Goal: Information Seeking & Learning: Learn about a topic

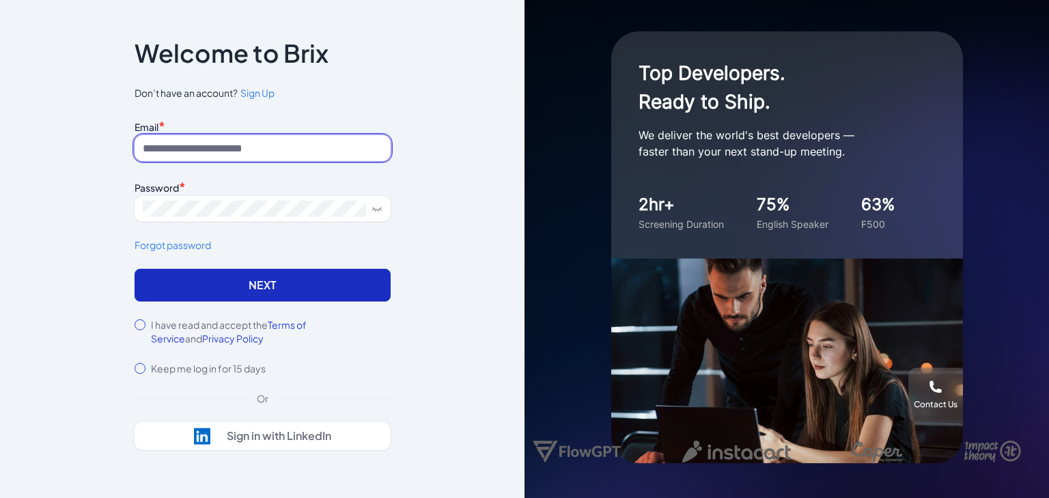
type input "**********"
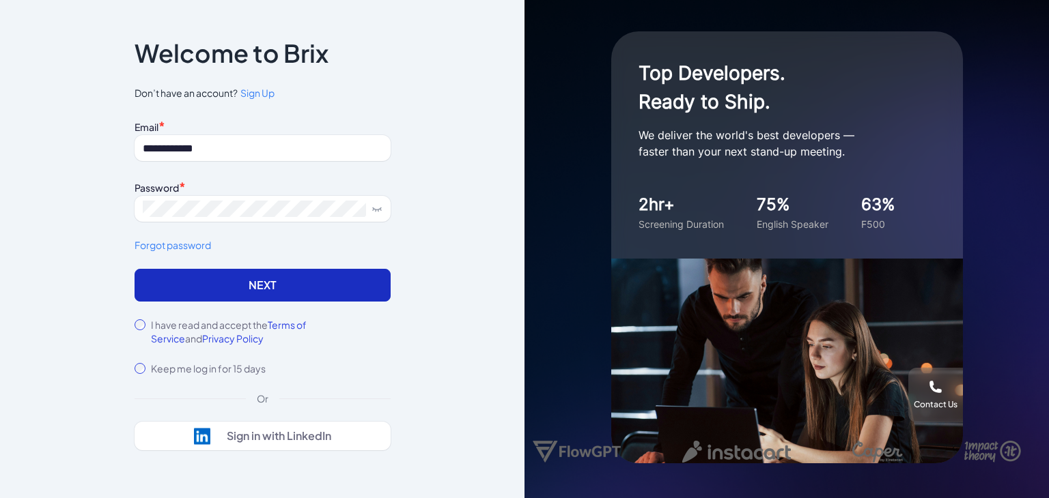
click at [317, 277] on button "Next" at bounding box center [263, 285] width 256 height 33
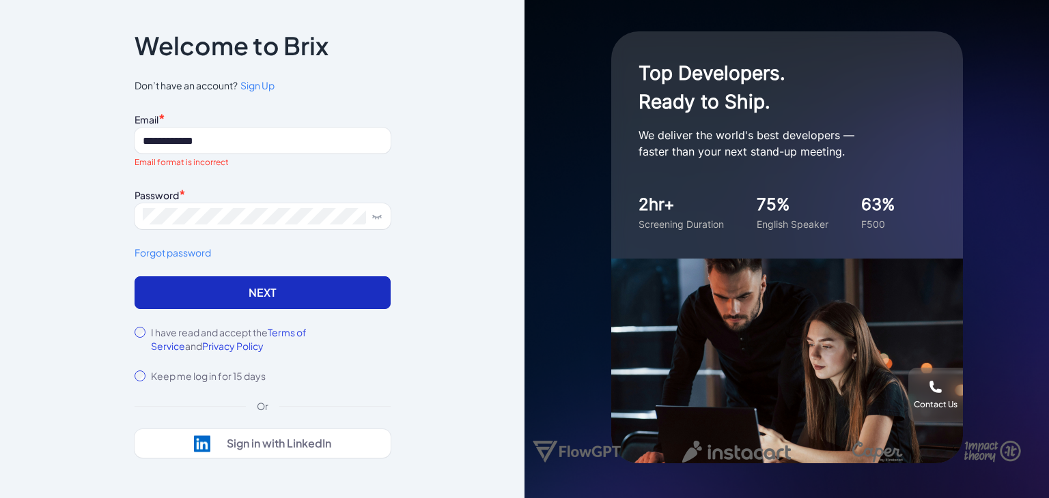
click at [308, 290] on button "Next" at bounding box center [263, 293] width 256 height 33
click at [300, 284] on button "Next" at bounding box center [263, 293] width 256 height 33
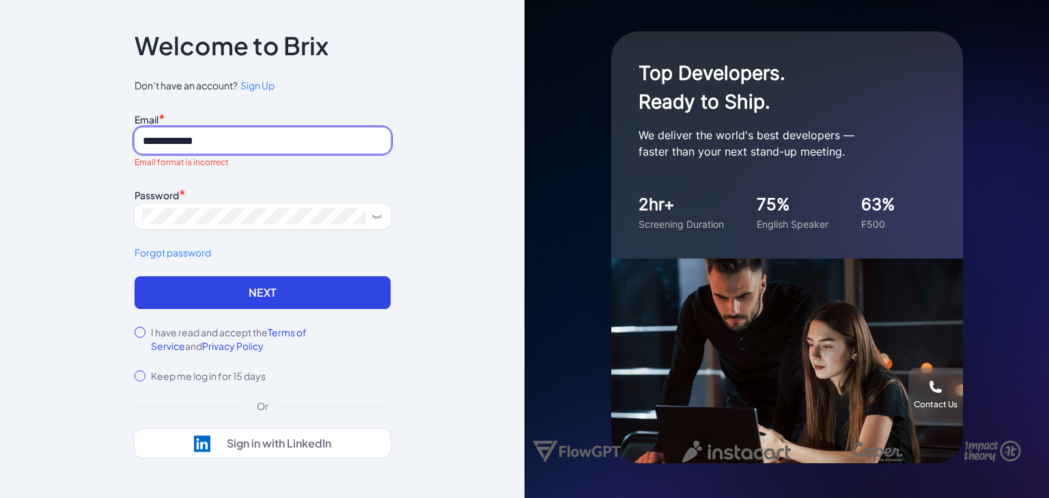
click at [270, 138] on input "**********" at bounding box center [263, 141] width 256 height 26
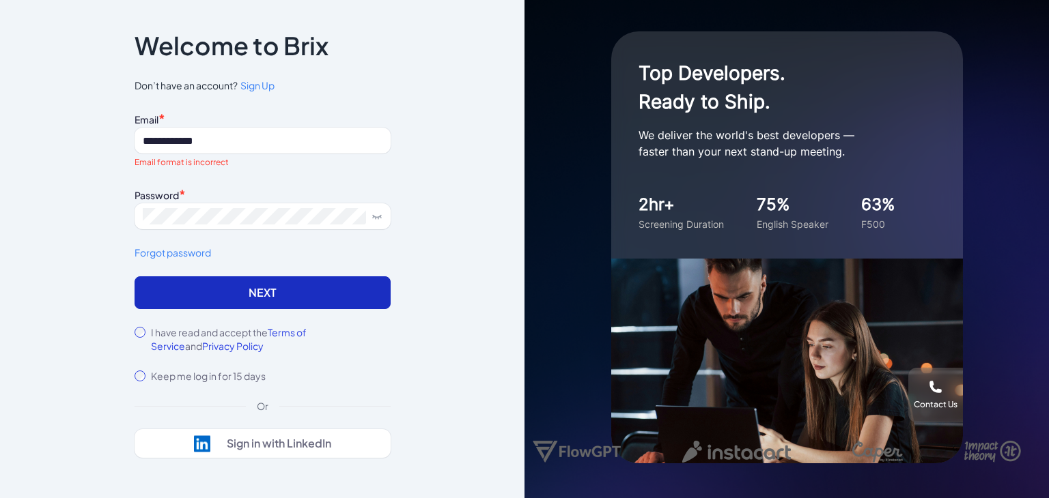
click at [257, 290] on button "Next" at bounding box center [263, 293] width 256 height 33
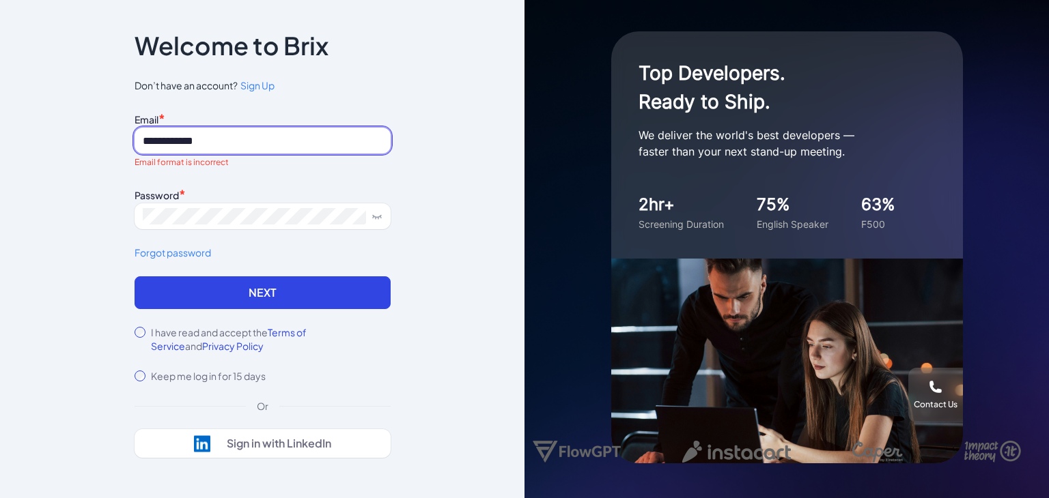
click at [234, 128] on input "**********" at bounding box center [263, 141] width 256 height 26
drag, startPoint x: 219, startPoint y: 144, endPoint x: 84, endPoint y: 133, distance: 135.0
click at [84, 133] on div "**********" at bounding box center [262, 249] width 524 height 498
type input "**********"
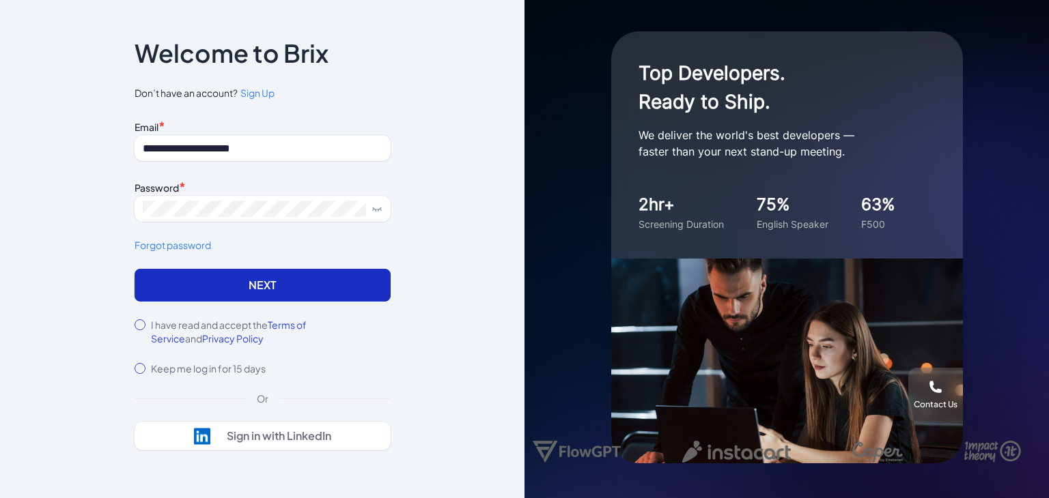
click at [257, 289] on button "Next" at bounding box center [263, 285] width 256 height 33
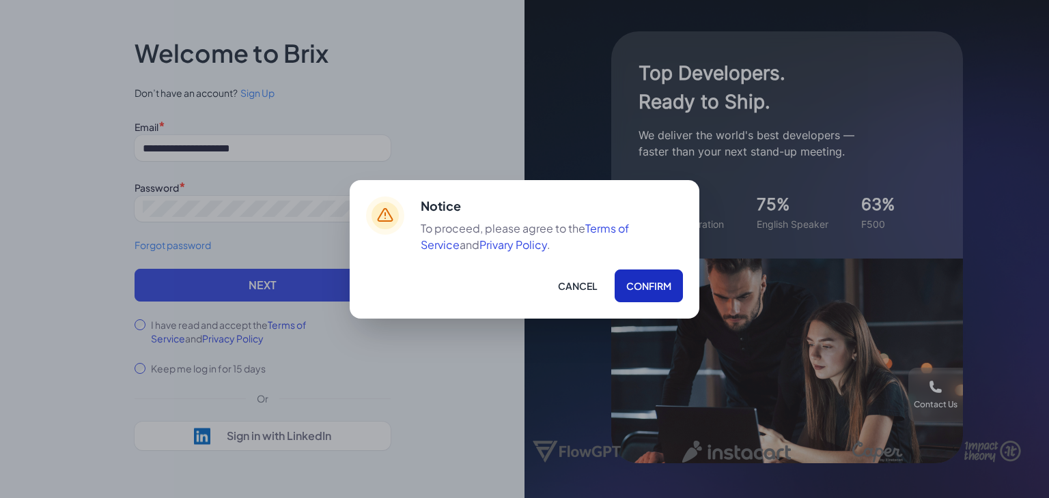
click at [640, 281] on button "Confirm" at bounding box center [649, 286] width 68 height 33
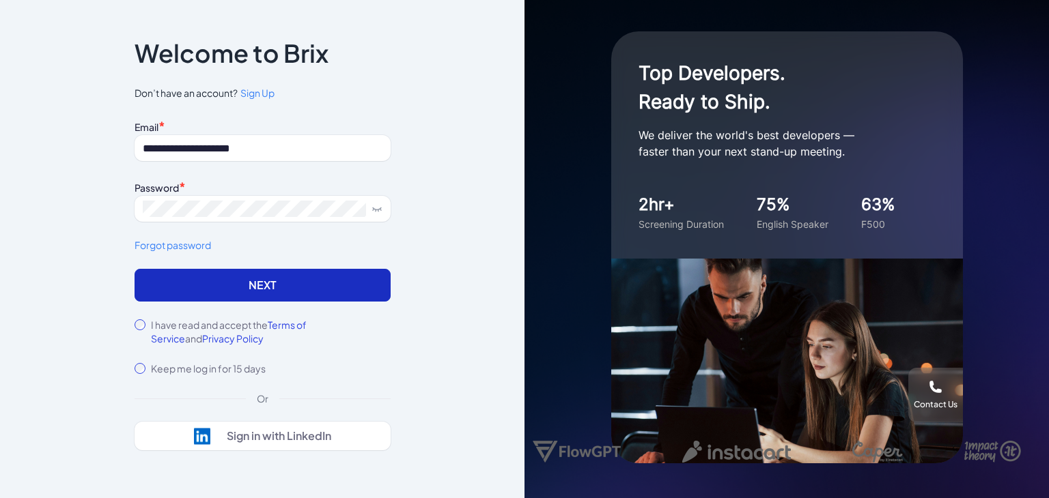
click at [317, 282] on button "Next" at bounding box center [263, 285] width 256 height 33
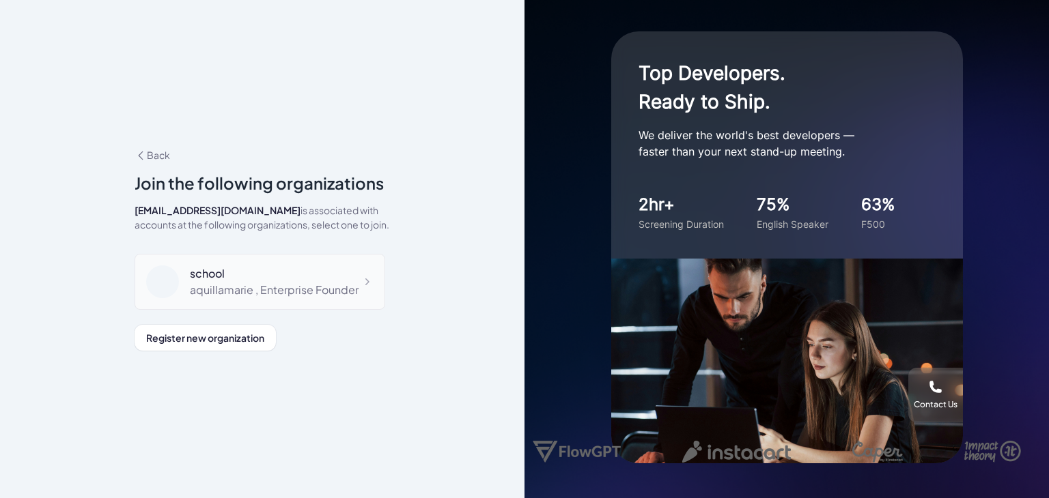
click at [343, 296] on div "aquillamarie , Enterprise Founder" at bounding box center [274, 290] width 169 height 16
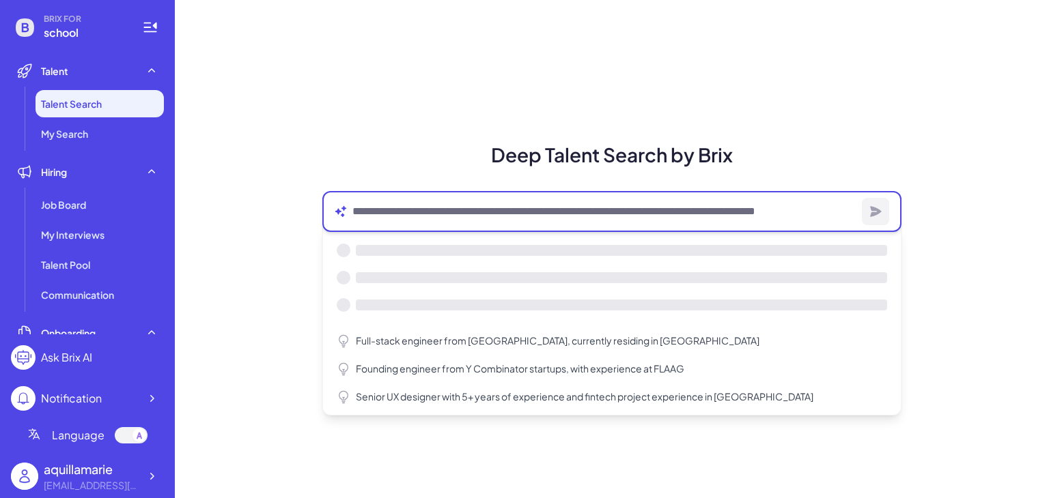
click at [404, 218] on textarea at bounding box center [604, 211] width 504 height 16
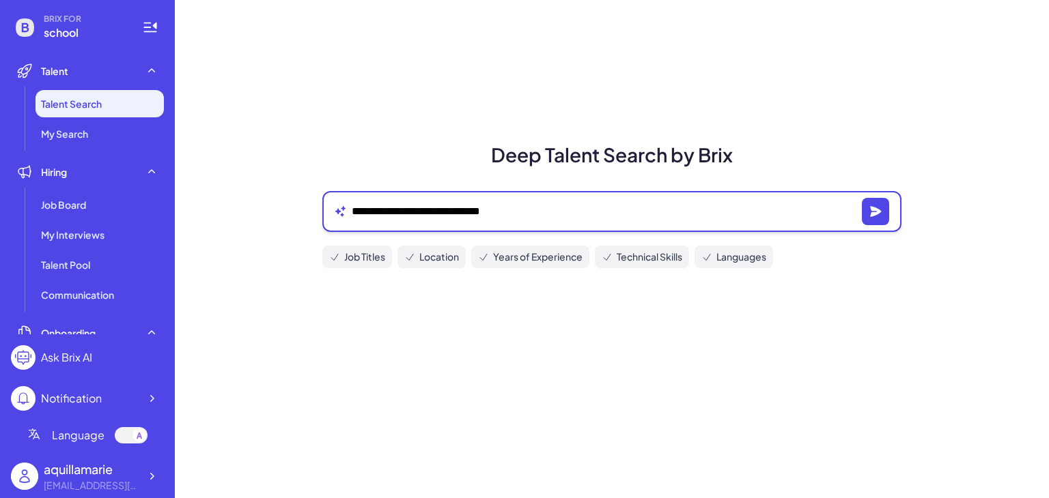
type textarea "**********"
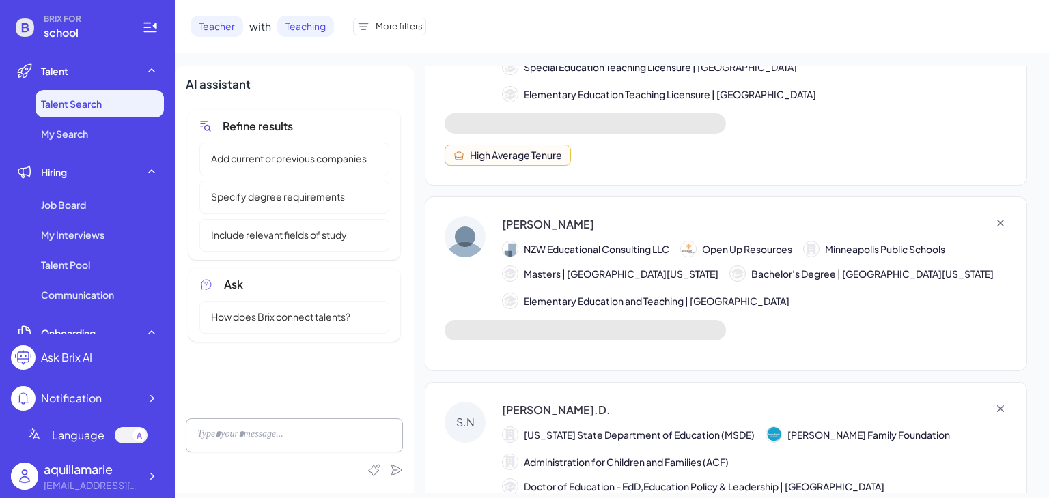
scroll to position [384, 0]
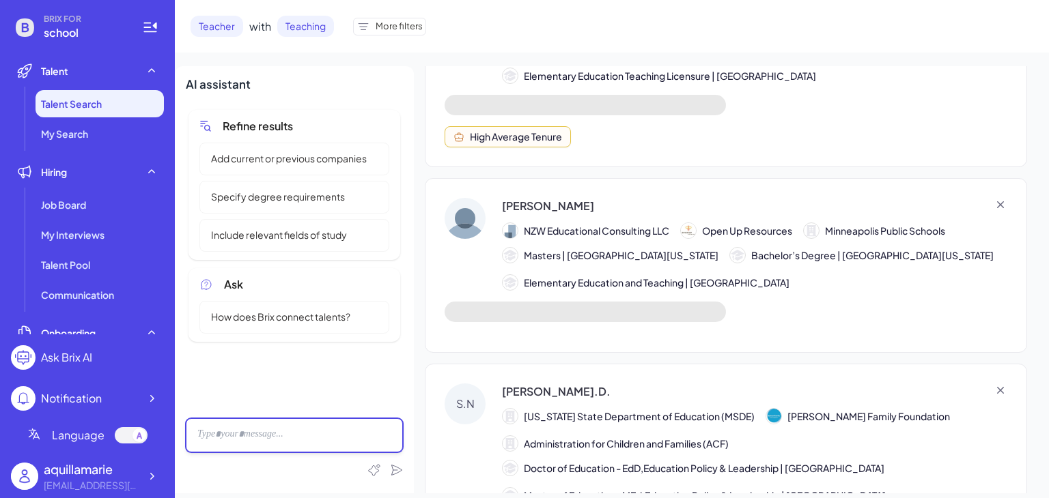
click at [272, 450] on div at bounding box center [294, 436] width 217 height 34
click at [283, 438] on div at bounding box center [294, 436] width 217 height 34
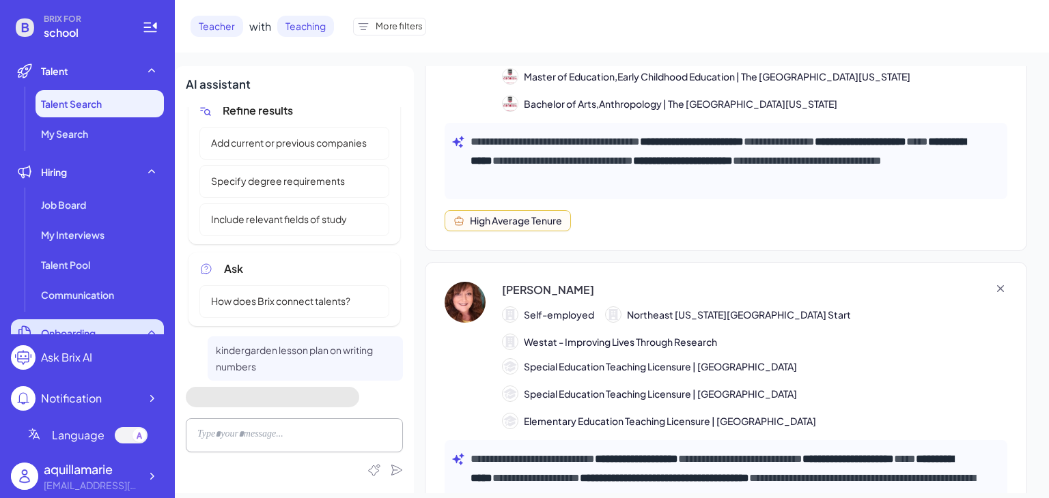
scroll to position [41, 0]
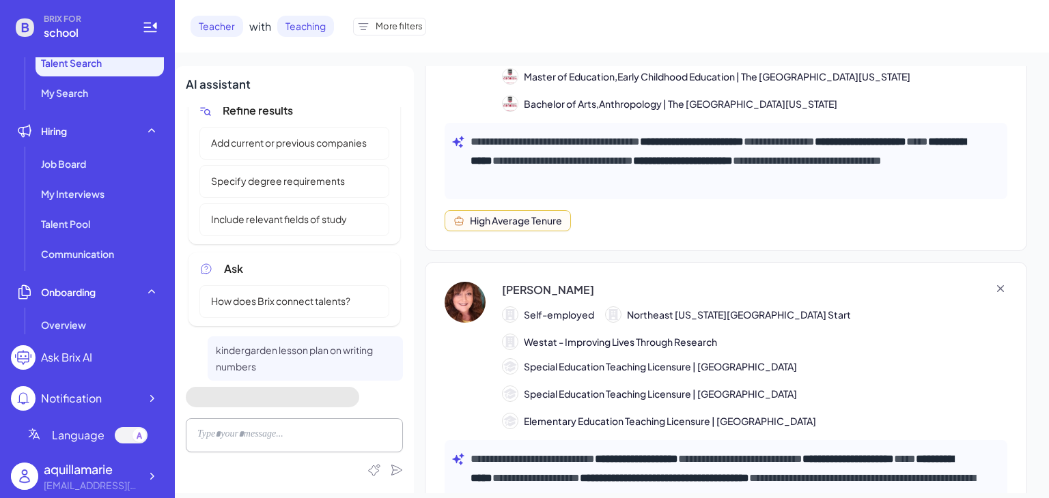
click at [79, 354] on div "Ask Brix AI" at bounding box center [66, 358] width 51 height 16
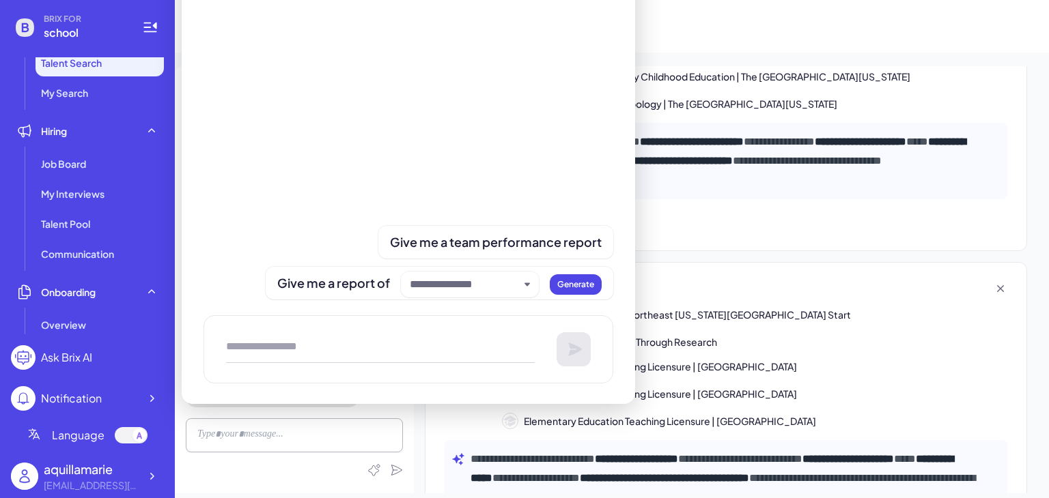
click at [365, 343] on textarea at bounding box center [380, 349] width 309 height 27
type textarea "**********"
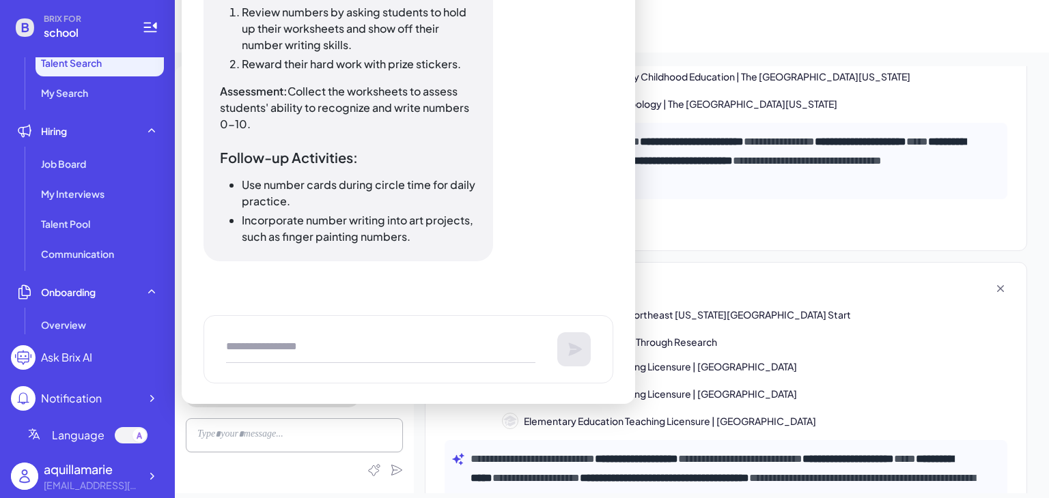
scroll to position [0, 0]
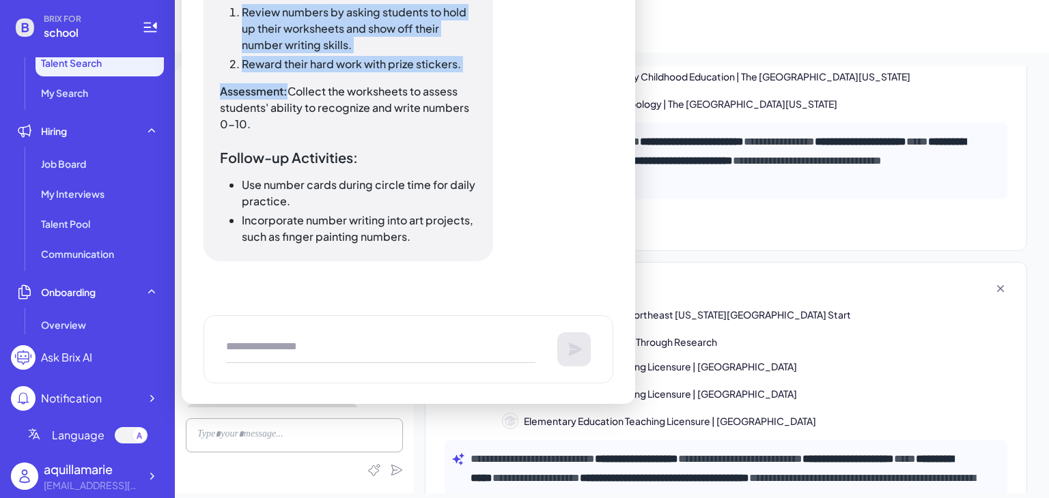
drag, startPoint x: 244, startPoint y: 9, endPoint x: 454, endPoint y: 83, distance: 222.5
click at [400, 65] on li "Reward their hard work with prize stickers." at bounding box center [359, 64] width 235 height 16
drag, startPoint x: 234, startPoint y: 6, endPoint x: 462, endPoint y: 64, distance: 235.2
click at [462, 64] on ol "Review numbers by asking students to hold up their worksheets and show off thei…" at bounding box center [348, 38] width 257 height 68
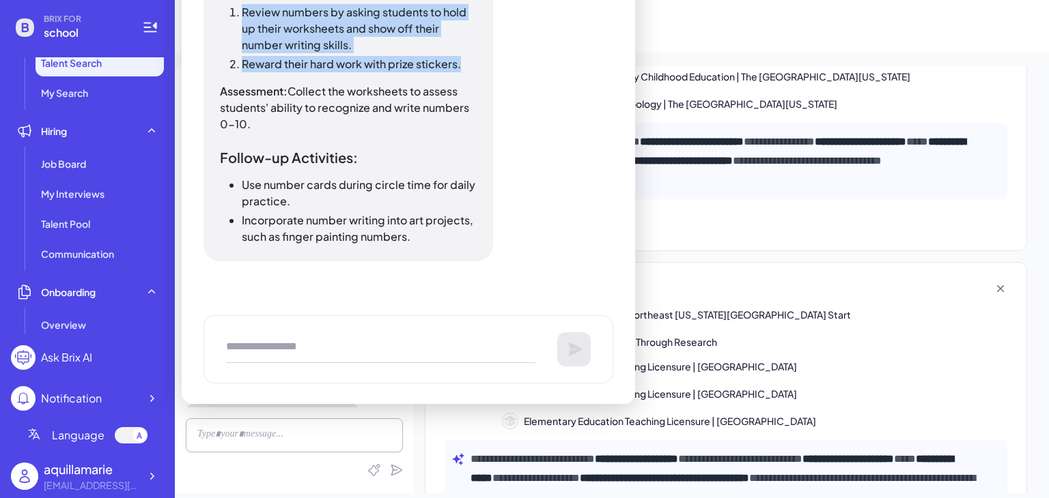
copy ol "Review numbers by asking students to hold up their worksheets and show off thei…"
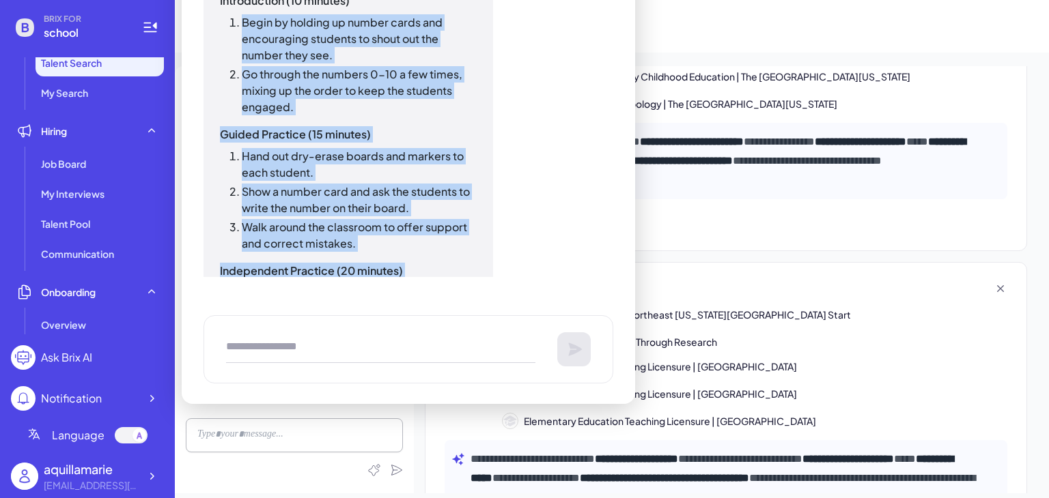
scroll to position [591, 0]
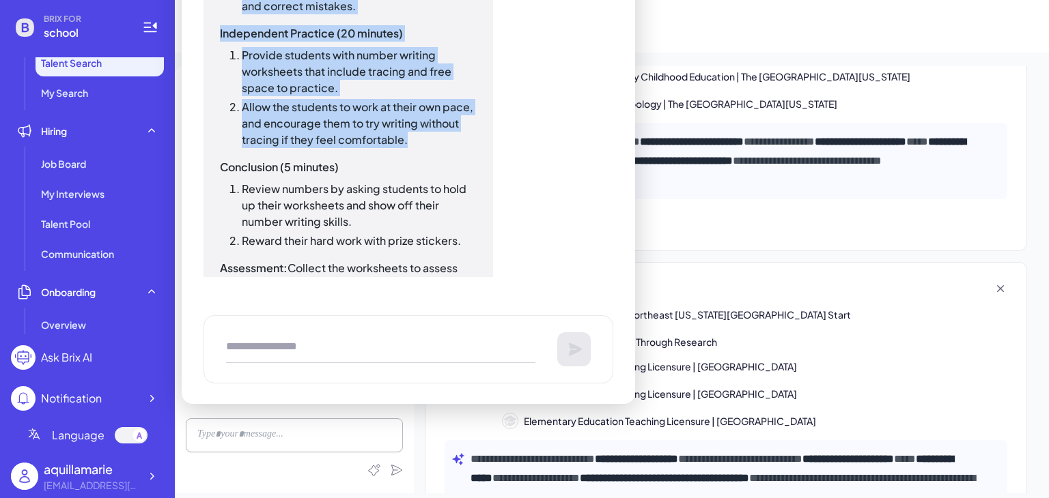
drag, startPoint x: 241, startPoint y: 85, endPoint x: 408, endPoint y: 142, distance: 176.6
copy div "Begin by holding up number cards and encouraging students to shout out the numb…"
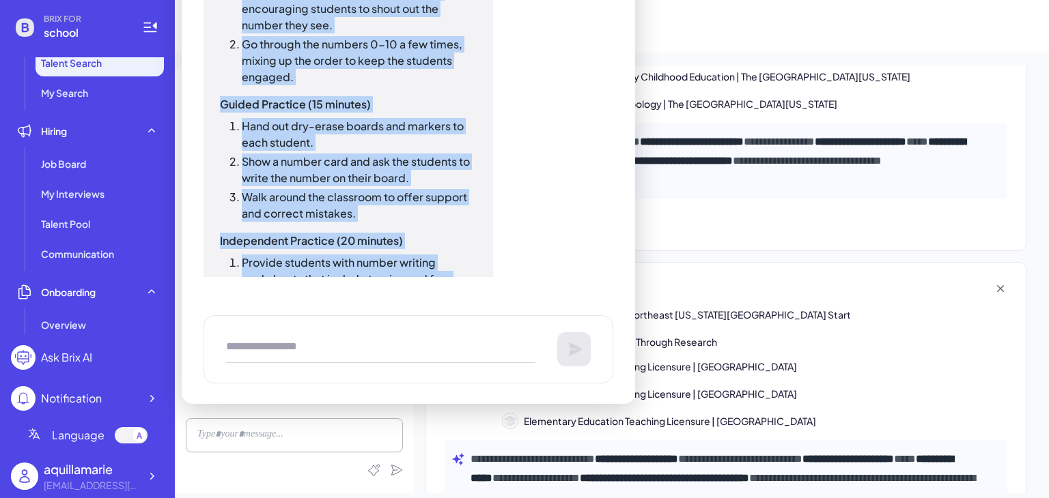
scroll to position [380, 0]
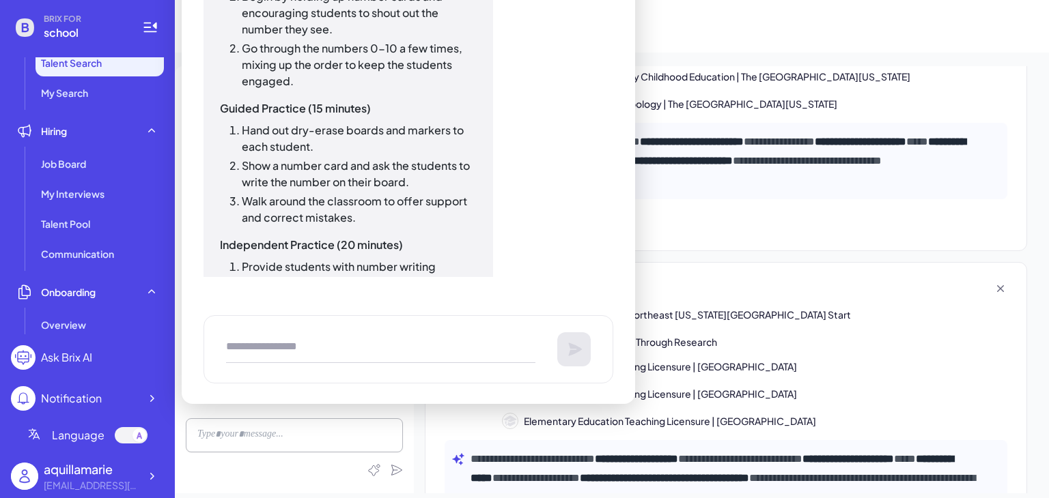
click at [343, 341] on textarea at bounding box center [380, 349] width 309 height 27
type textarea "**********"
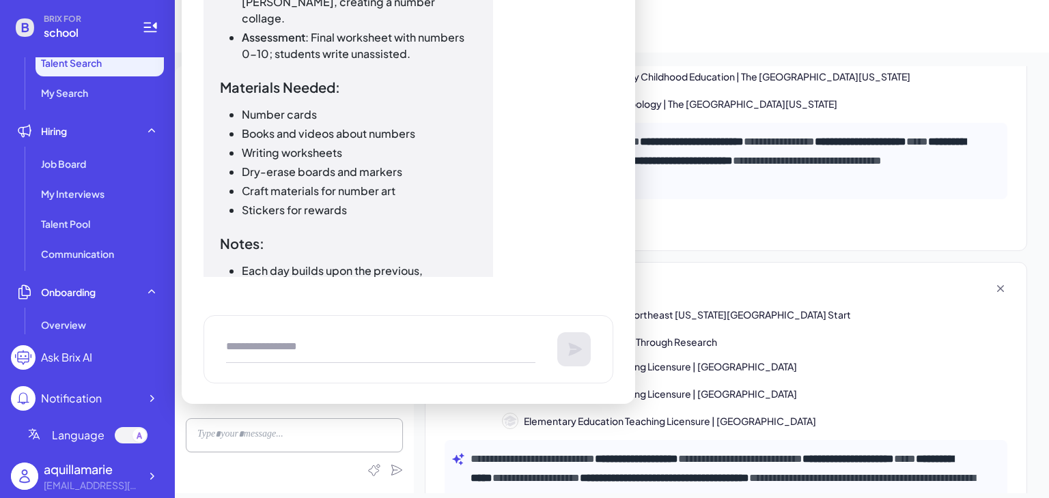
scroll to position [2142, 0]
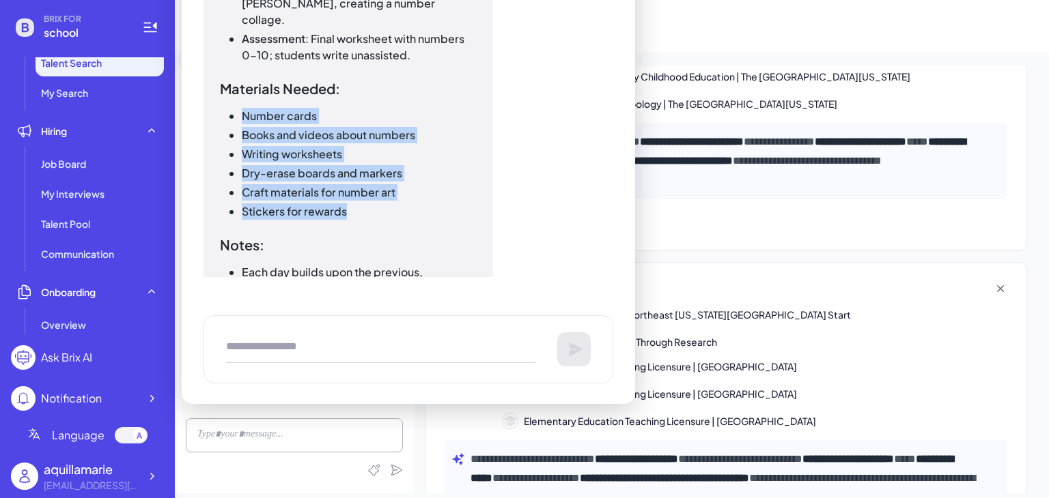
drag, startPoint x: 242, startPoint y: 81, endPoint x: 393, endPoint y: 184, distance: 183.0
click at [393, 184] on ul "Number cards Books and videos about numbers Writing worksheets Dry-erase boards…" at bounding box center [348, 164] width 257 height 112
copy ul "Number cards Books and videos about numbers Writing worksheets Dry-erase boards…"
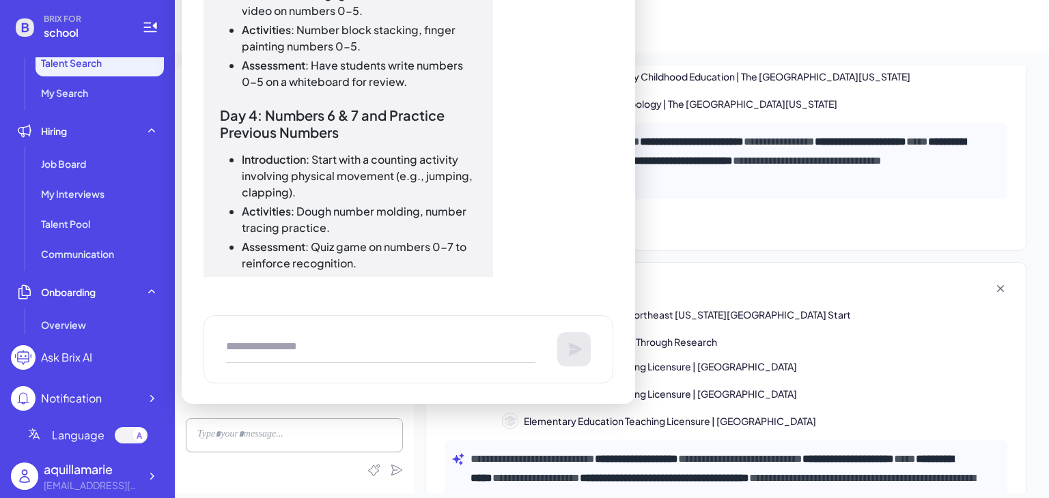
scroll to position [1754, 0]
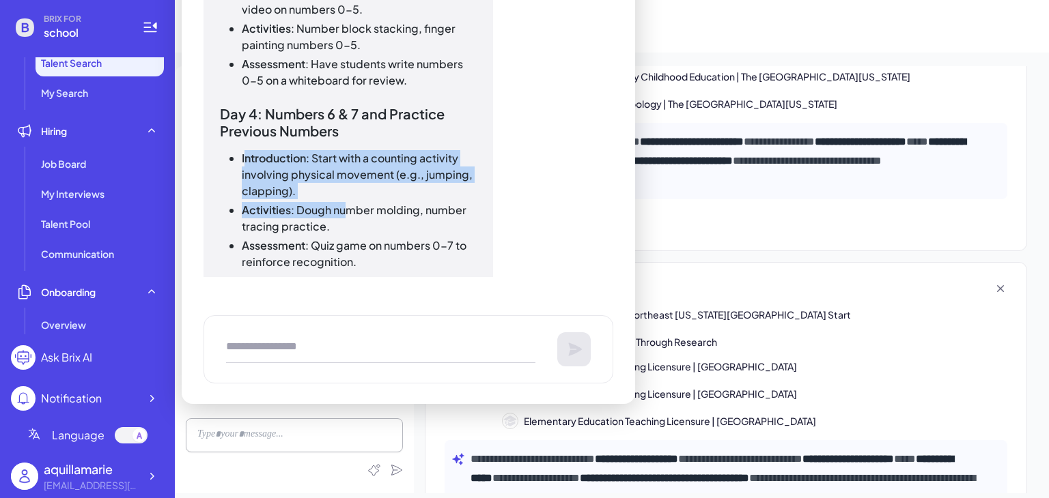
drag, startPoint x: 247, startPoint y: 142, endPoint x: 348, endPoint y: 200, distance: 116.5
click at [348, 200] on ul "Introduction : Start with a counting activity involving physical movement (e.g.…" at bounding box center [348, 210] width 257 height 120
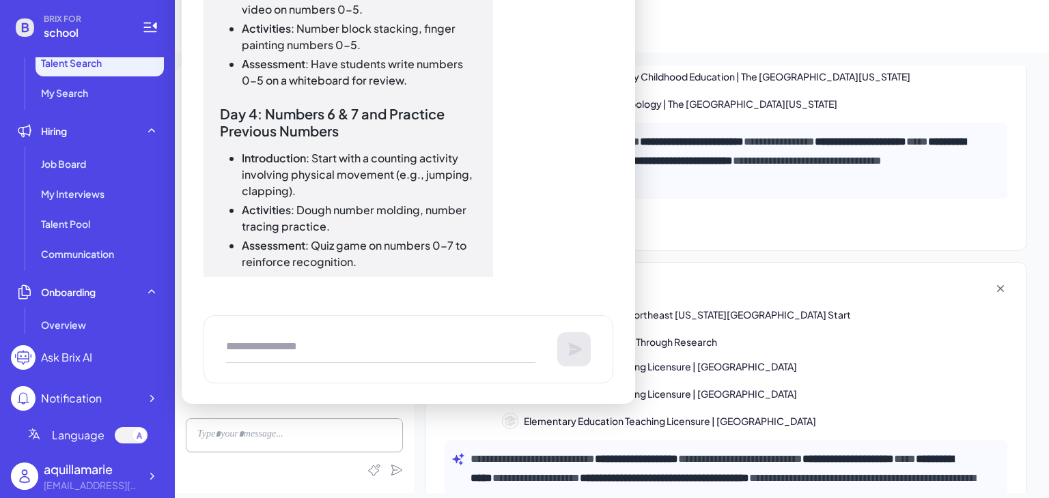
click at [399, 219] on ul "Introduction : Start with a counting activity involving physical movement (e.g.…" at bounding box center [348, 210] width 257 height 120
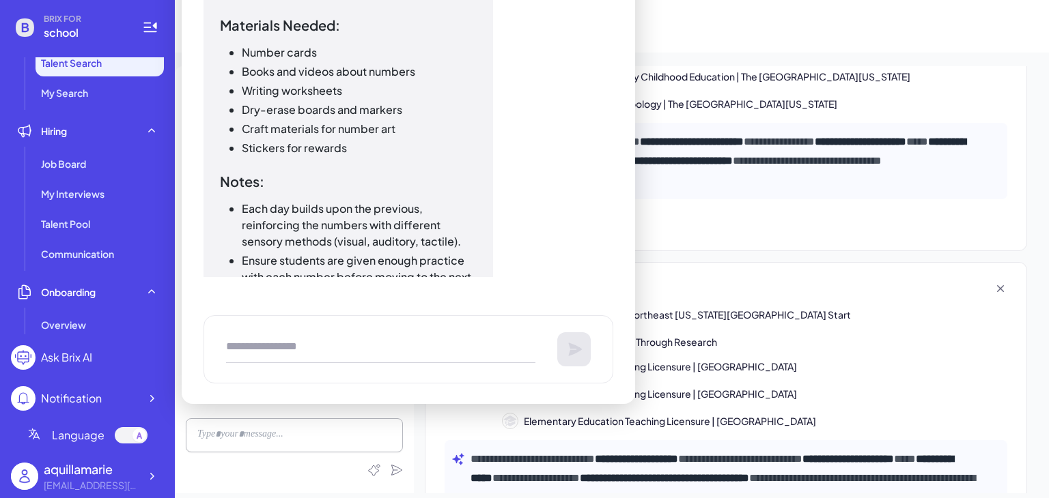
scroll to position [2281, 0]
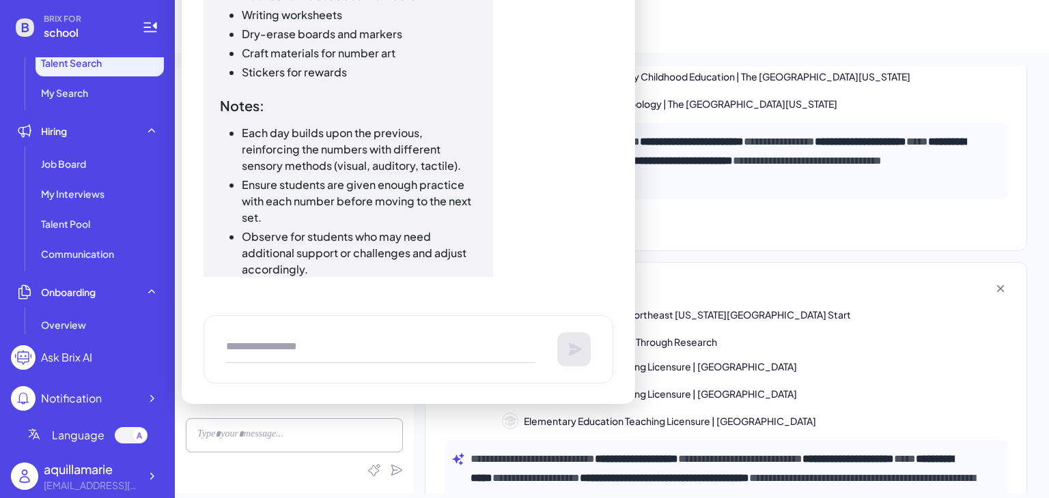
click at [382, 344] on textarea at bounding box center [380, 349] width 309 height 27
type textarea "**********"
click at [580, 346] on icon at bounding box center [575, 349] width 16 height 16
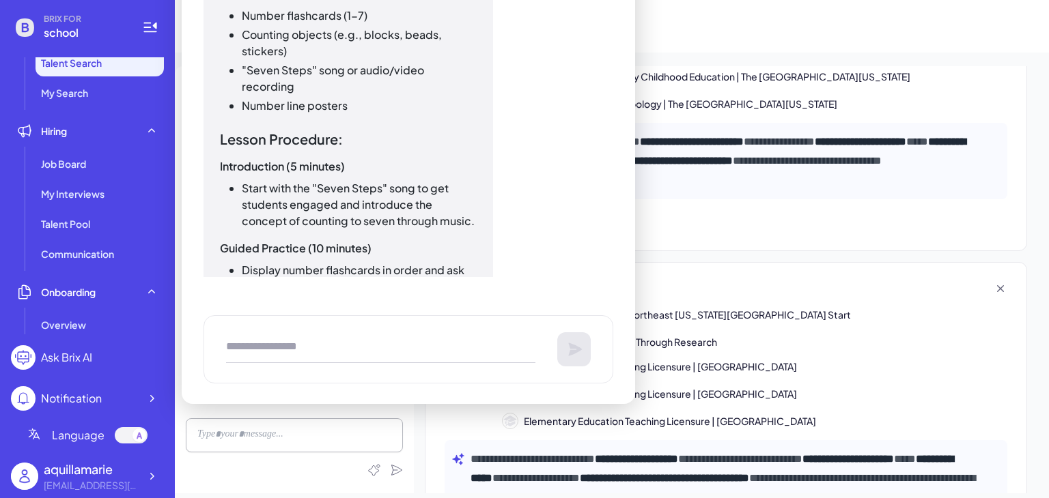
scroll to position [2880, 0]
click at [380, 349] on textarea at bounding box center [380, 349] width 309 height 27
type textarea "**********"
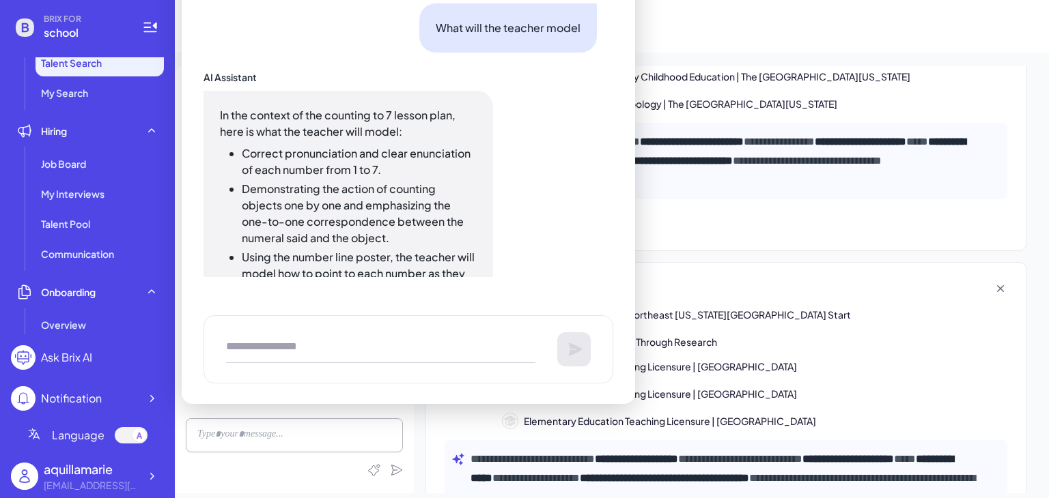
scroll to position [3862, 0]
drag, startPoint x: 221, startPoint y: 85, endPoint x: 227, endPoint y: 87, distance: 7.4
click at [227, 104] on p "In the context of the counting to 7 lesson plan, here is what the teacher will …" at bounding box center [348, 120] width 257 height 33
click at [250, 143] on li "Correct pronunciation and clear enunciation of each number from 1 to 7." at bounding box center [359, 159] width 235 height 33
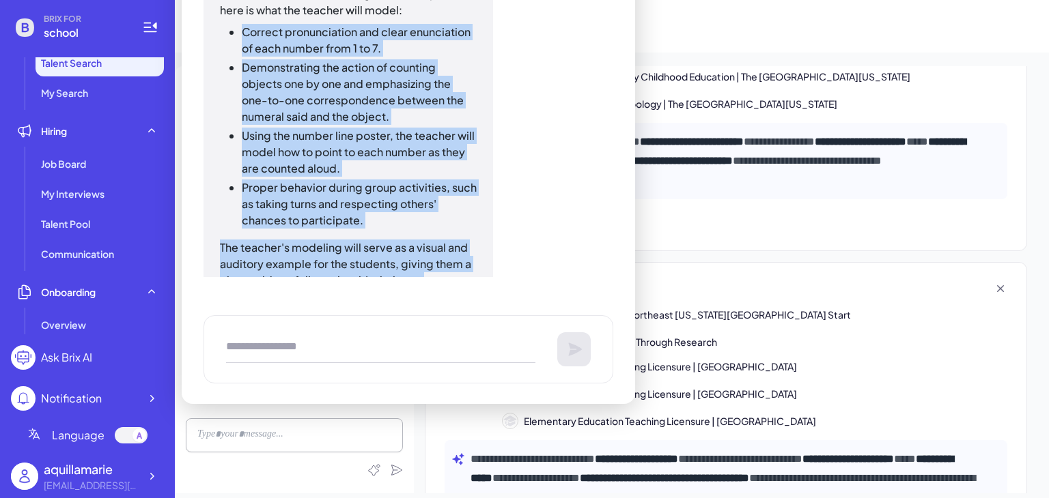
scroll to position [3991, 0]
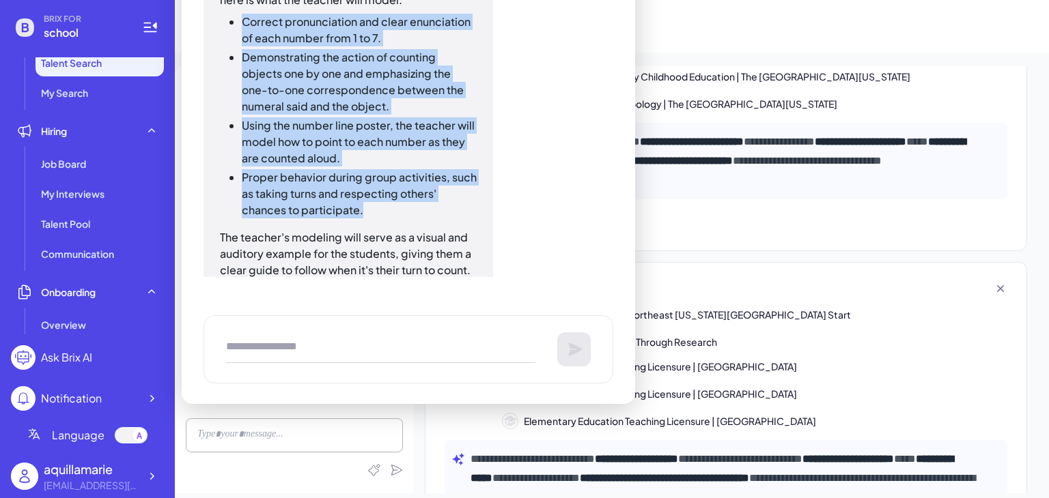
drag, startPoint x: 240, startPoint y: 115, endPoint x: 429, endPoint y: 170, distance: 196.9
click at [429, 170] on ul "Correct pronunciation and clear enunciation of each number from 1 to 7. Demonst…" at bounding box center [348, 116] width 257 height 205
copy ul "Correct pronunciation and clear enunciation of each number from 1 to 7. Demonst…"
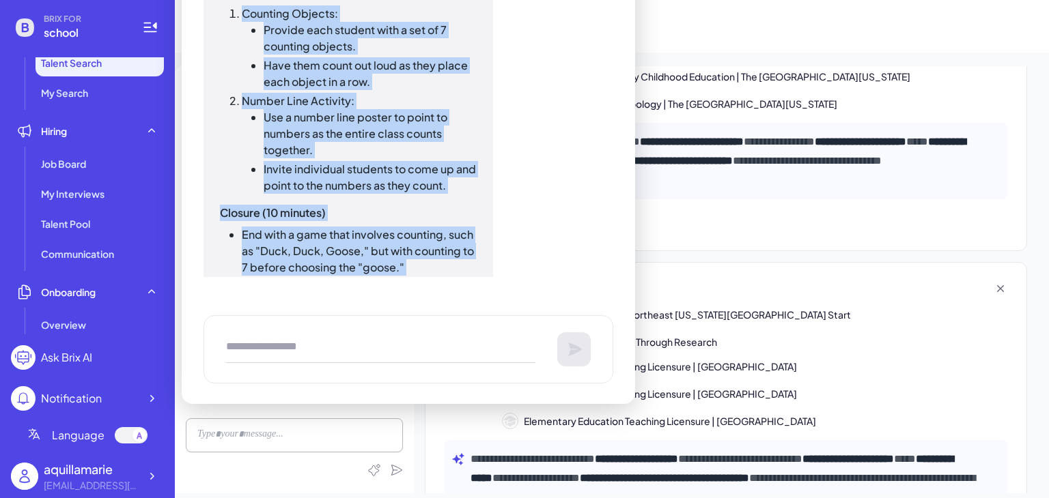
scroll to position [3319, 0]
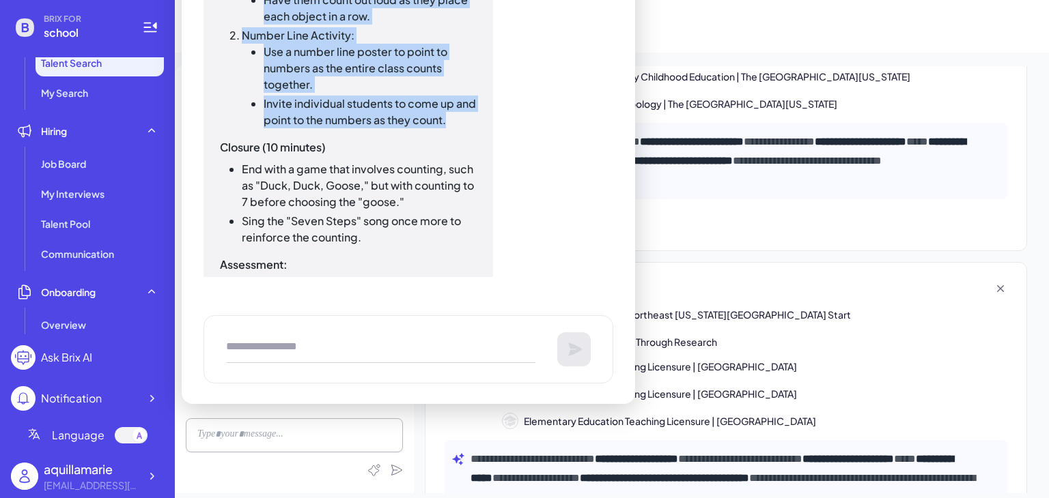
drag, startPoint x: 241, startPoint y: 88, endPoint x: 459, endPoint y: 79, distance: 218.0
click at [459, 79] on ol "Counting Objects: Provide each student with a set of 7 counting objects. Have t…" at bounding box center [348, 34] width 257 height 188
copy ol "Counting Objects: Provide each student with a set of 7 counting objects. Have t…"
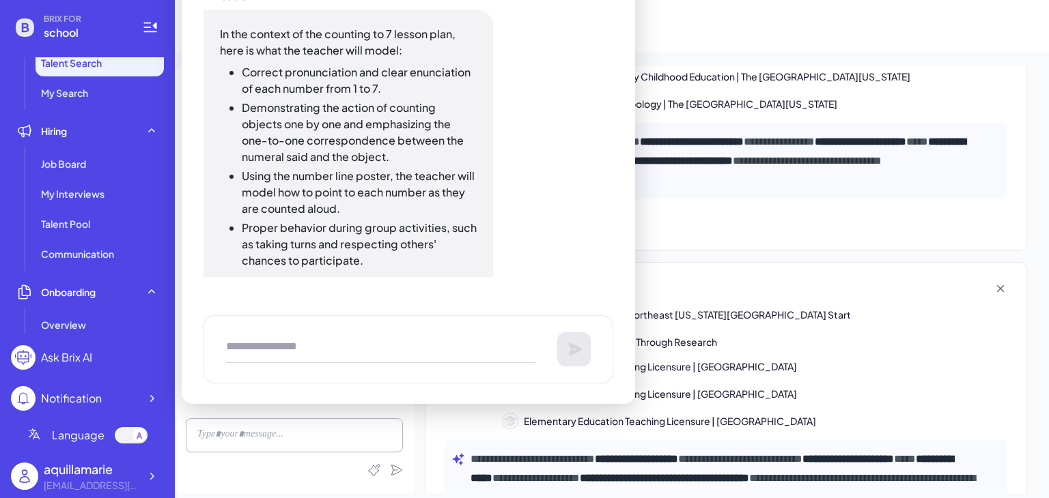
scroll to position [3991, 0]
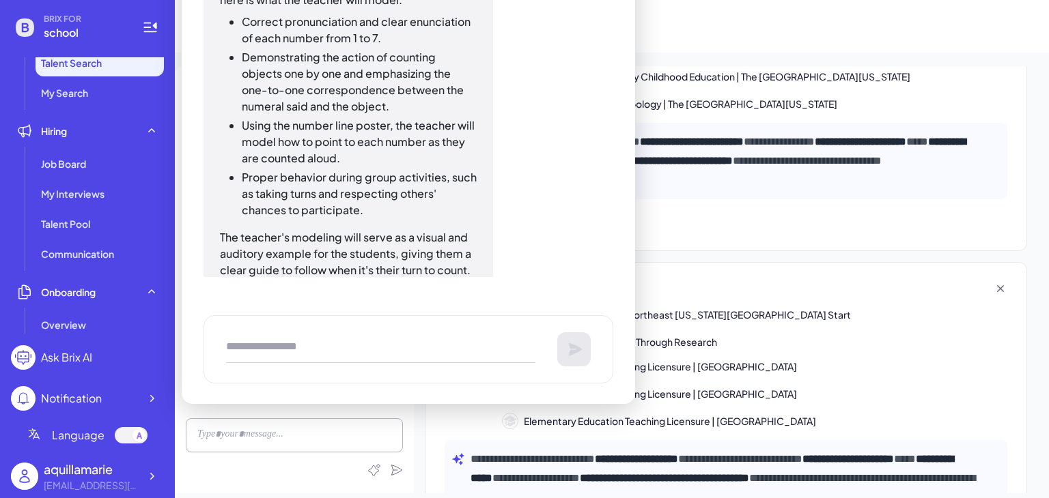
click at [385, 341] on textarea at bounding box center [380, 349] width 309 height 27
click at [302, 349] on textarea "**********" at bounding box center [380, 349] width 309 height 27
type textarea "**********"
click at [582, 348] on icon at bounding box center [575, 349] width 16 height 16
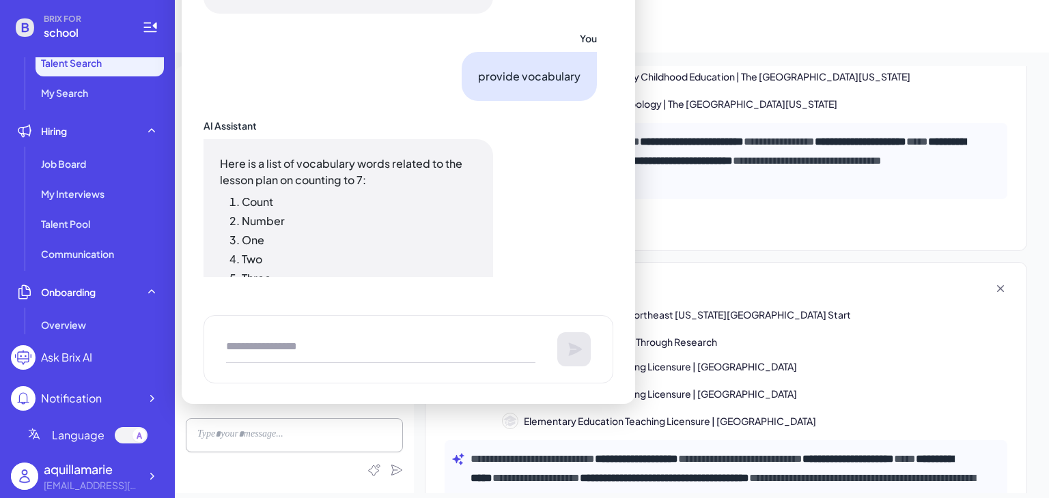
scroll to position [4313, 0]
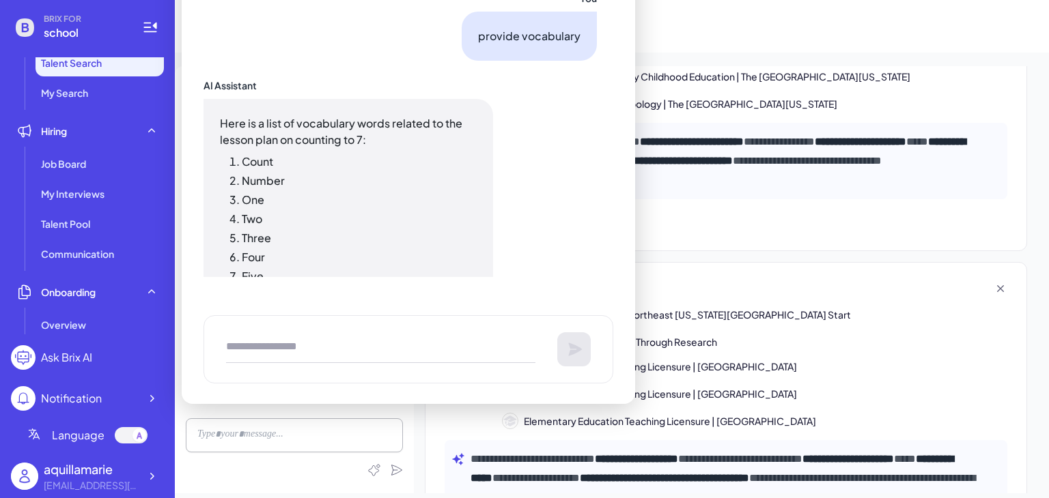
click at [242, 154] on li "Count" at bounding box center [359, 162] width 235 height 16
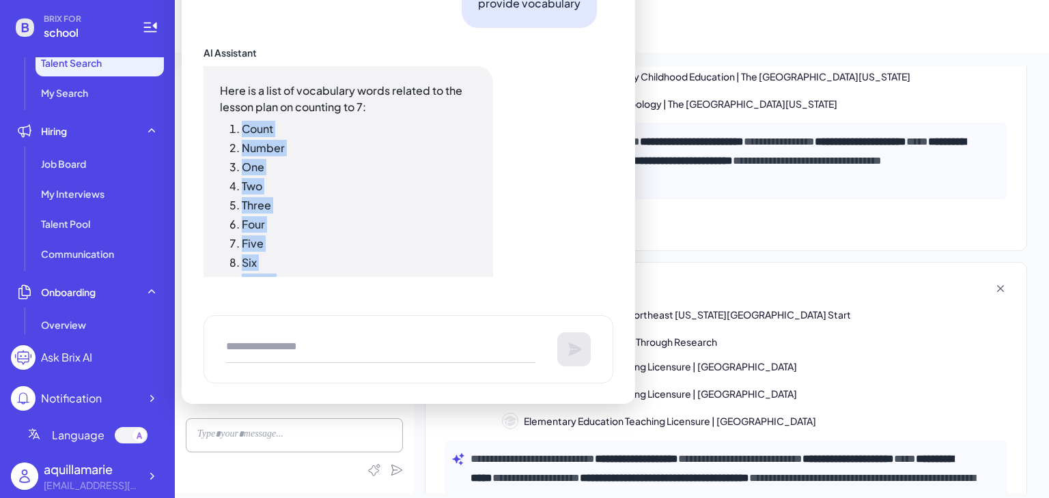
scroll to position [4491, 0]
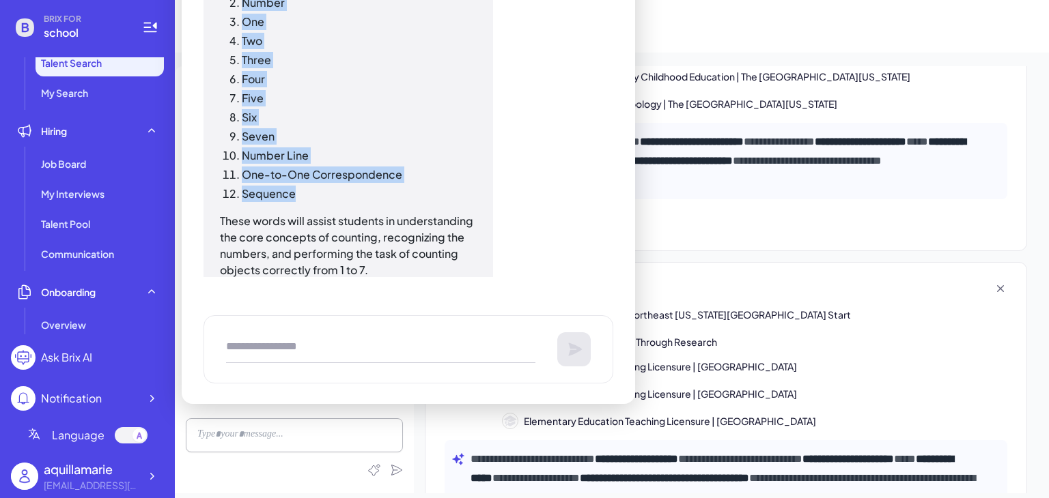
drag, startPoint x: 234, startPoint y: 131, endPoint x: 345, endPoint y: 154, distance: 113.6
click at [345, 154] on ol "Count Number One Two Three Four Five Six Seven Number Line One-to-One Correspon…" at bounding box center [348, 88] width 257 height 227
copy ol "Count Number One Two Three Four Five Six Seven Number Line One-to-One Correspon…"
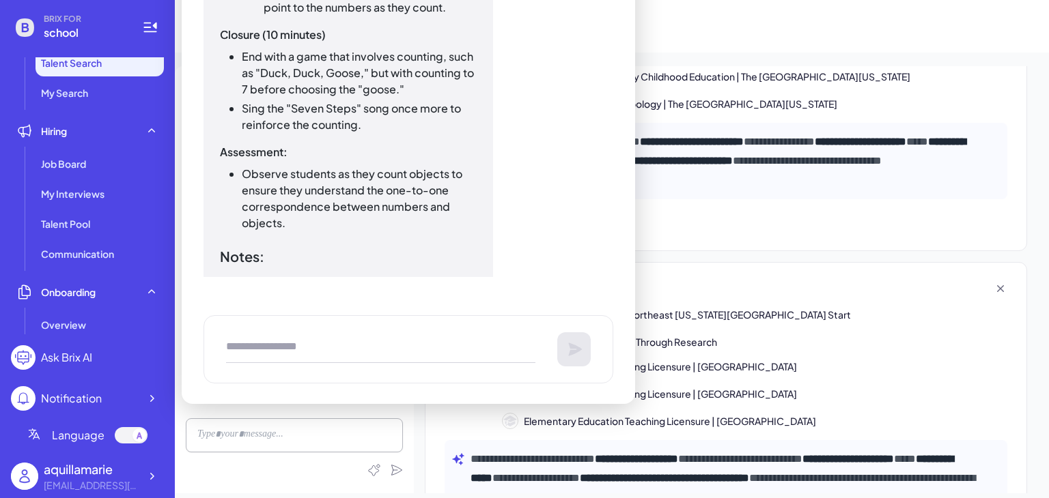
scroll to position [3433, 0]
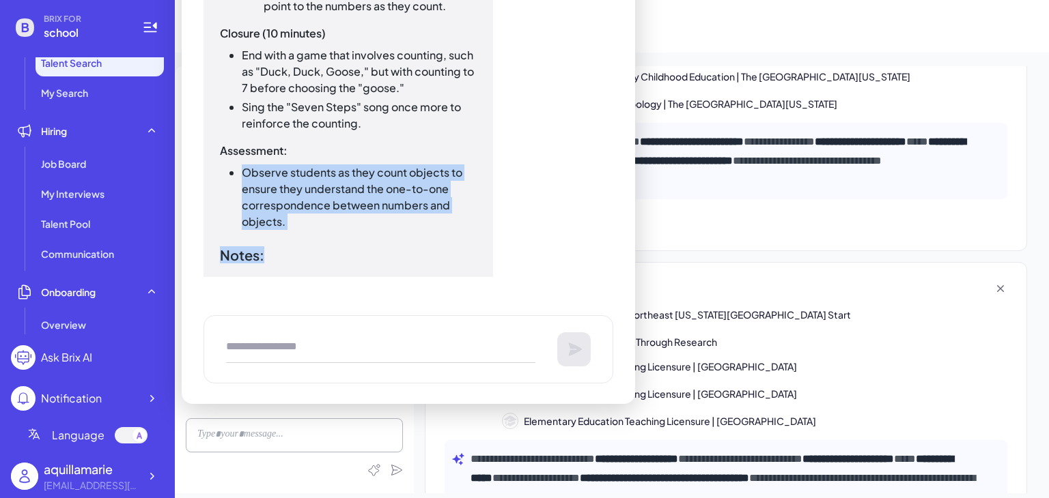
drag, startPoint x: 246, startPoint y: 140, endPoint x: 355, endPoint y: 195, distance: 122.5
click at [355, 195] on li "Observe students as they count objects to ensure they understand the one-to-one…" at bounding box center [359, 198] width 235 height 66
click at [334, 186] on li "Observe students as they count objects to ensure they understand the one-to-one…" at bounding box center [359, 198] width 235 height 66
drag, startPoint x: 248, startPoint y: 139, endPoint x: 324, endPoint y: 184, distance: 88.2
click at [324, 184] on li "Observe students as they count objects to ensure they understand the one-to-one…" at bounding box center [359, 198] width 235 height 66
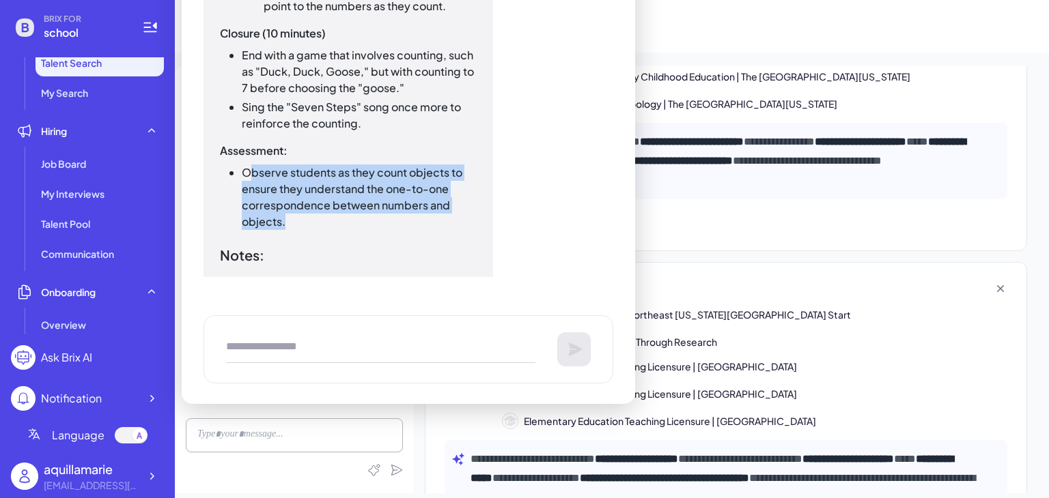
click at [324, 184] on li "Observe students as they count objects to ensure they understand the one-to-one…" at bounding box center [359, 198] width 235 height 66
drag, startPoint x: 242, startPoint y: 138, endPoint x: 317, endPoint y: 188, distance: 89.6
click at [317, 188] on li "Observe students as they count objects to ensure they understand the one-to-one…" at bounding box center [359, 198] width 235 height 66
copy li "Observe students as they count objects to ensure they understand the one-to-one…"
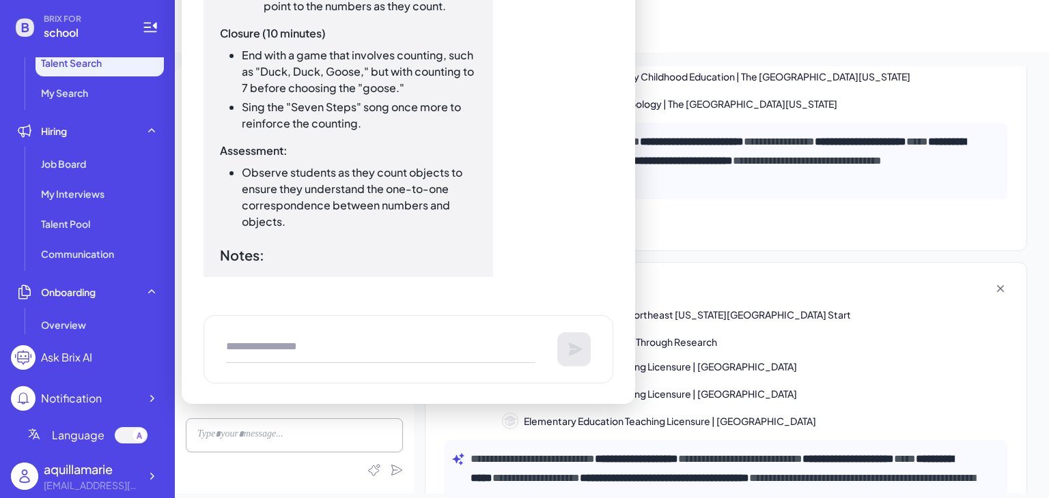
click at [384, 344] on textarea at bounding box center [380, 349] width 309 height 27
paste textarea "**********"
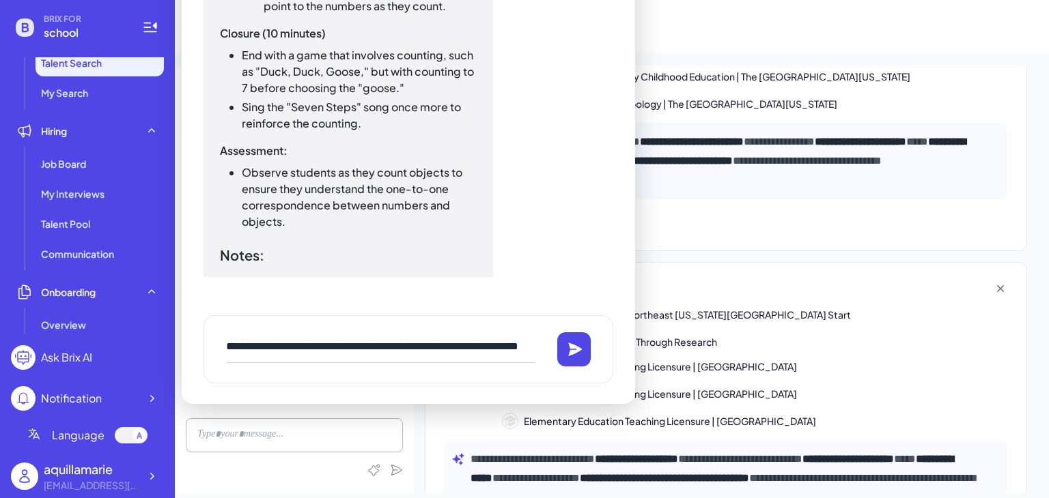
scroll to position [27, 0]
drag, startPoint x: 394, startPoint y: 340, endPoint x: 193, endPoint y: 352, distance: 201.1
click at [193, 352] on div "You kindergarten lesson plan on writing numbers AI Assistant Kindergarten Lesso…" at bounding box center [408, 159] width 453 height 489
type textarea "**********"
drag, startPoint x: 264, startPoint y: 363, endPoint x: 261, endPoint y: 354, distance: 9.3
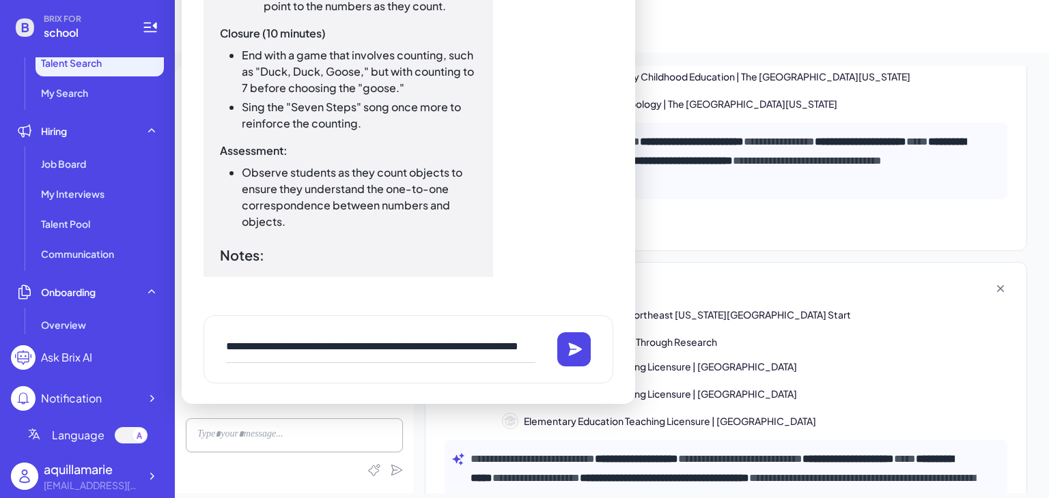
click at [261, 354] on textarea "**********" at bounding box center [380, 349] width 309 height 27
click at [584, 354] on button at bounding box center [574, 350] width 34 height 34
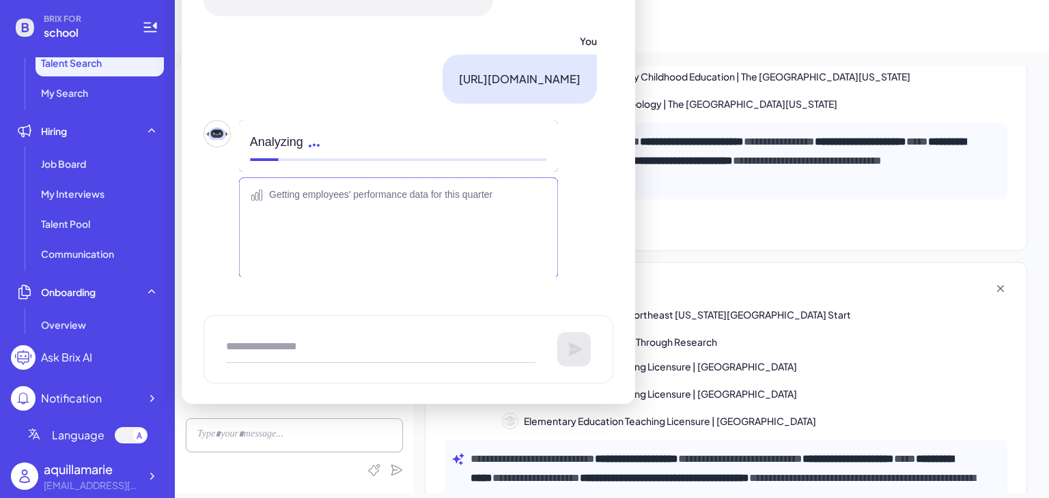
scroll to position [4781, 0]
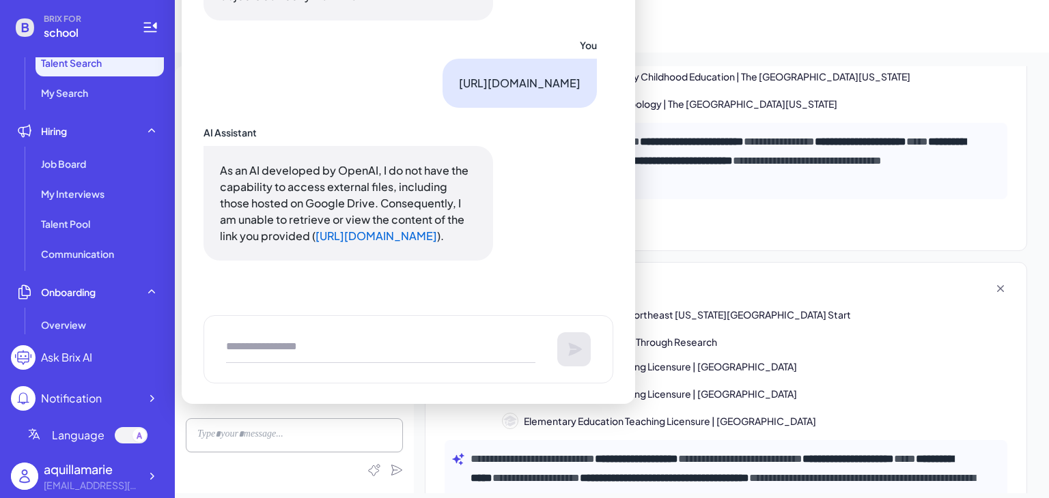
click at [371, 348] on textarea at bounding box center [380, 349] width 309 height 27
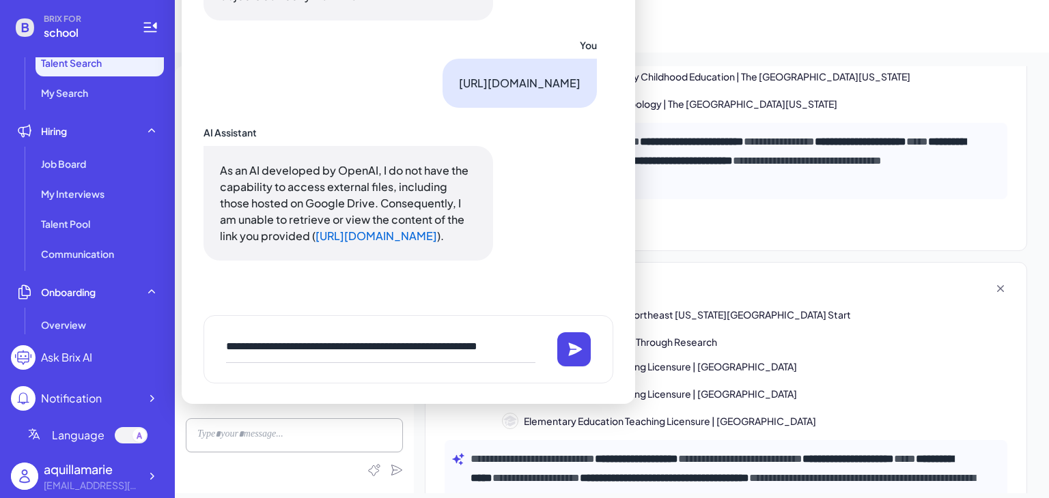
scroll to position [8, 0]
type textarea "**********"
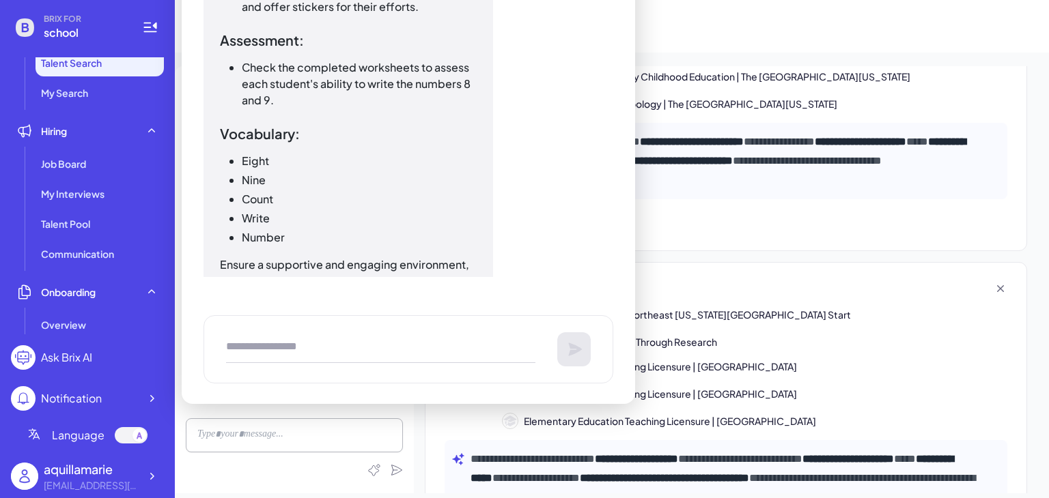
scroll to position [6026, 0]
drag, startPoint x: 243, startPoint y: 175, endPoint x: 307, endPoint y: 250, distance: 98.4
click at [307, 247] on ul "Eight Nine Count Write Number" at bounding box center [348, 200] width 257 height 93
copy ul "Eight Nine Count Write Number"
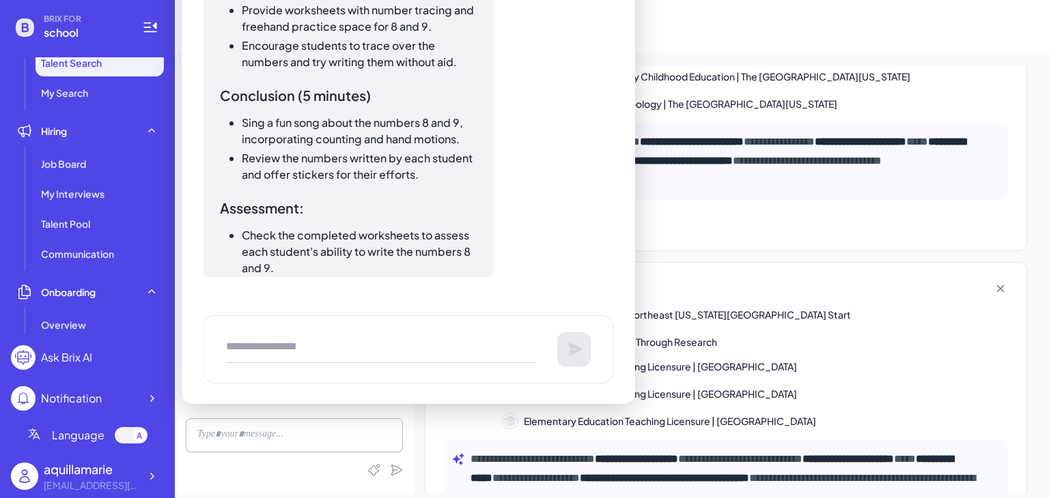
scroll to position [5858, 0]
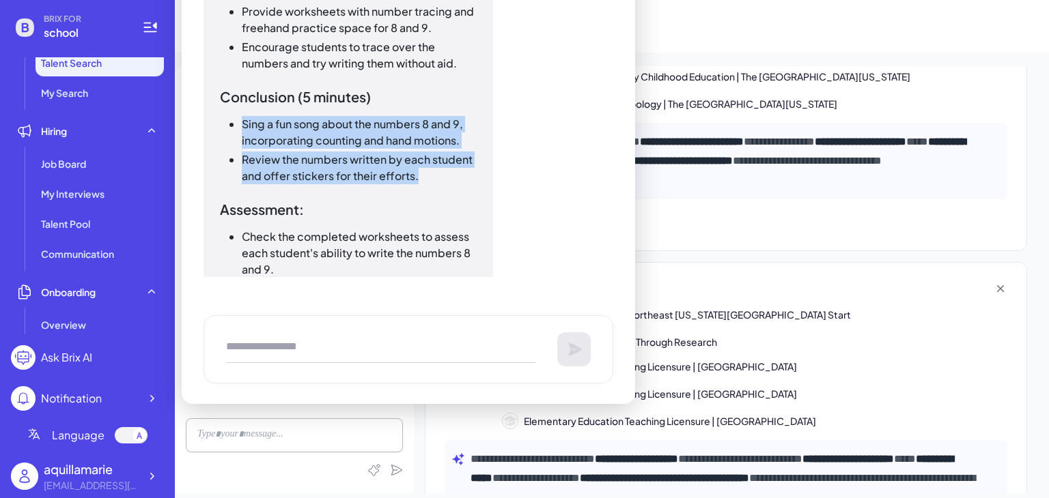
drag, startPoint x: 242, startPoint y: 141, endPoint x: 430, endPoint y: 195, distance: 195.6
click at [430, 184] on ul "Sing a fun song about the numbers 8 and 9, incorporating counting and hand moti…" at bounding box center [348, 150] width 257 height 68
copy ul "Sing a fun song about the numbers 8 and 9, incorporating counting and hand moti…"
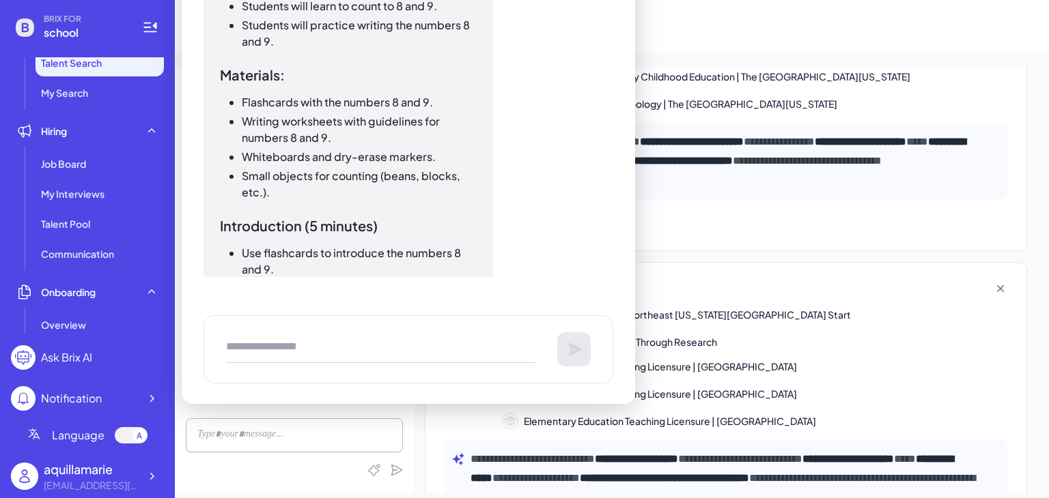
scroll to position [5270, 0]
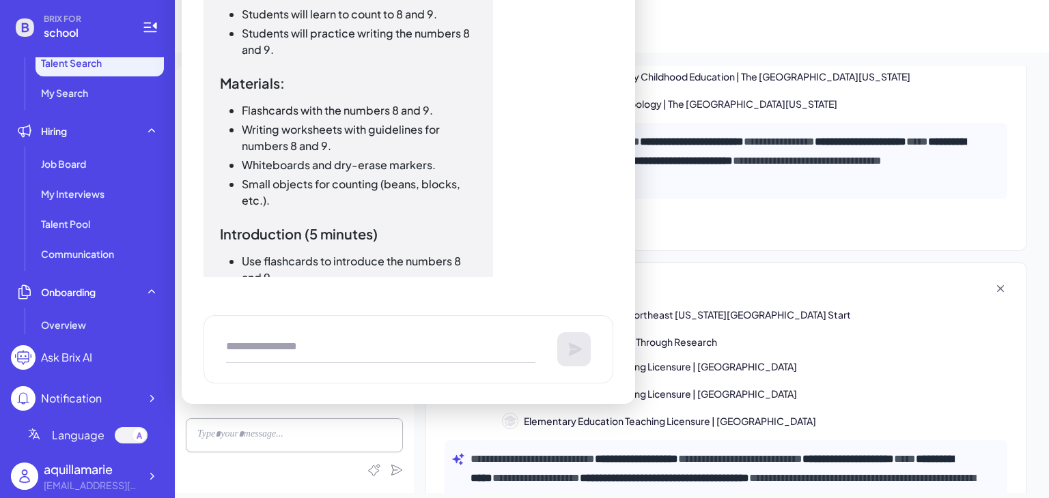
drag, startPoint x: 387, startPoint y: 81, endPoint x: 267, endPoint y: 133, distance: 131.2
click at [267, 119] on li "Flashcards with the numbers 8 and 9." at bounding box center [359, 110] width 235 height 16
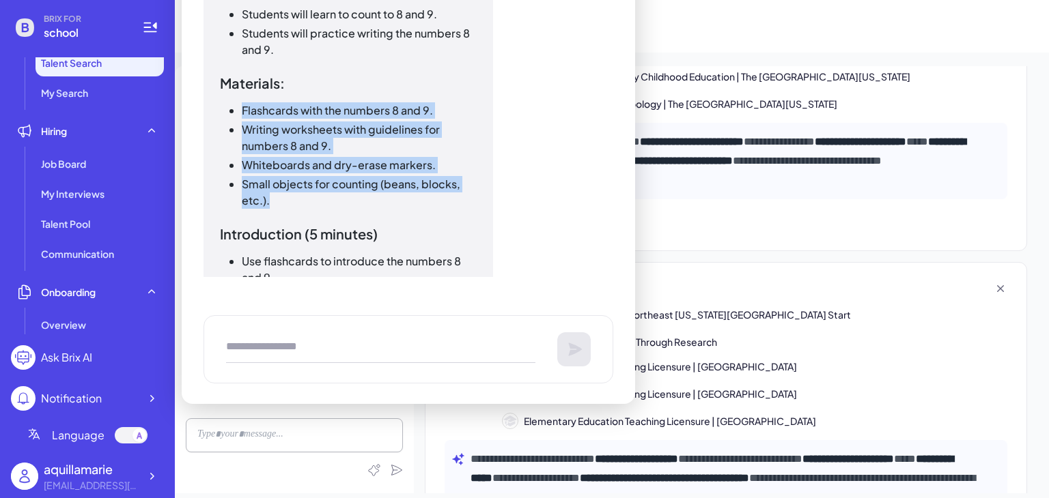
drag, startPoint x: 241, startPoint y: 122, endPoint x: 432, endPoint y: 213, distance: 211.7
click at [432, 209] on ul "Flashcards with the numbers 8 and 9. Writing worksheets with guidelines for num…" at bounding box center [348, 155] width 257 height 107
copy ul "Flashcards with the numbers 8 and 9. Writing worksheets with guidelines for num…"
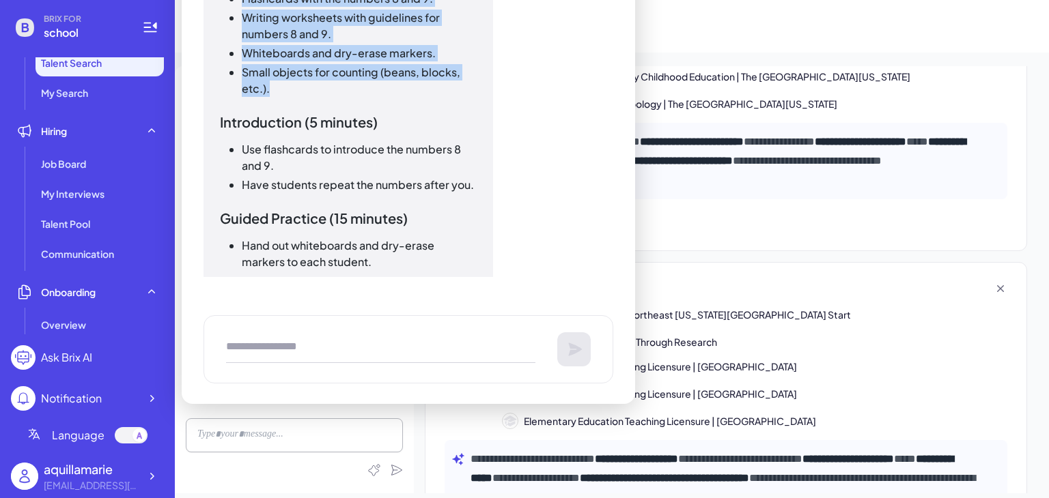
scroll to position [5400, 0]
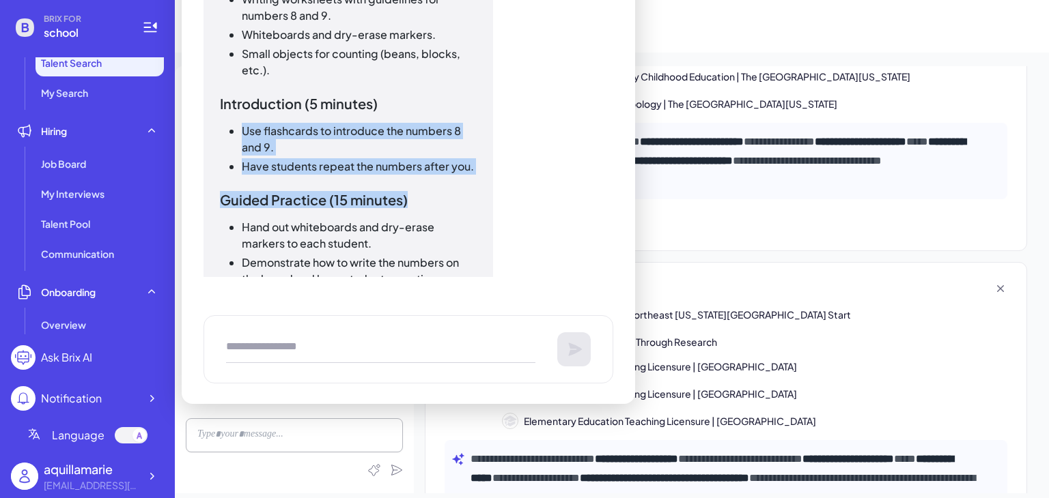
drag, startPoint x: 243, startPoint y: 142, endPoint x: 475, endPoint y: 197, distance: 238.5
click at [475, 197] on div "Kindergarten Lesson Plan: Counting and Writing 8 and 9 Objectives: Students wil…" at bounding box center [348, 367] width 257 height 1164
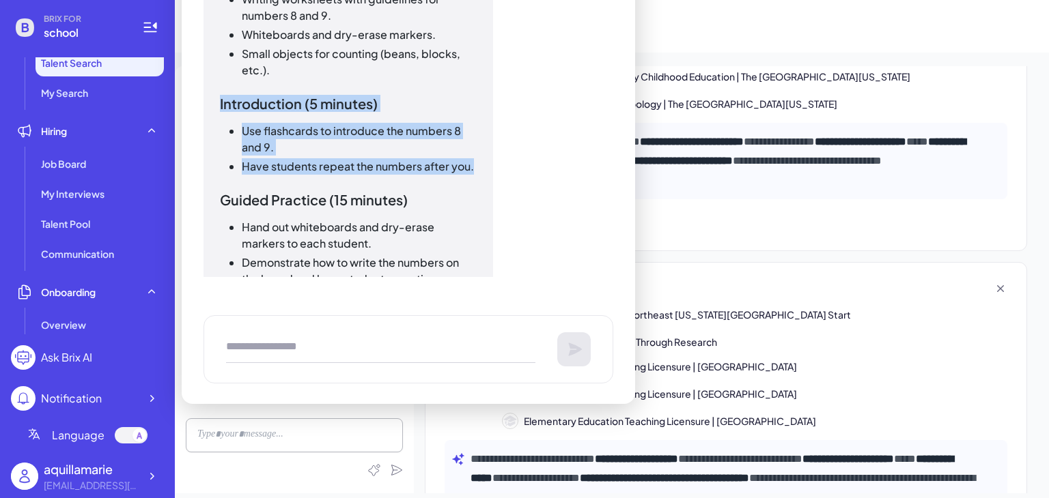
drag, startPoint x: 221, startPoint y: 118, endPoint x: 479, endPoint y: 178, distance: 265.7
click at [479, 178] on div "Kindergarten Lesson Plan: Counting and Writing 8 and 9 Objectives: Students wil…" at bounding box center [348, 367] width 290 height 1197
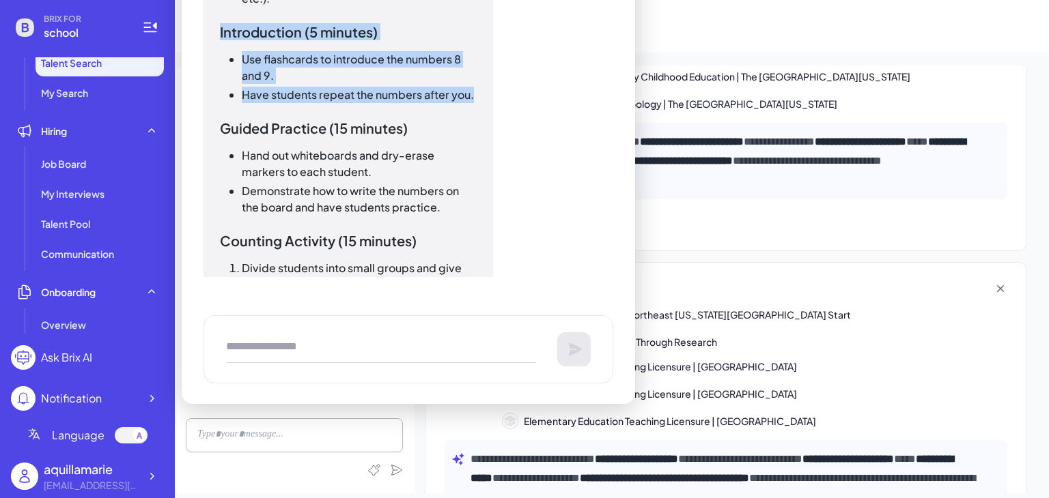
scroll to position [5485, 0]
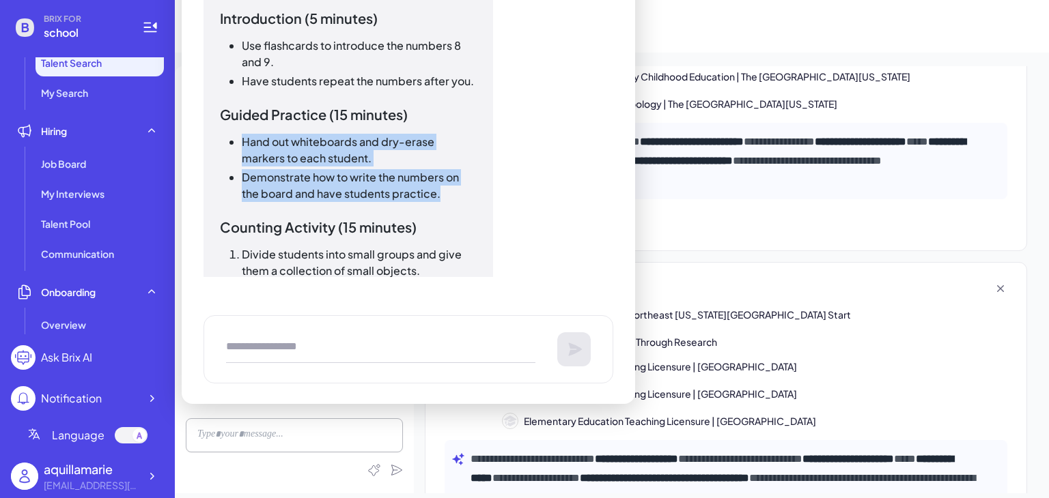
drag, startPoint x: 239, startPoint y: 154, endPoint x: 449, endPoint y: 206, distance: 216.5
click at [449, 202] on ul "Hand out whiteboards and dry-erase markers to each student. Demonstrate how to …" at bounding box center [348, 168] width 257 height 68
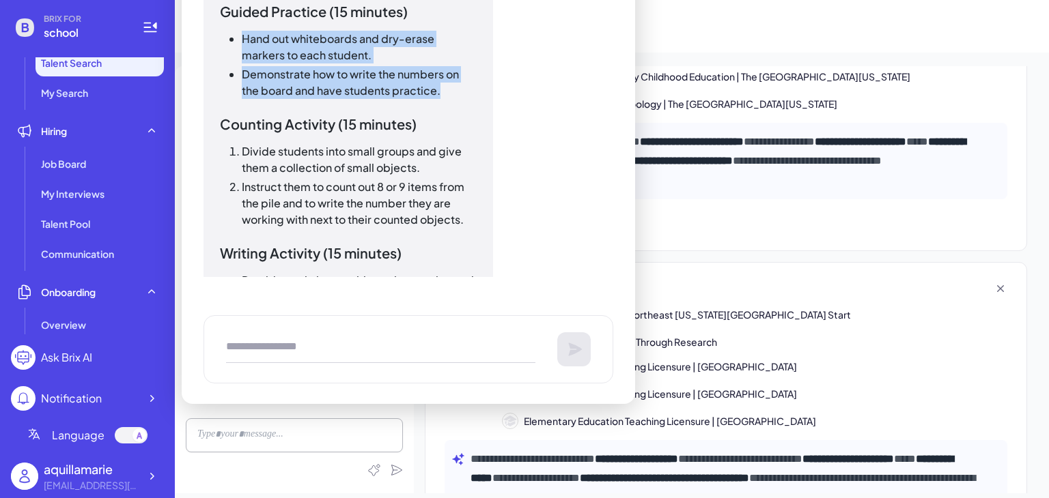
scroll to position [5602, 0]
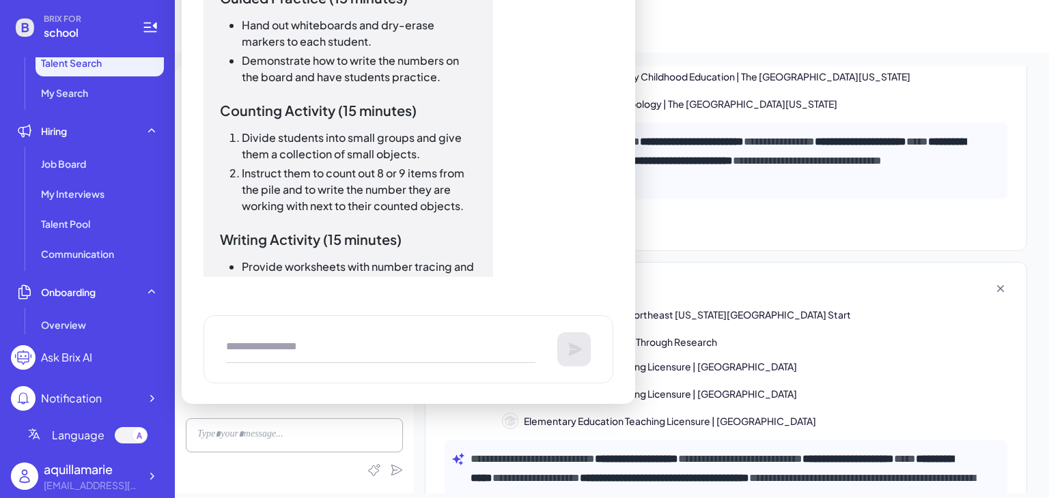
click at [242, 151] on li "Divide students into small groups and give them a collection of small objects." at bounding box center [359, 146] width 235 height 33
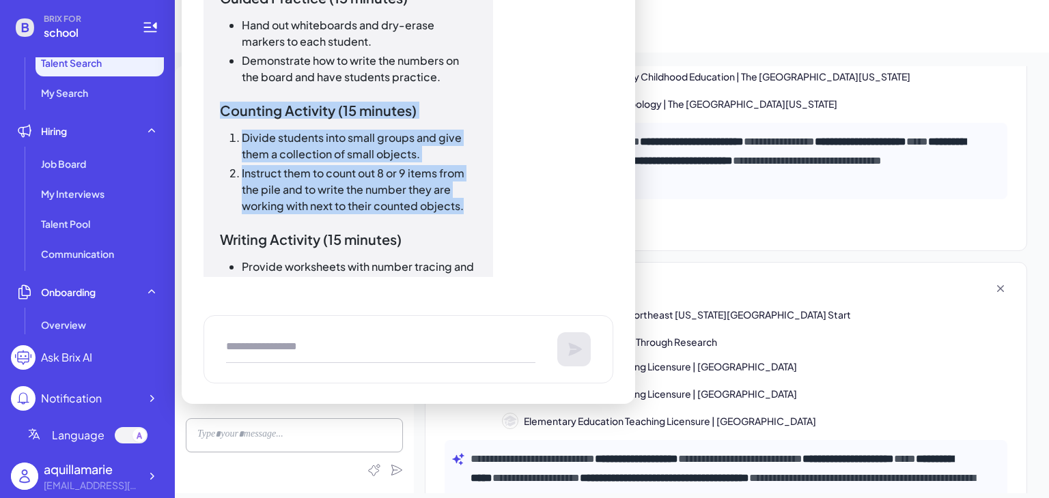
drag, startPoint x: 221, startPoint y: 124, endPoint x: 466, endPoint y: 222, distance: 264.1
click at [466, 222] on div "Kindergarten Lesson Plan: Counting and Writing 8 and 9 Objectives: Students wil…" at bounding box center [348, 165] width 257 height 1164
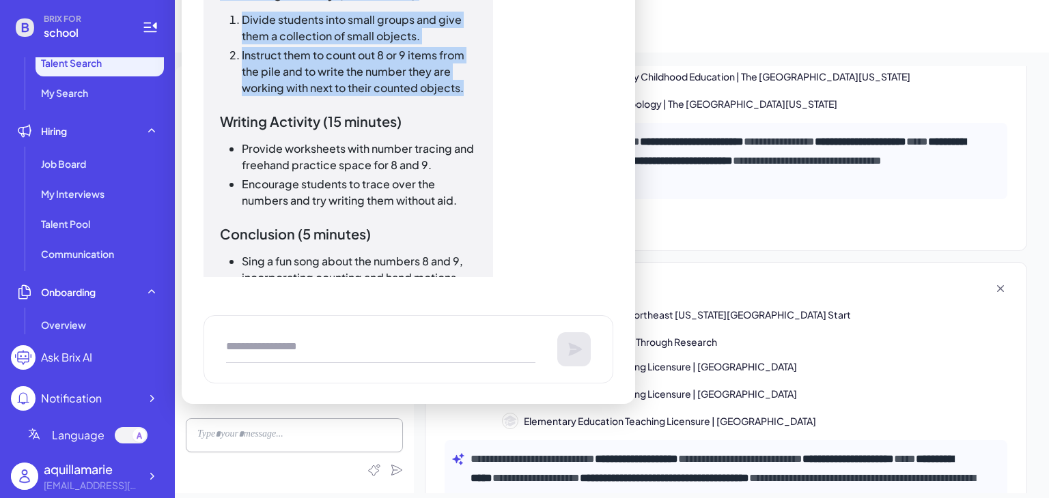
scroll to position [5723, 0]
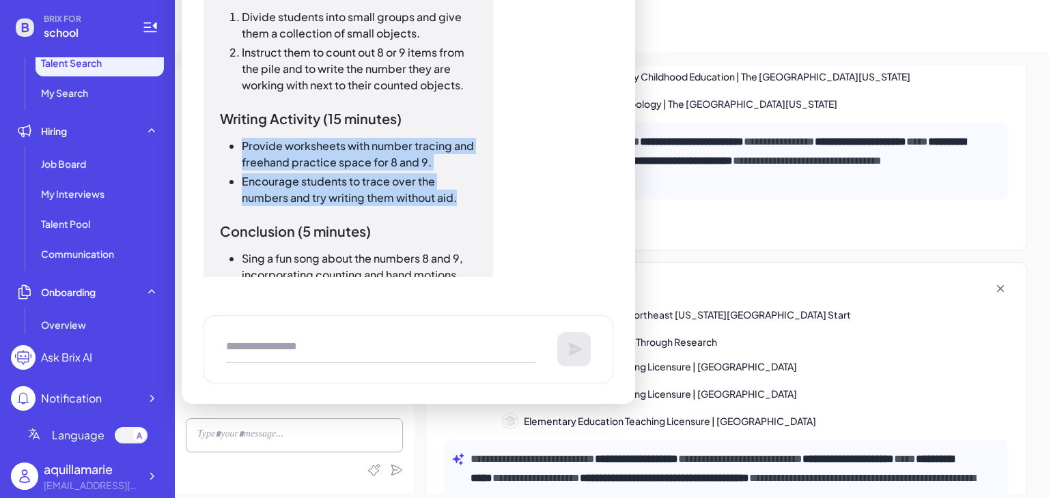
drag, startPoint x: 244, startPoint y: 162, endPoint x: 485, endPoint y: 207, distance: 244.6
click at [485, 207] on div "Kindergarten Lesson Plan: Counting and Writing 8 and 9 Objectives: Students wil…" at bounding box center [348, 44] width 290 height 1197
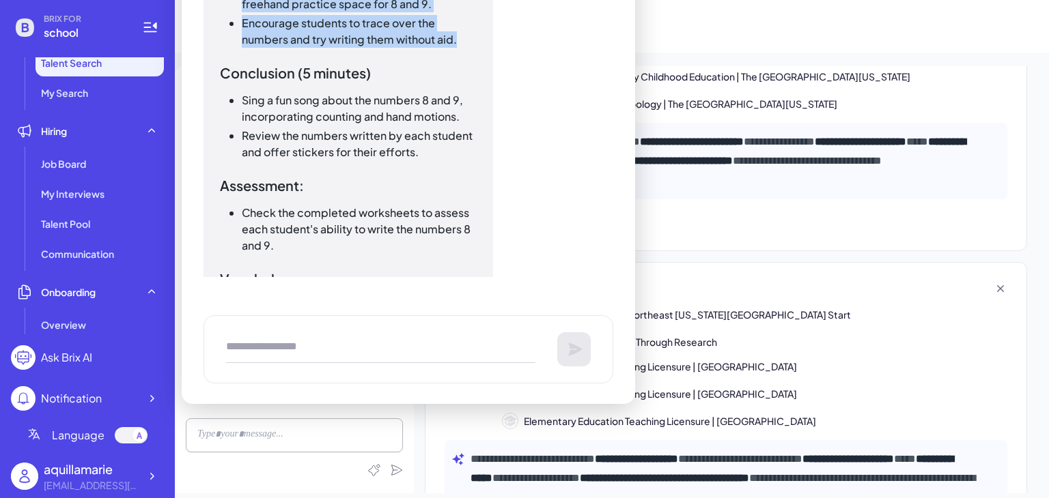
scroll to position [5882, 0]
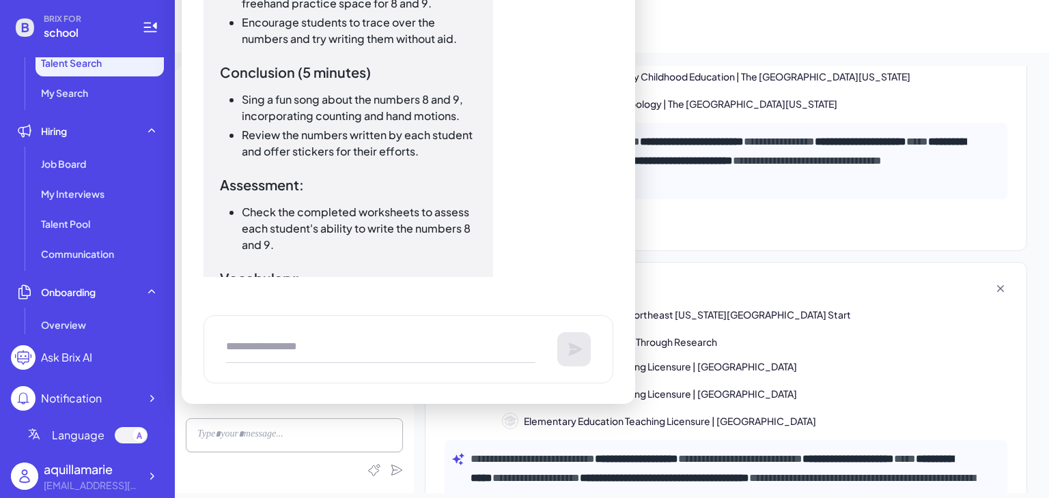
click at [242, 149] on li "Review the numbers written by each student and offer stickers for their efforts." at bounding box center [359, 143] width 235 height 33
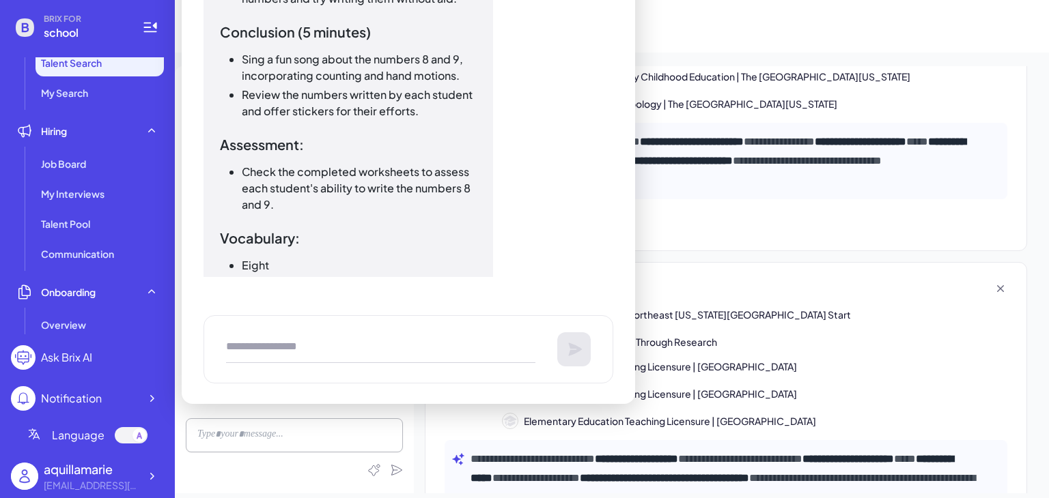
scroll to position [5923, 0]
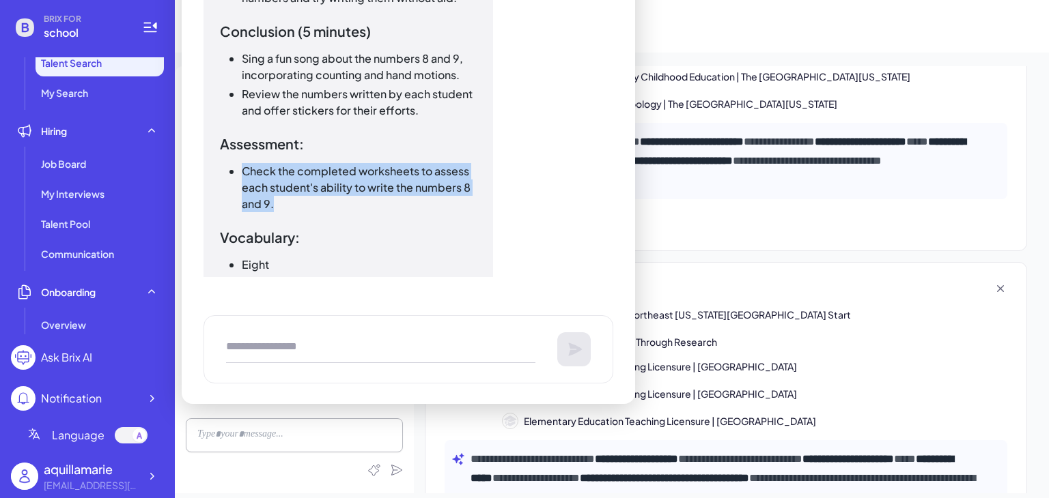
drag, startPoint x: 245, startPoint y: 186, endPoint x: 358, endPoint y: 212, distance: 115.5
click at [358, 212] on li "Check the completed worksheets to assess each student's ability to write the nu…" at bounding box center [359, 187] width 235 height 49
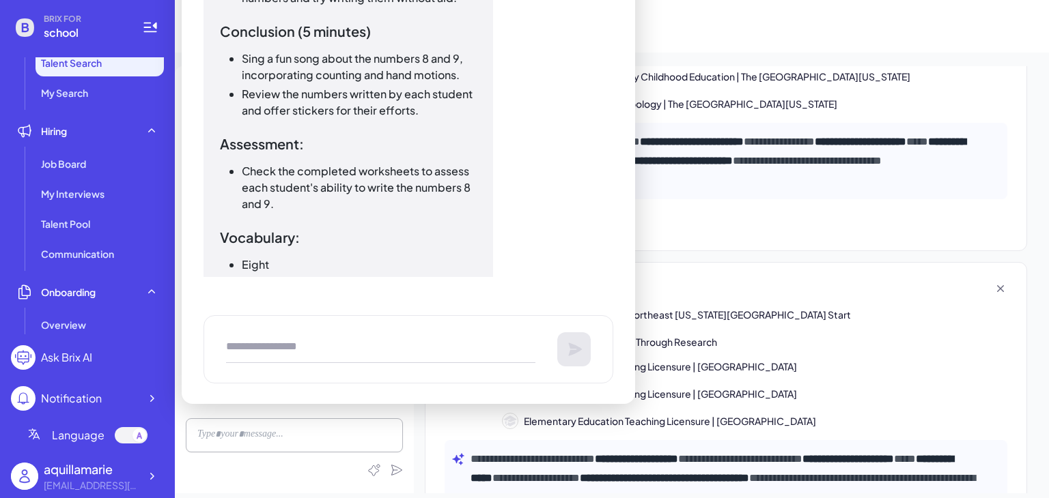
click at [357, 342] on textarea at bounding box center [380, 349] width 309 height 27
paste textarea "**********"
type textarea "**********"
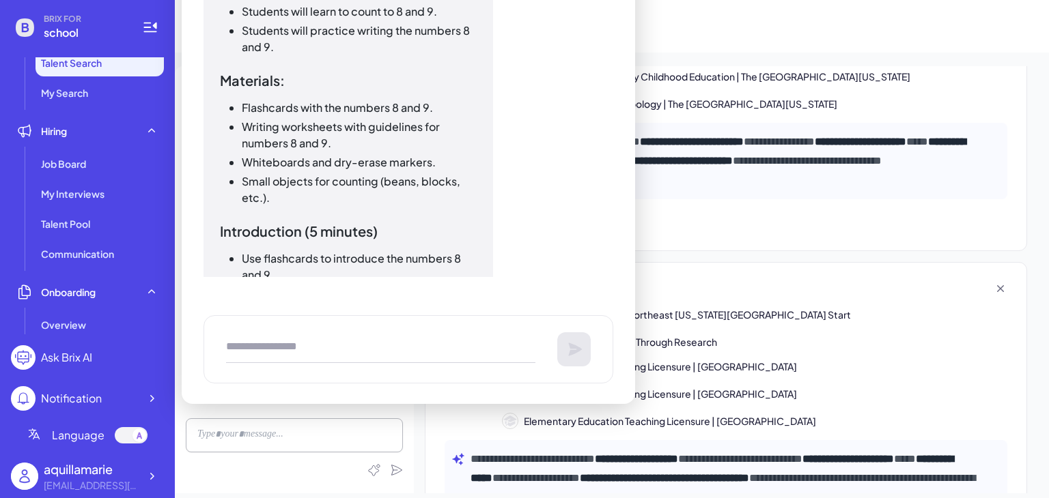
scroll to position [5274, 0]
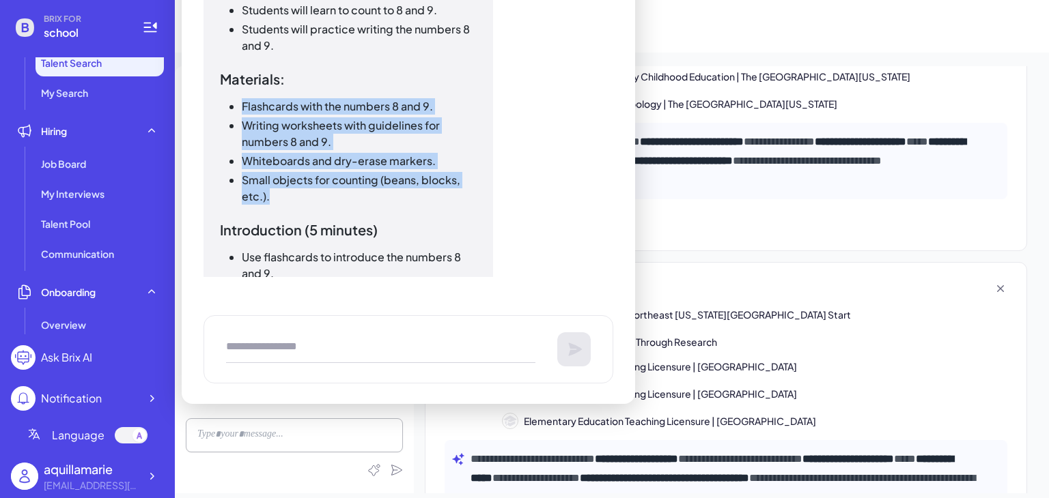
drag, startPoint x: 238, startPoint y: 121, endPoint x: 456, endPoint y: 209, distance: 235.0
click at [456, 205] on ul "Flashcards with the numbers 8 and 9. Writing worksheets with guidelines for num…" at bounding box center [348, 151] width 257 height 107
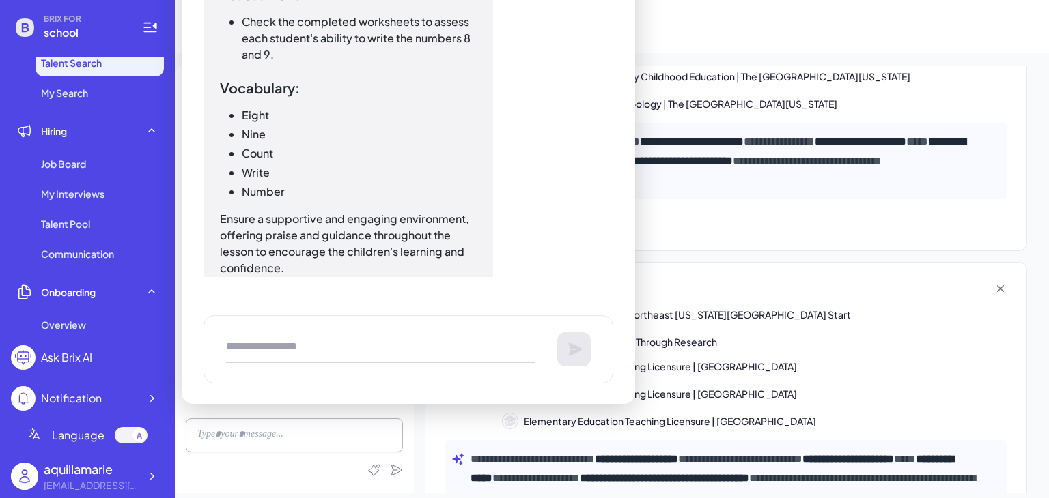
scroll to position [6079, 0]
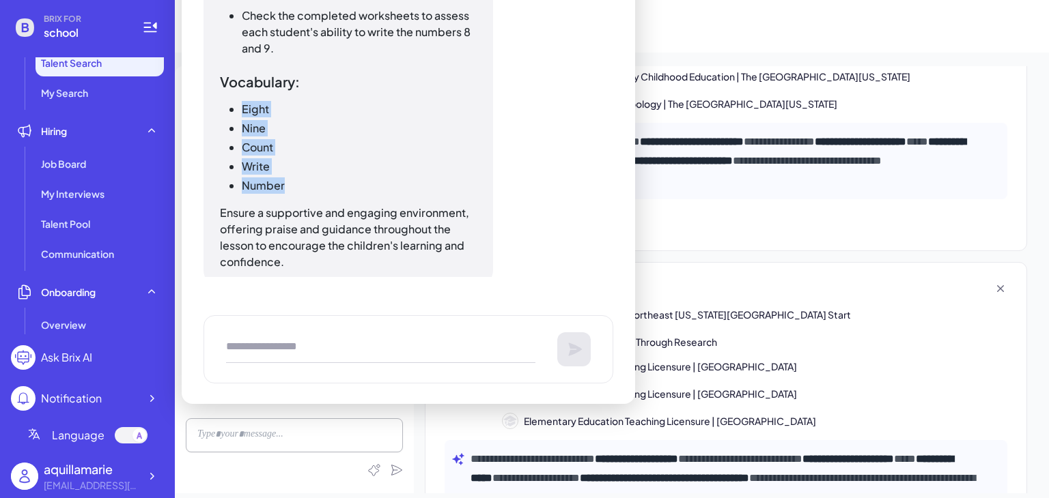
drag, startPoint x: 228, startPoint y: 118, endPoint x: 313, endPoint y: 205, distance: 121.7
click at [313, 194] on ul "Eight Nine Count Write Number" at bounding box center [348, 147] width 257 height 93
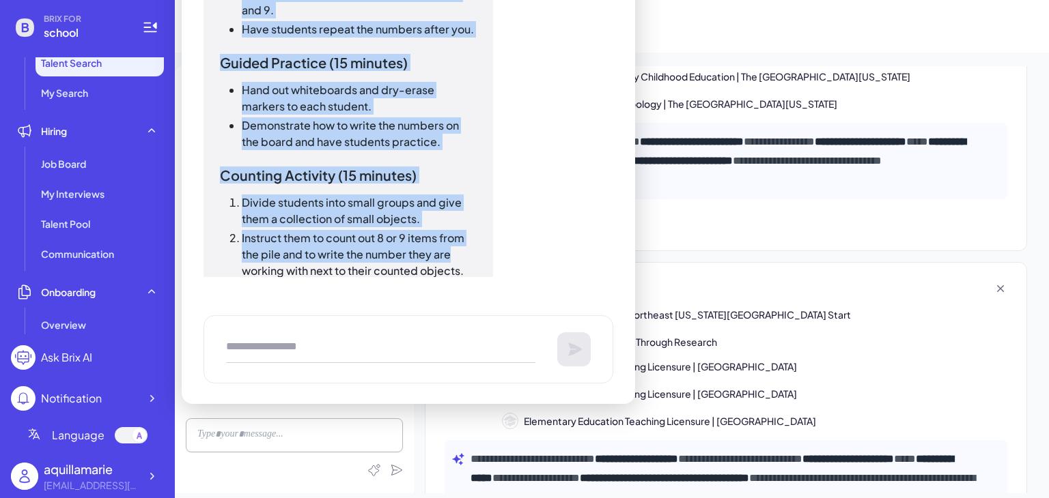
scroll to position [5569, 0]
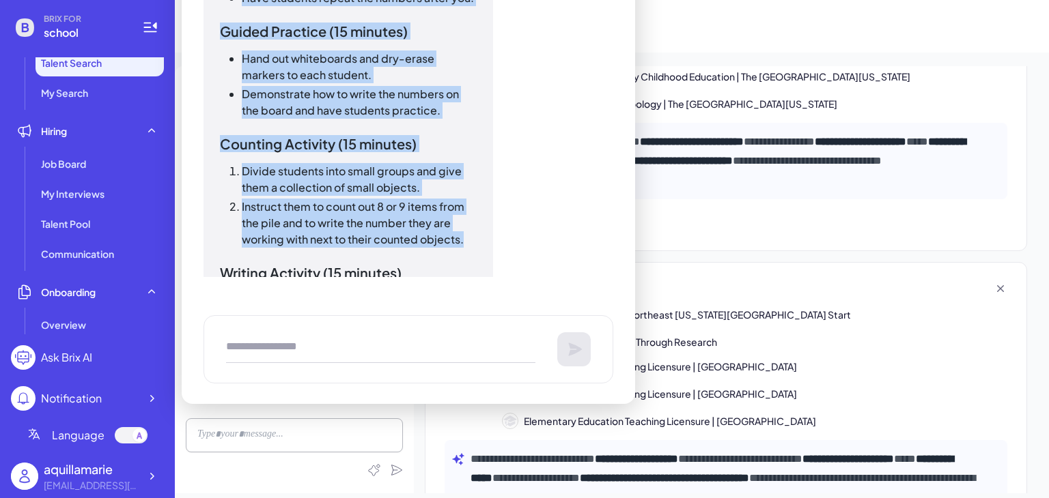
drag, startPoint x: 243, startPoint y: 113, endPoint x: 467, endPoint y: 256, distance: 265.6
click at [467, 256] on div "Kindergarten Lesson Plan: Counting and Writing 8 and 9 Objectives: Students wil…" at bounding box center [348, 198] width 257 height 1164
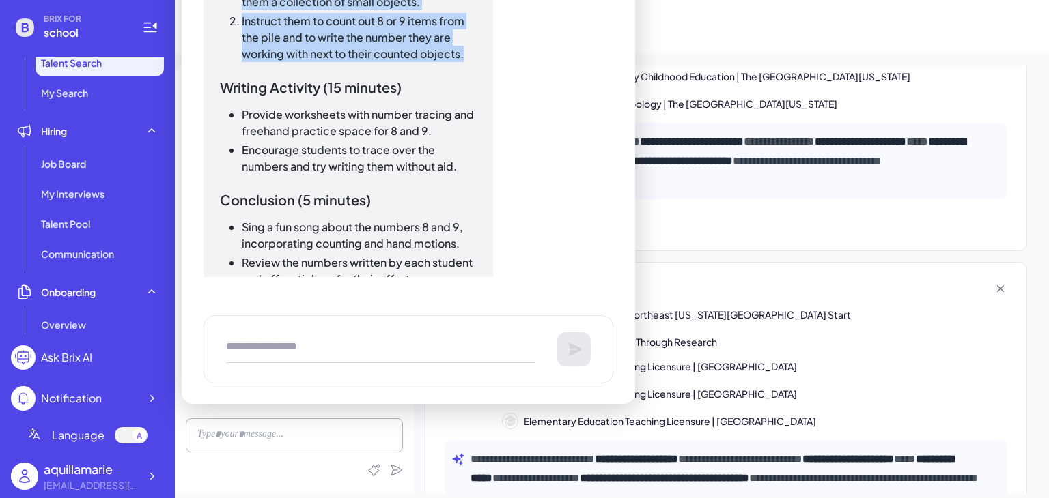
scroll to position [5757, 0]
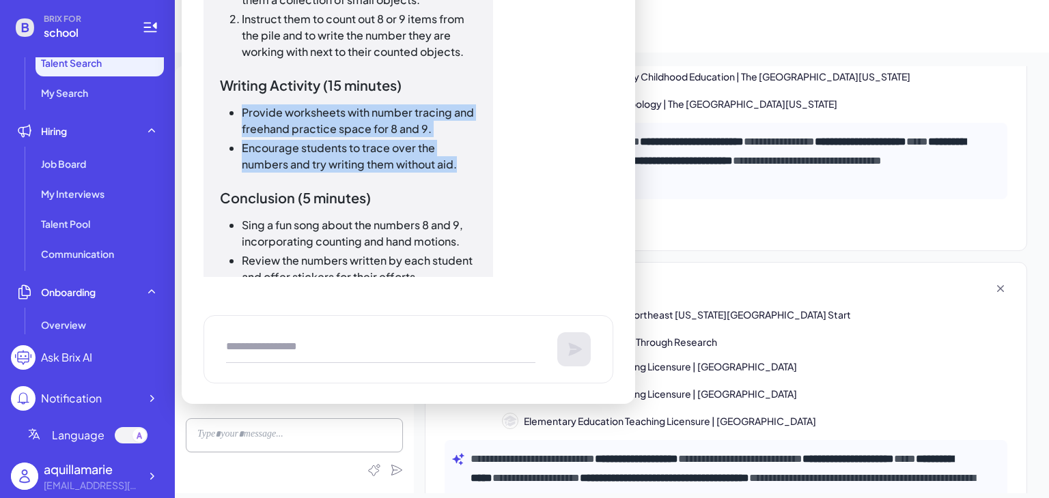
drag, startPoint x: 243, startPoint y: 125, endPoint x: 466, endPoint y: 172, distance: 228.2
click at [466, 172] on ul "Provide worksheets with number tracing and freehand practice space for 8 and 9.…" at bounding box center [348, 138] width 257 height 68
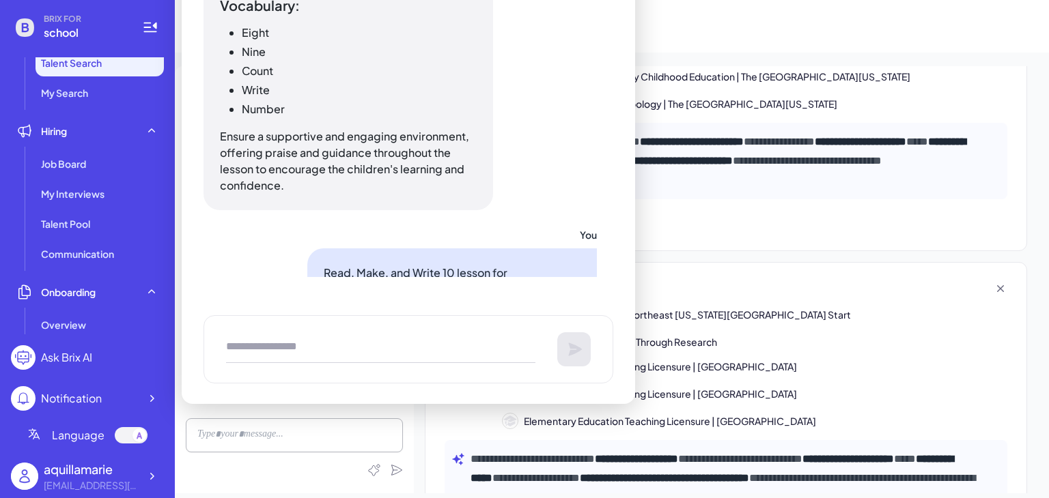
scroll to position [6207, 0]
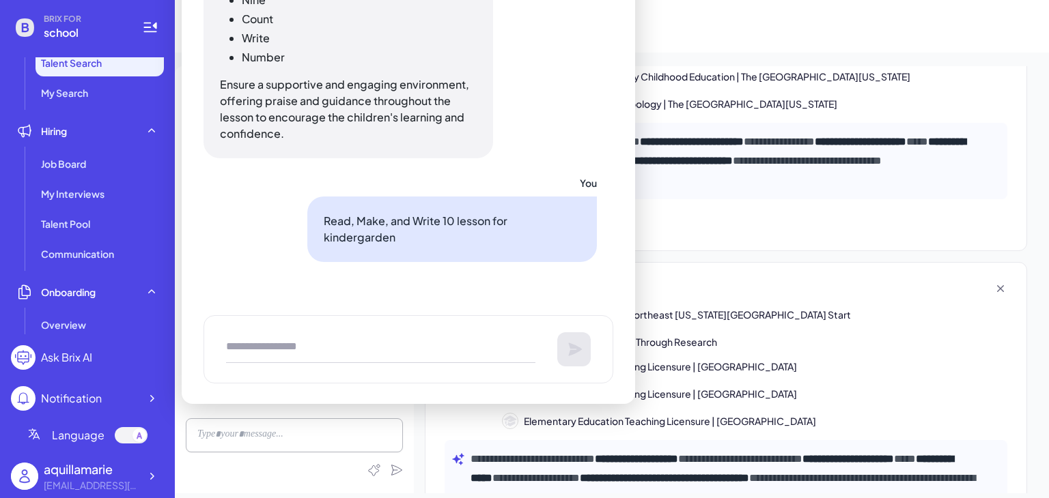
click at [355, 328] on div at bounding box center [408, 349] width 410 height 68
click at [343, 337] on textarea at bounding box center [380, 349] width 309 height 27
type textarea "**********"
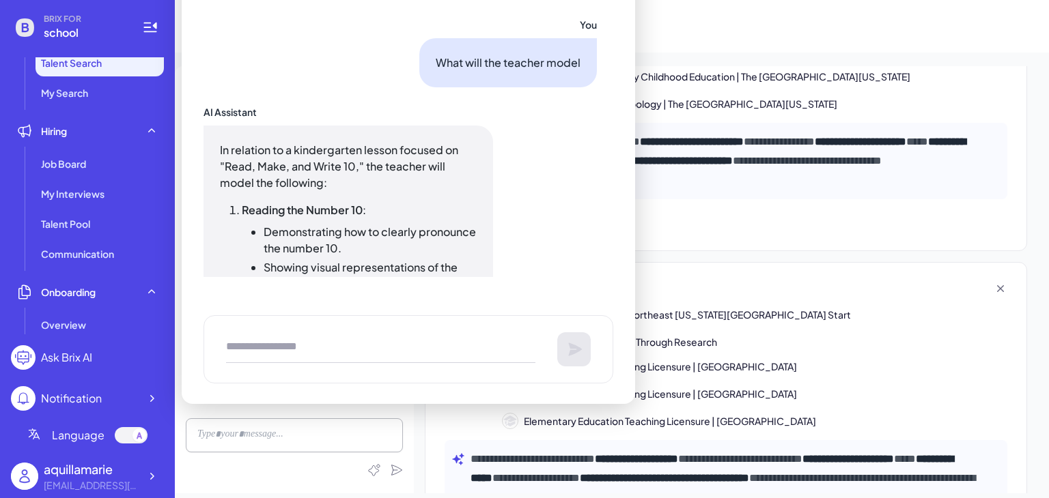
scroll to position [6860, 0]
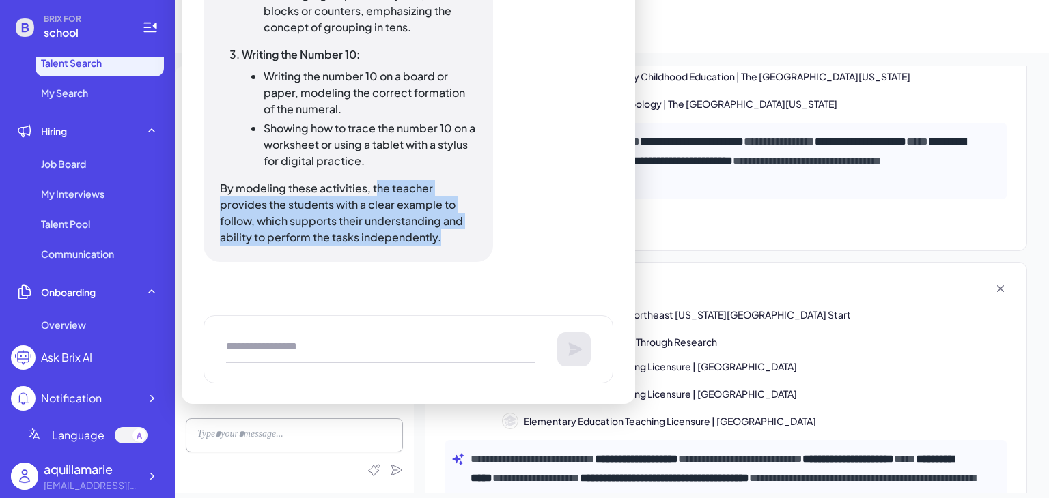
drag, startPoint x: 374, startPoint y: 186, endPoint x: 463, endPoint y: 236, distance: 101.5
click at [463, 236] on p "By modeling these activities, the teacher provides the students with a clear ex…" at bounding box center [348, 213] width 257 height 66
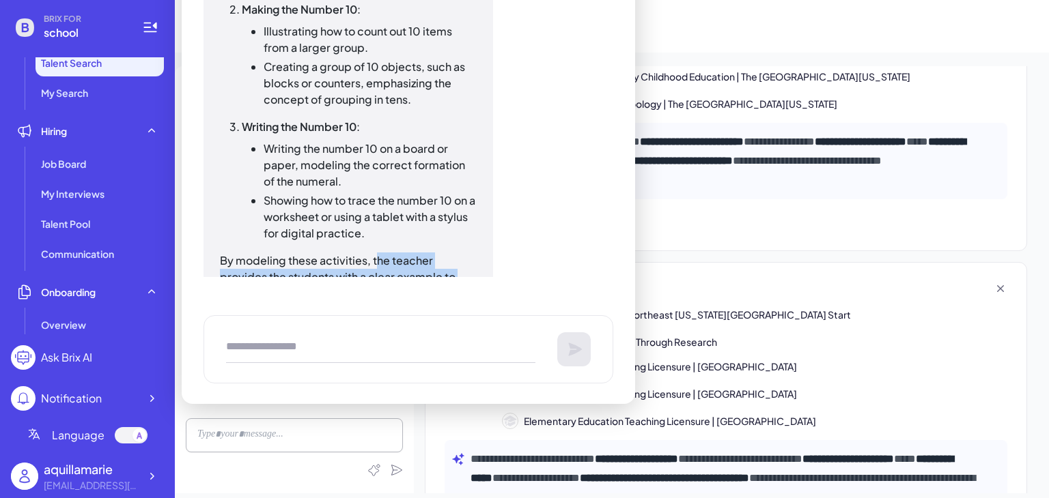
scroll to position [6791, 0]
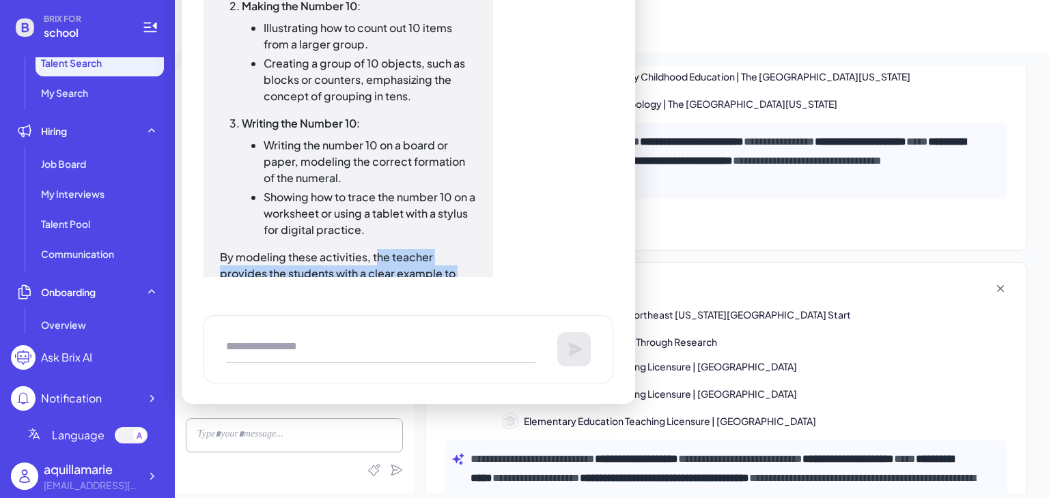
click at [434, 250] on p "By modeling these activities, the teacher provides the students with a clear ex…" at bounding box center [348, 282] width 257 height 66
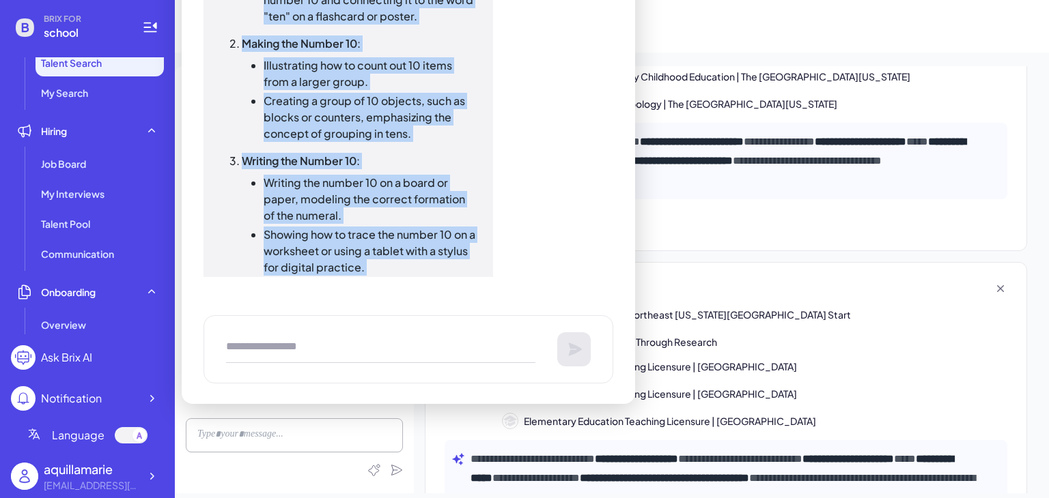
scroll to position [6860, 0]
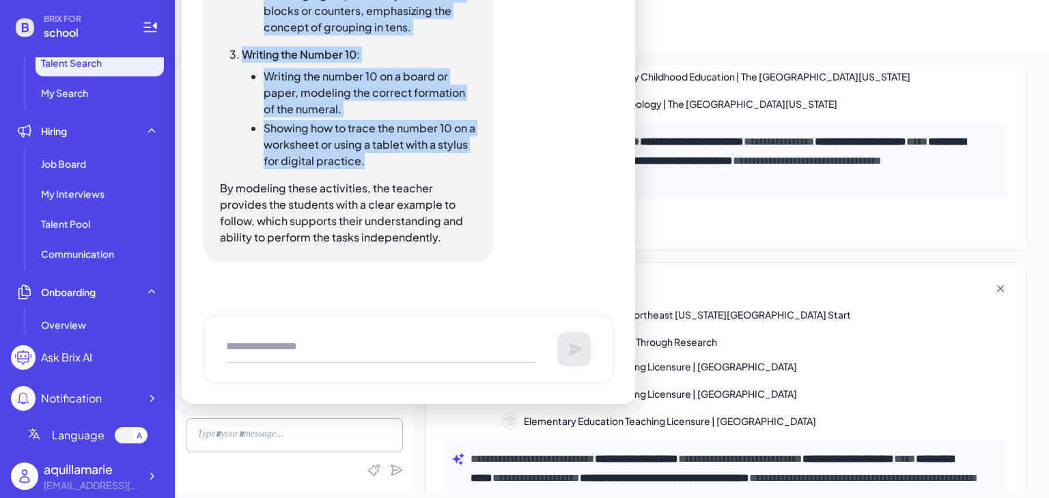
drag, startPoint x: 240, startPoint y: 117, endPoint x: 425, endPoint y: 162, distance: 189.6
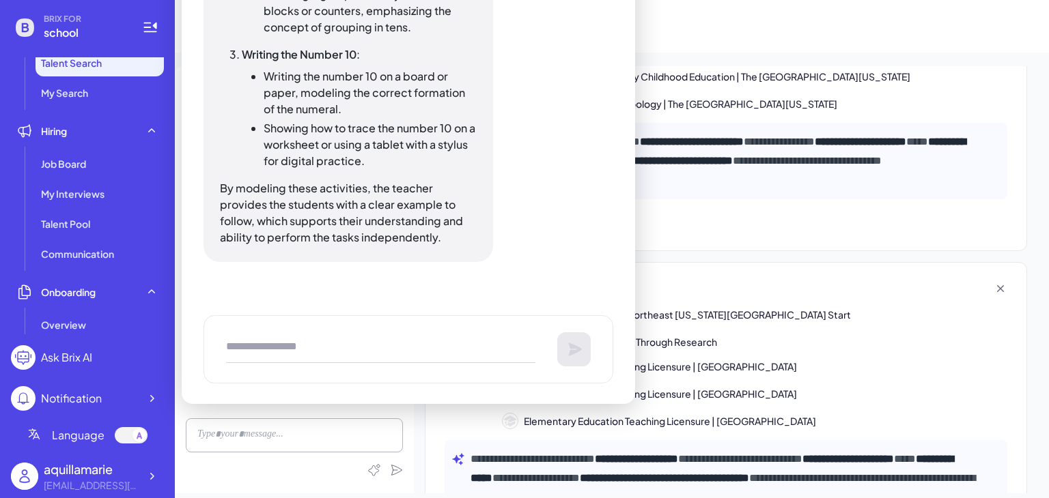
click at [402, 348] on textarea at bounding box center [380, 349] width 309 height 27
type textarea "**********"
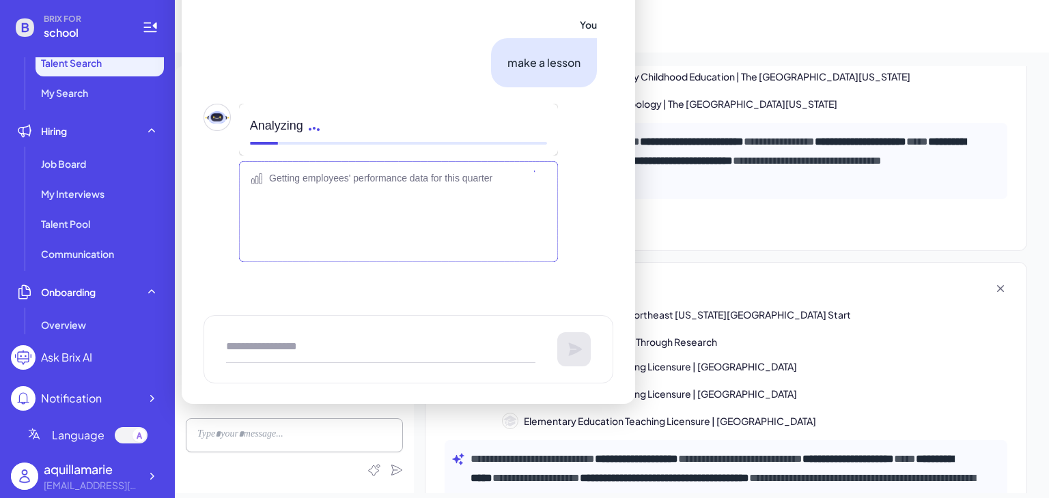
scroll to position [7150, 0]
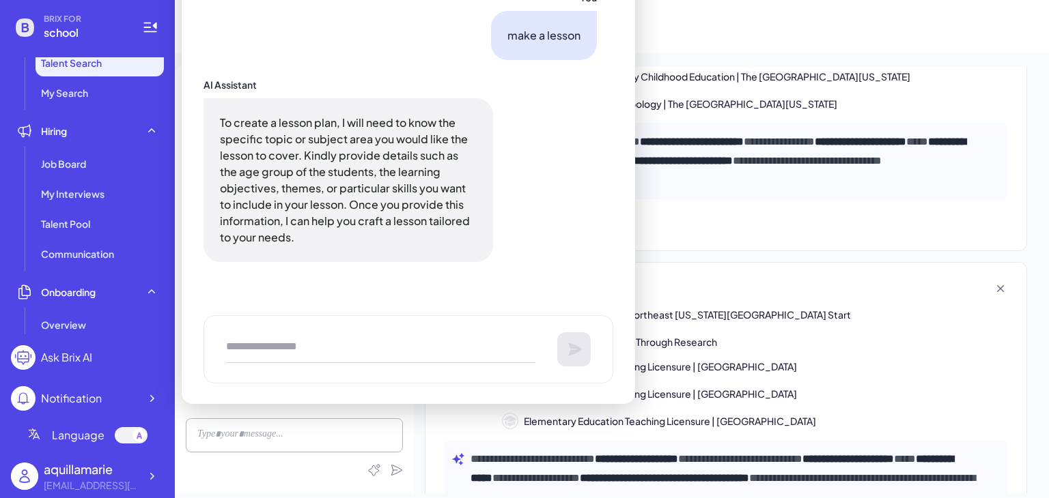
click at [389, 350] on textarea at bounding box center [380, 349] width 309 height 27
click at [428, 212] on p "To create a lesson plan, I will need to know the specific topic or subject area…" at bounding box center [348, 180] width 257 height 131
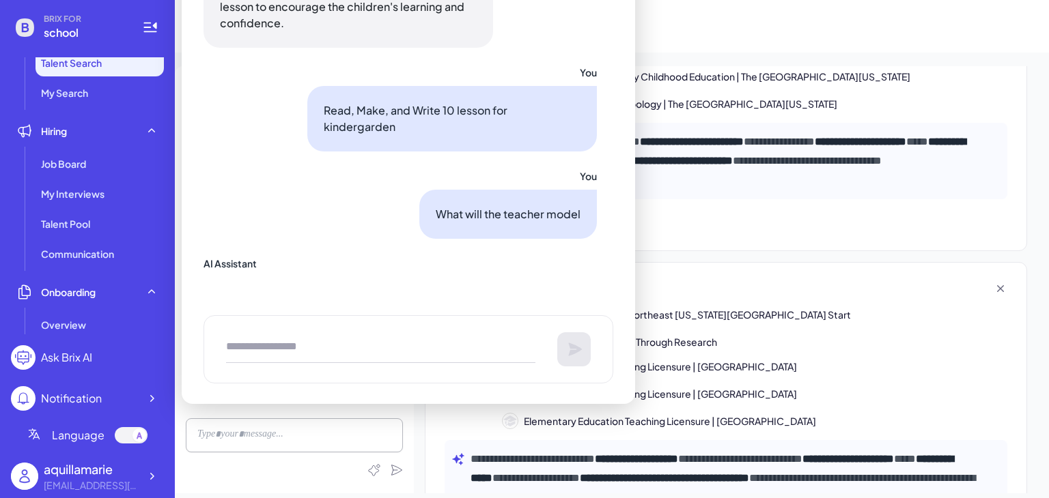
scroll to position [6298, 0]
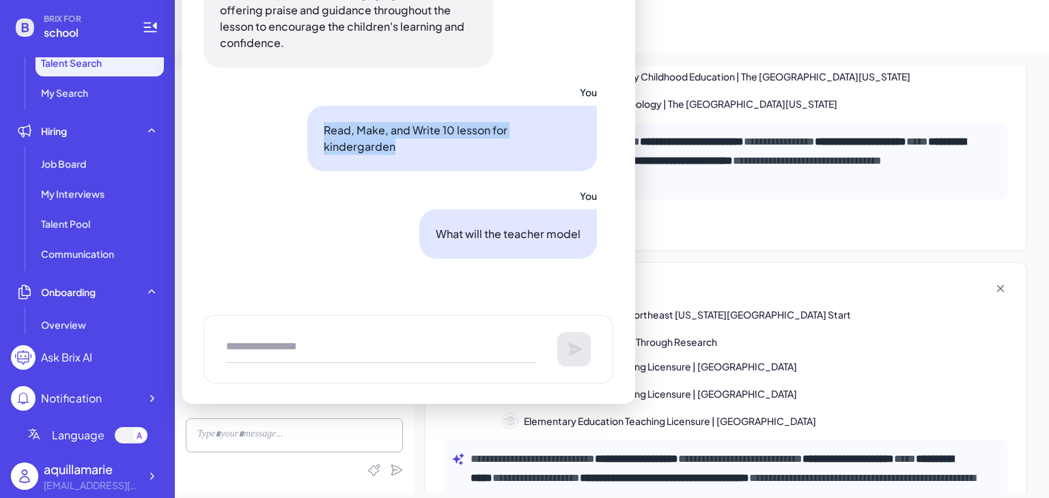
drag, startPoint x: 320, startPoint y: 145, endPoint x: 573, endPoint y: 130, distance: 253.1
click at [573, 130] on div "Read, Make, and Write 10 lesson for kindergarden" at bounding box center [452, 139] width 290 height 66
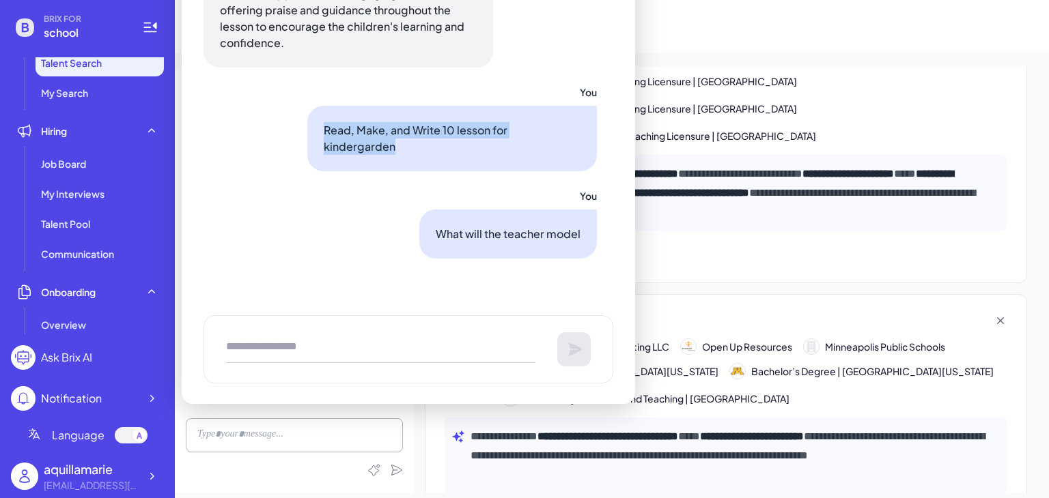
scroll to position [402, 0]
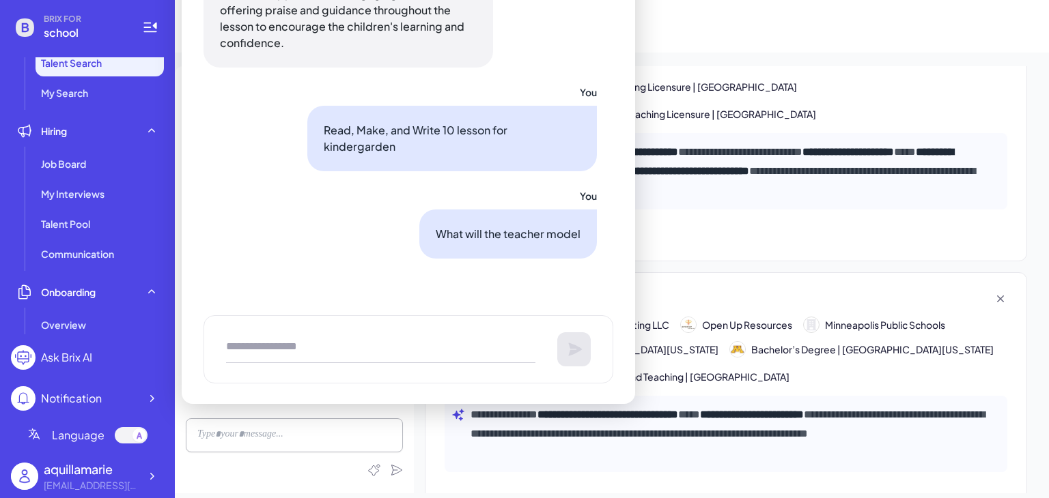
click at [423, 345] on textarea at bounding box center [380, 349] width 309 height 27
type textarea "*"
paste textarea "**********"
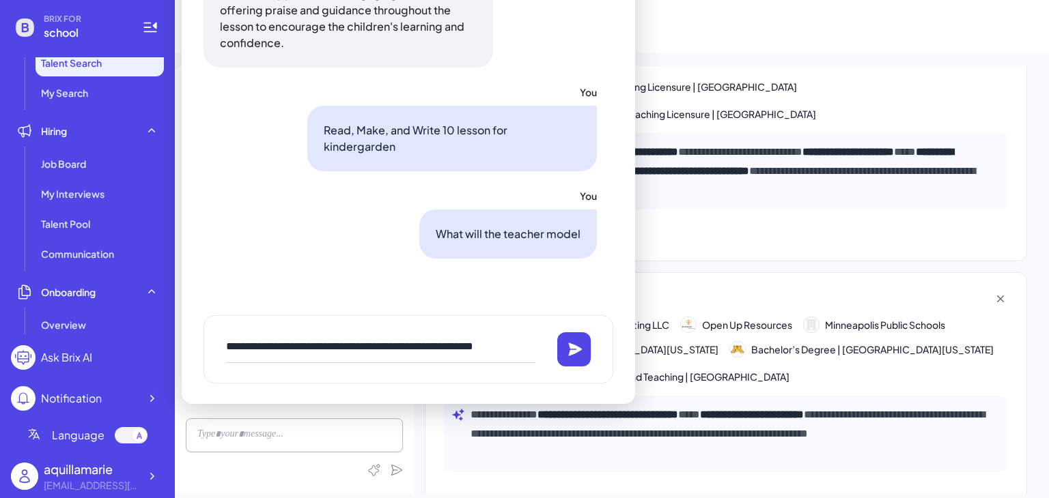
scroll to position [8, 0]
type textarea "**********"
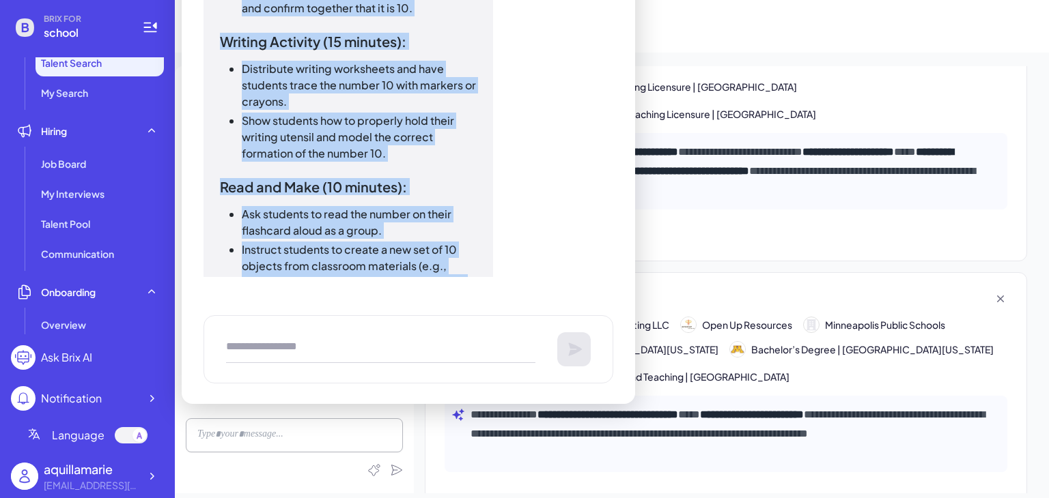
scroll to position [8314, 0]
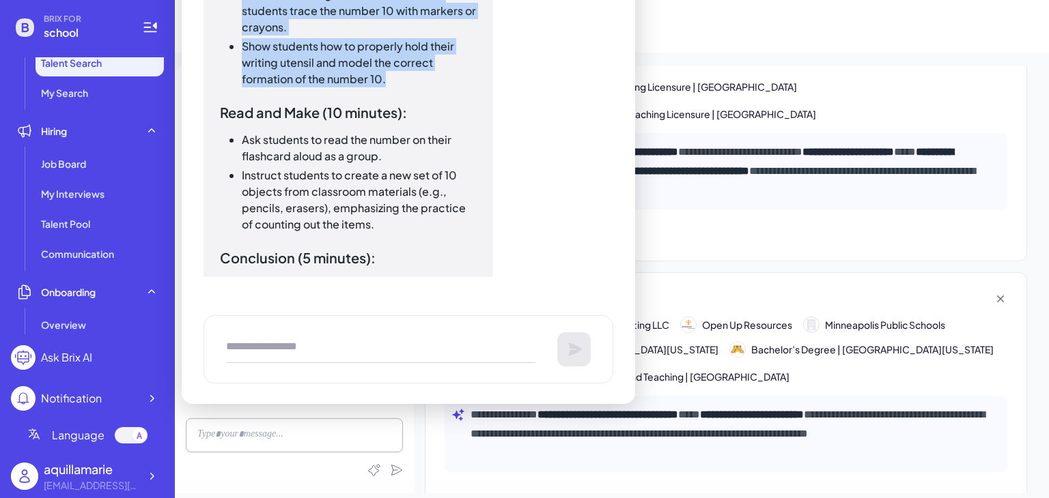
drag, startPoint x: 219, startPoint y: 85, endPoint x: 391, endPoint y: 72, distance: 172.5
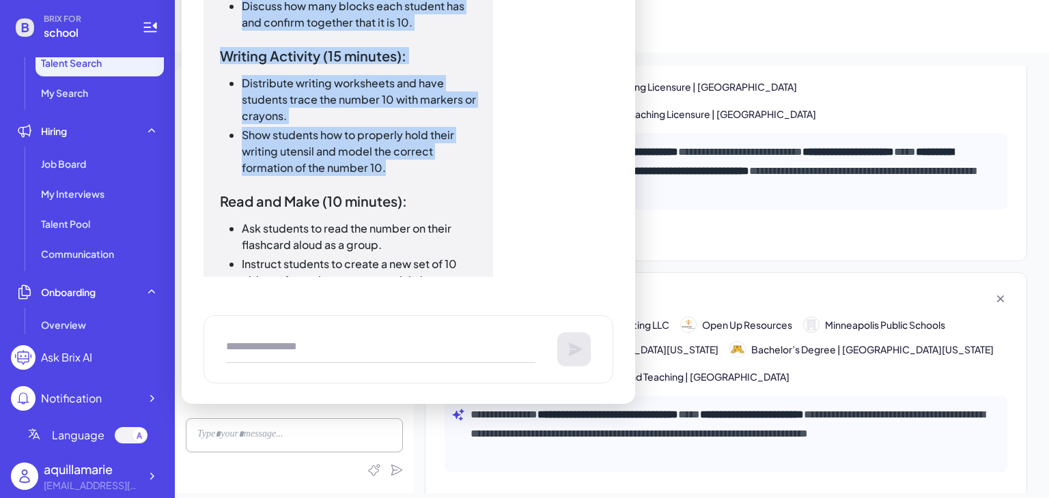
scroll to position [8224, 0]
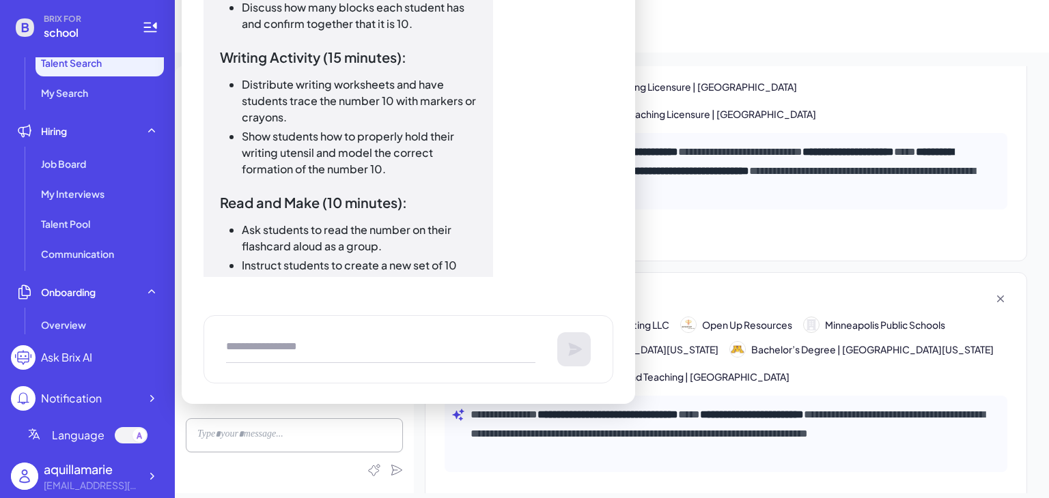
click at [279, 355] on textarea at bounding box center [380, 349] width 309 height 27
paste textarea "**********"
click at [350, 341] on textarea "**********" at bounding box center [380, 349] width 309 height 27
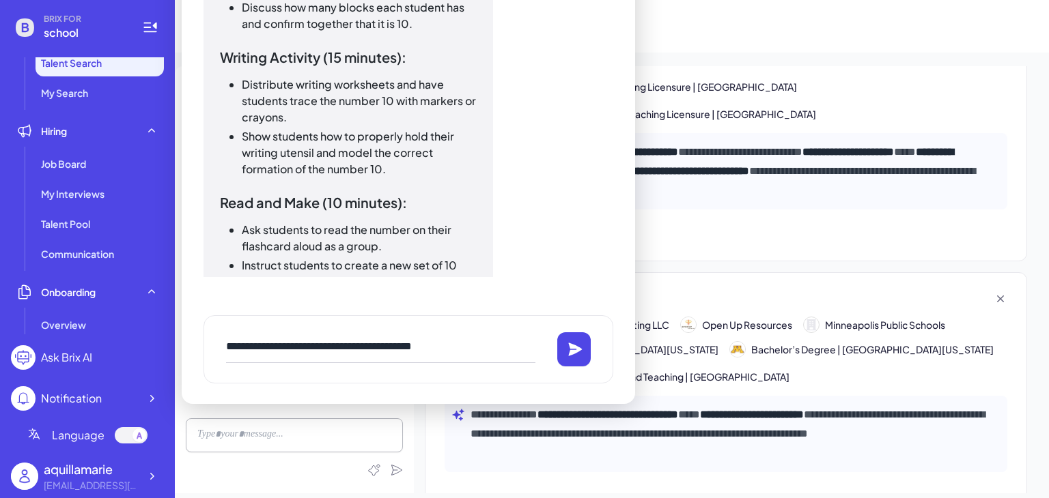
type textarea "**********"
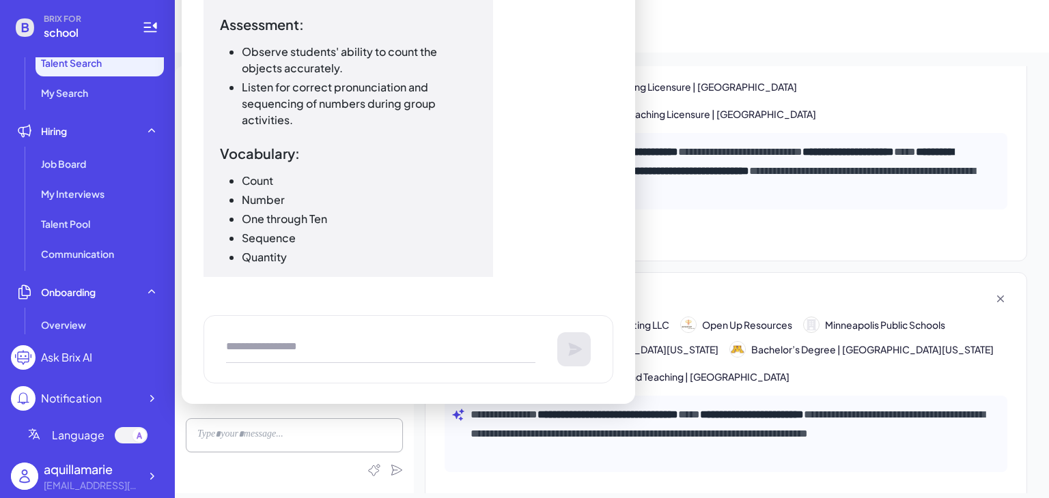
scroll to position [10104, 0]
drag, startPoint x: 243, startPoint y: 174, endPoint x: 307, endPoint y: 251, distance: 99.8
click at [307, 251] on ul "Count Number One through Ten Sequence Quantity" at bounding box center [348, 218] width 257 height 93
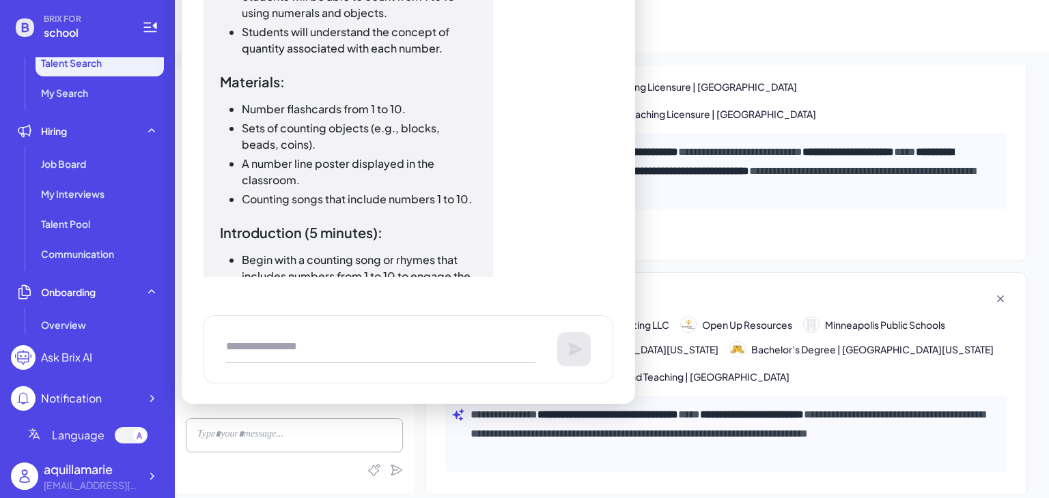
scroll to position [9229, 0]
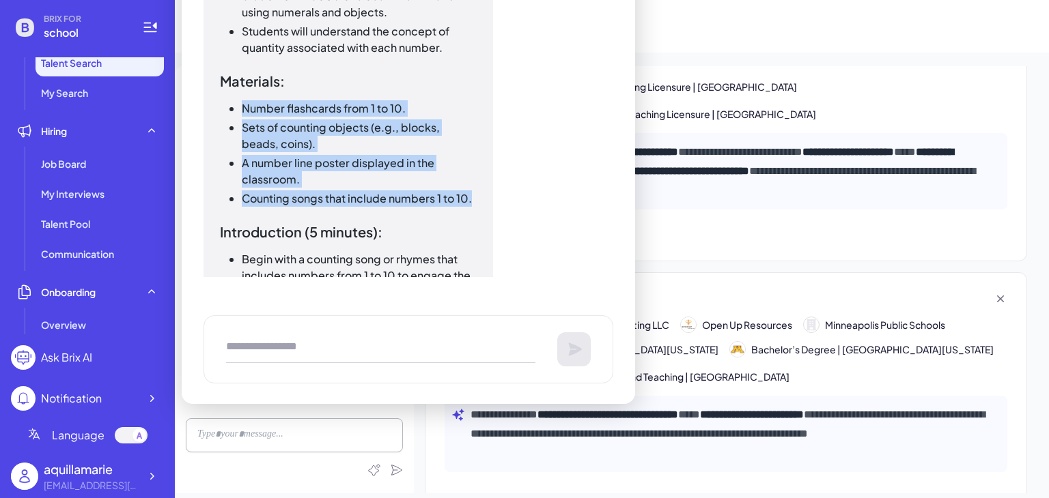
drag, startPoint x: 244, startPoint y: 107, endPoint x: 477, endPoint y: 199, distance: 250.4
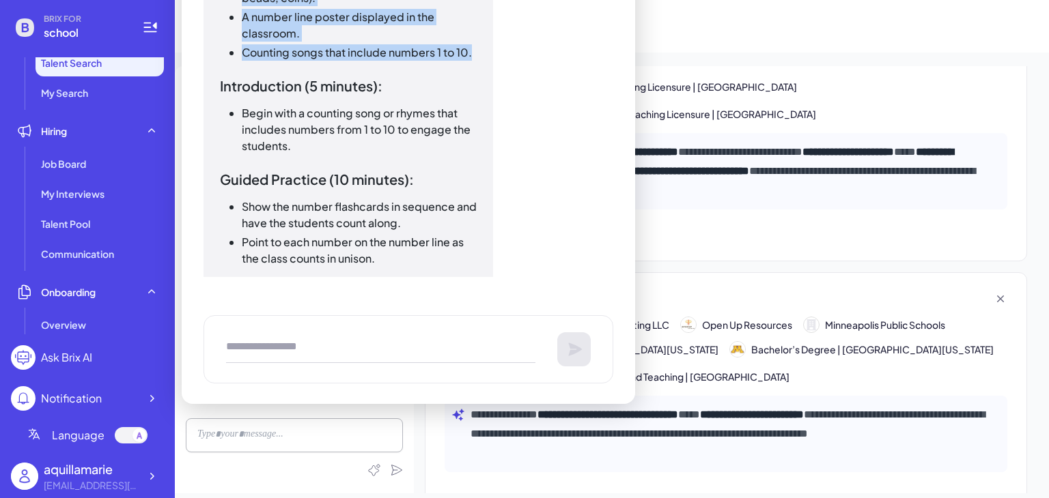
scroll to position [9376, 0]
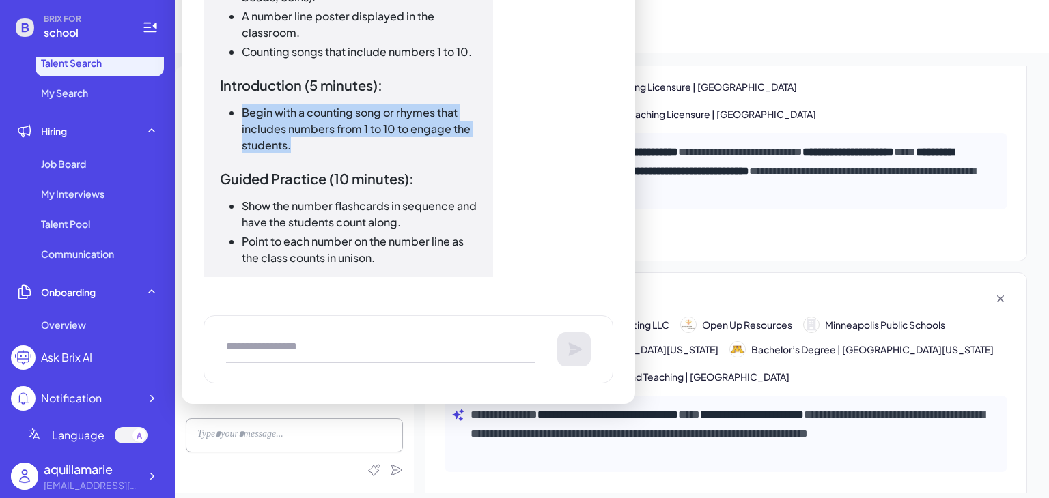
drag, startPoint x: 245, startPoint y: 117, endPoint x: 376, endPoint y: 150, distance: 135.1
click at [376, 150] on li "Begin with a counting song or rhymes that includes numbers from 1 to 10 to enga…" at bounding box center [359, 128] width 235 height 49
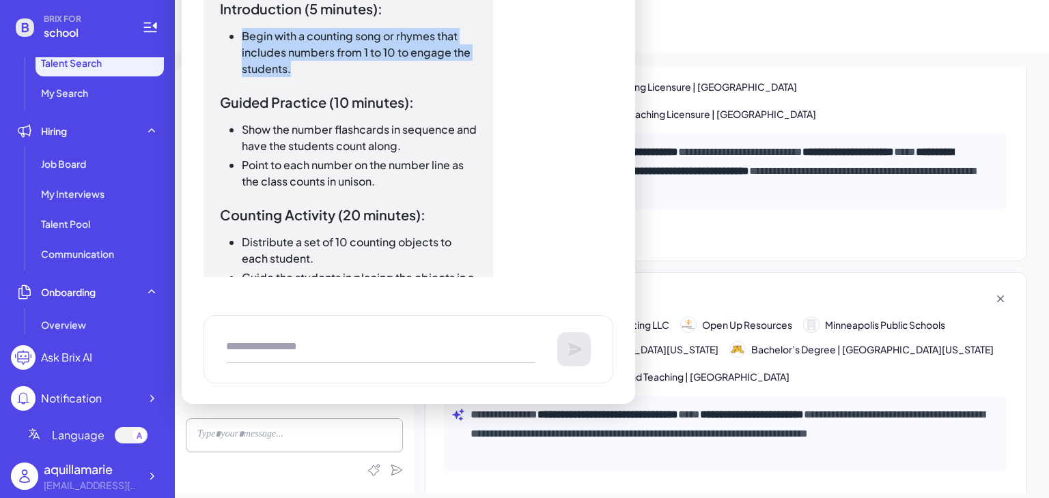
scroll to position [9454, 0]
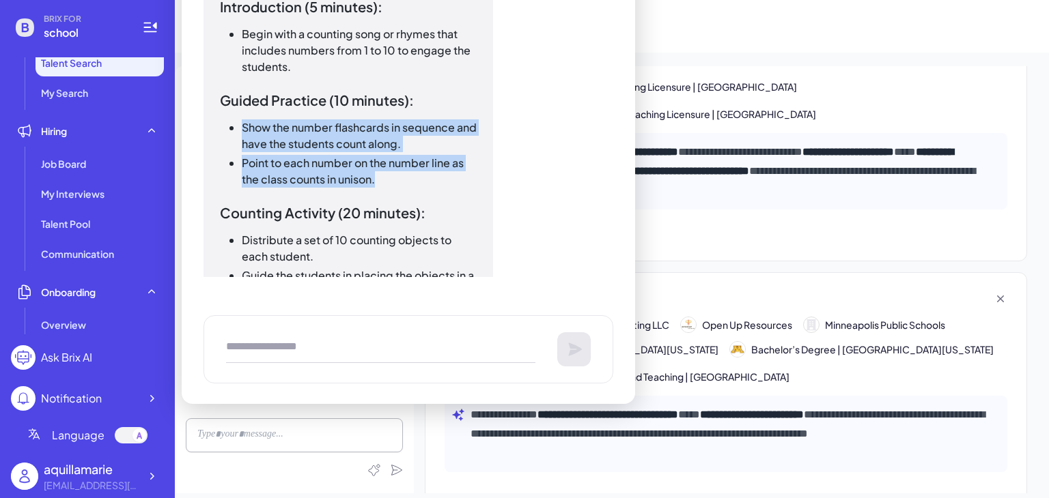
drag, startPoint x: 242, startPoint y: 126, endPoint x: 384, endPoint y: 175, distance: 150.9
click at [384, 175] on ul "Show the number flashcards in sequence and have the students count along. Point…" at bounding box center [348, 154] width 257 height 68
drag, startPoint x: 353, startPoint y: 156, endPoint x: 216, endPoint y: 98, distance: 148.7
click at [216, 98] on link at bounding box center [213, 99] width 14 height 14
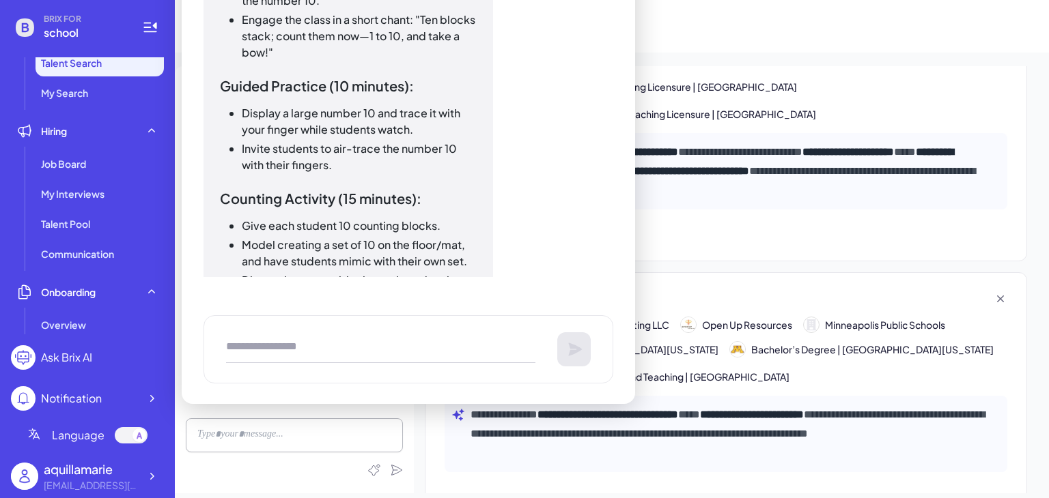
scroll to position [7951, 0]
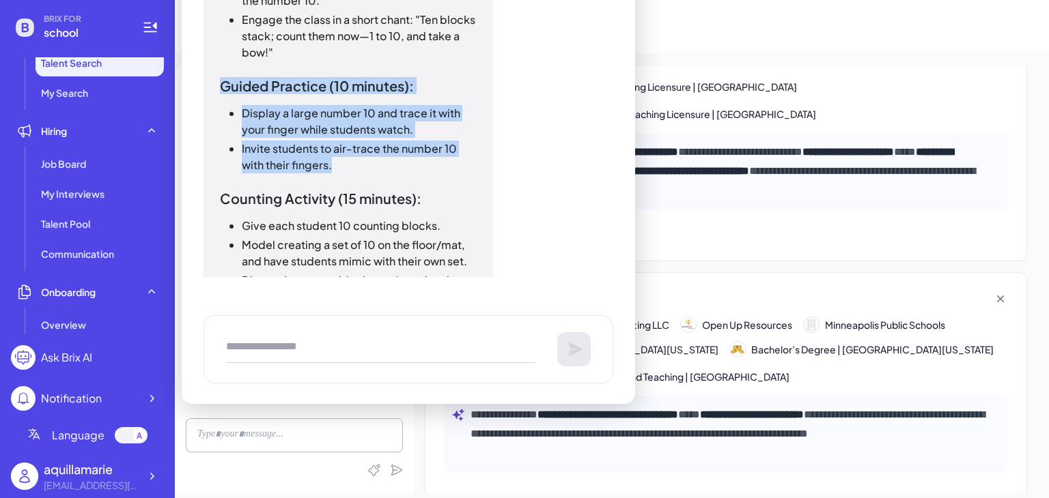
drag, startPoint x: 221, startPoint y: 84, endPoint x: 453, endPoint y: 163, distance: 245.7
click at [453, 163] on div "Kindergarten Lesson Plan: Read, Make, and Write the Number 10 Objectives: Stude…" at bounding box center [348, 317] width 257 height 1397
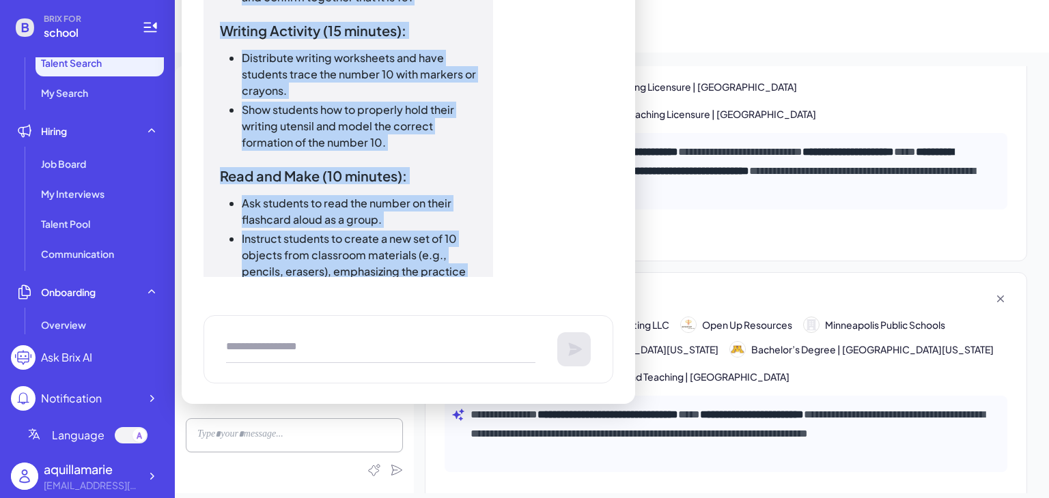
scroll to position [8267, 0]
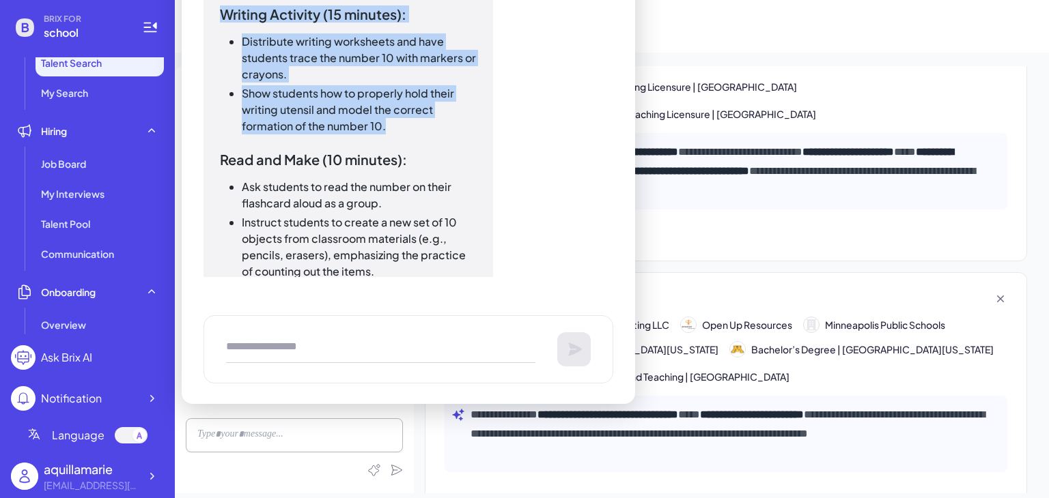
drag, startPoint x: 242, startPoint y: 79, endPoint x: 451, endPoint y: 118, distance: 213.3
click at [451, 118] on div "Kindergarten Lesson Plan: Read, Make, and Write the Number 10 Objectives: Stude…" at bounding box center [348, 1] width 257 height 1397
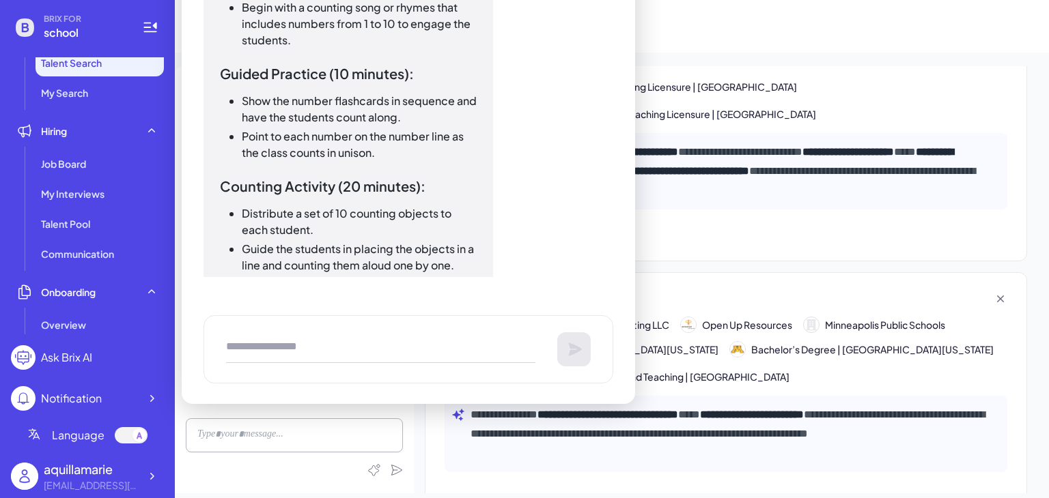
scroll to position [9480, 0]
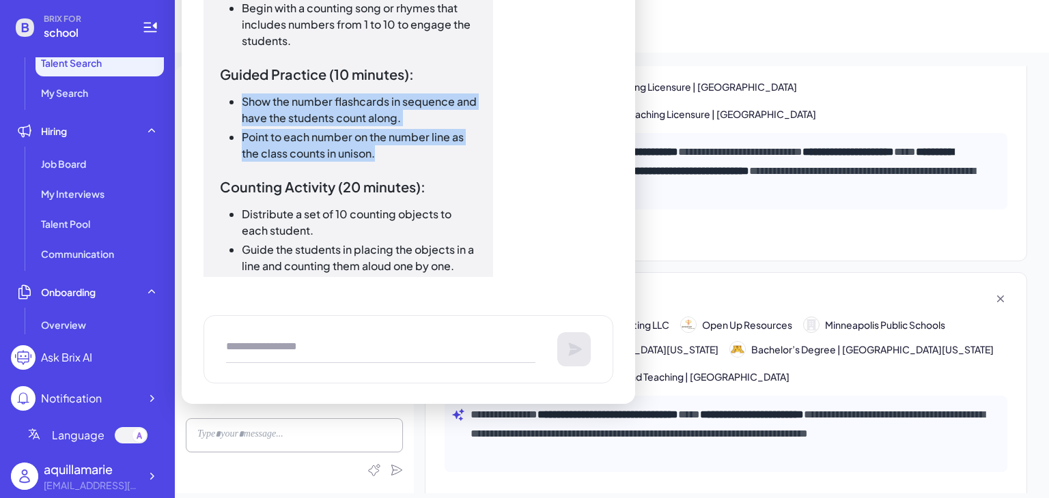
drag, startPoint x: 242, startPoint y: 106, endPoint x: 408, endPoint y: 156, distance: 172.8
click at [408, 156] on ul "Show the number flashcards in sequence and have the students count along. Point…" at bounding box center [348, 128] width 257 height 68
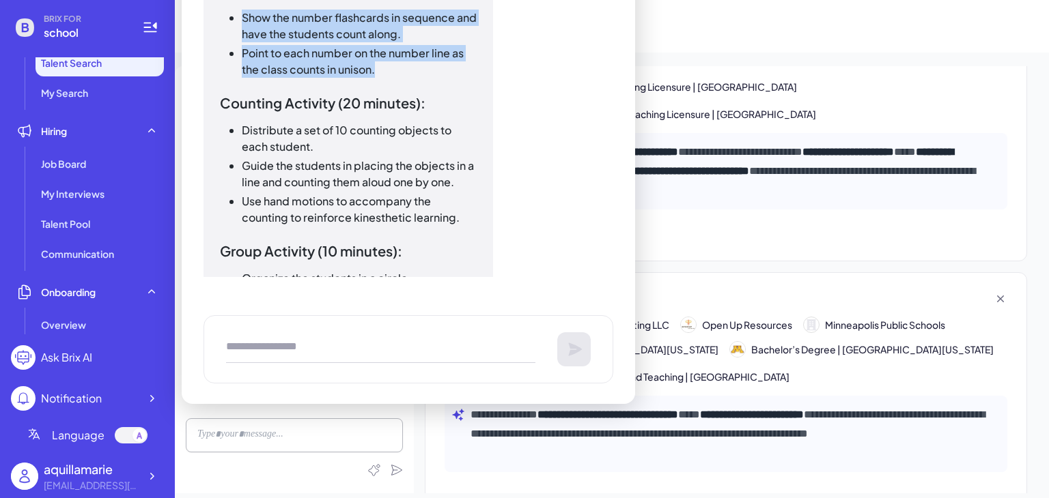
scroll to position [9569, 0]
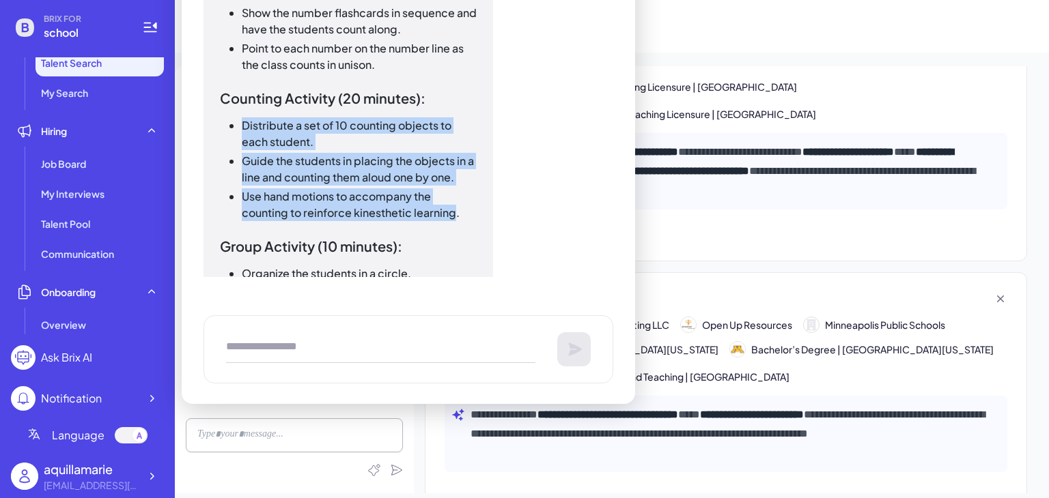
drag, startPoint x: 243, startPoint y: 126, endPoint x: 452, endPoint y: 206, distance: 223.7
click at [452, 206] on ul "Distribute a set of 10 counting objects to each student. Guide the students in …" at bounding box center [348, 169] width 257 height 104
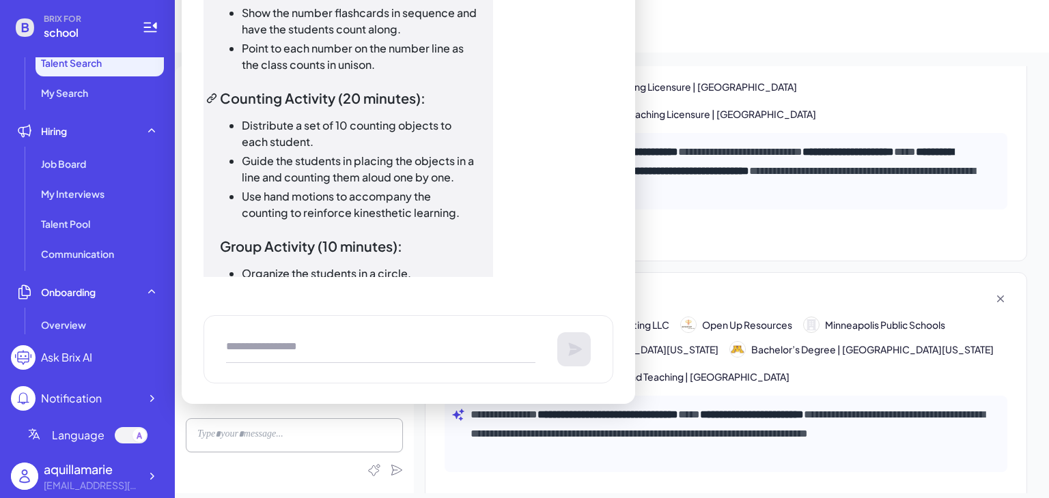
click at [228, 95] on h3 "Counting Activity (20 minutes):" at bounding box center [348, 97] width 257 height 17
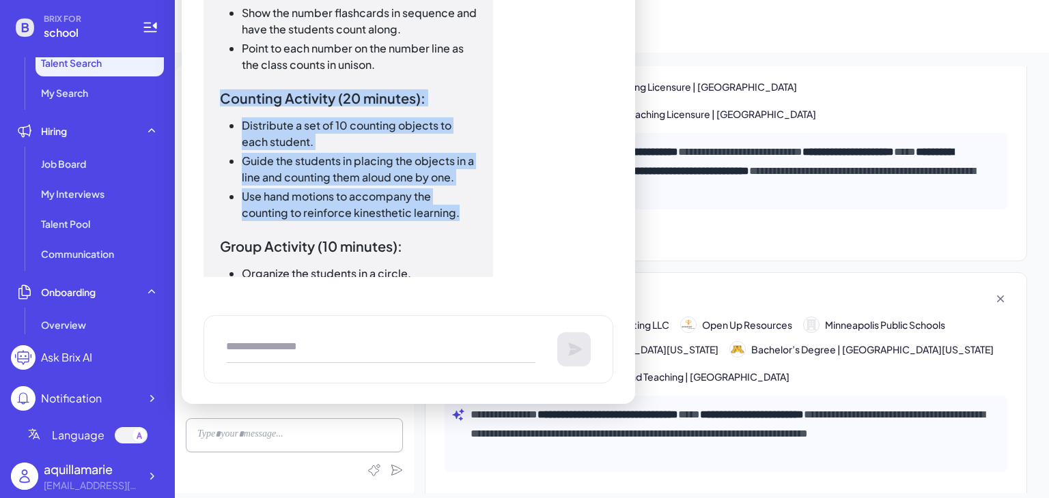
drag, startPoint x: 224, startPoint y: 99, endPoint x: 477, endPoint y: 208, distance: 275.9
click at [477, 208] on div "Kindergarten Lesson Plan: Counting Numbers to 10 Objectives: Students will be a…" at bounding box center [348, 234] width 290 height 1389
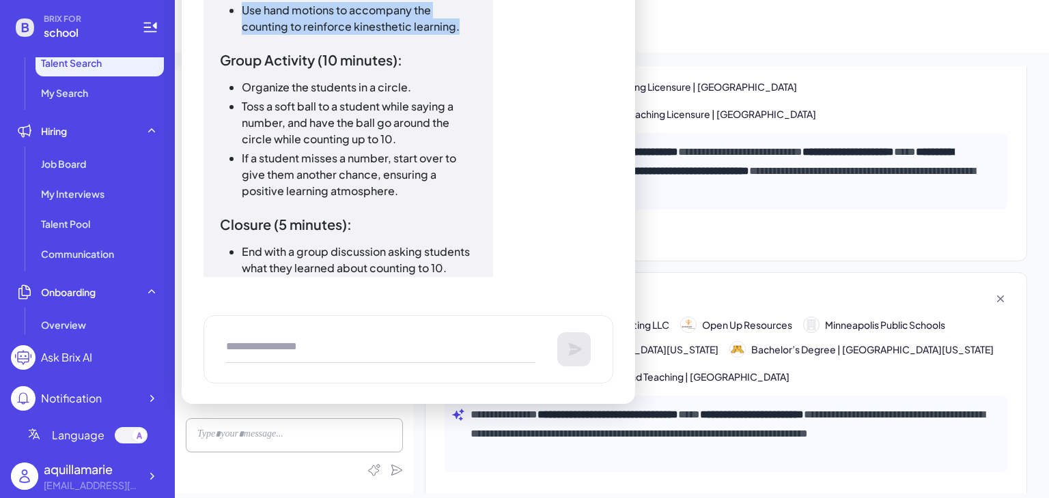
scroll to position [9756, 0]
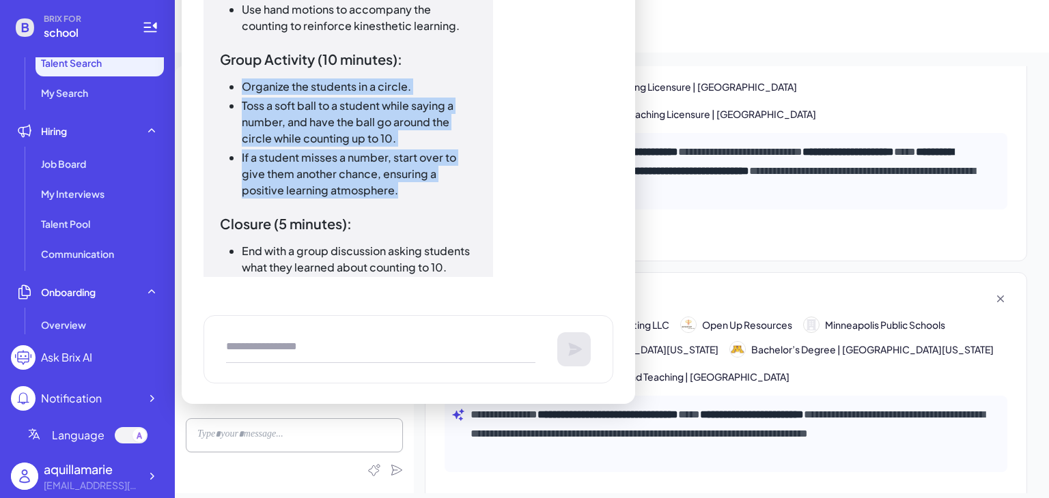
drag, startPoint x: 240, startPoint y: 85, endPoint x: 424, endPoint y: 187, distance: 210.0
click at [424, 187] on ul "Organize the students in a circle. Toss a soft ball to a student while saying a…" at bounding box center [348, 139] width 257 height 120
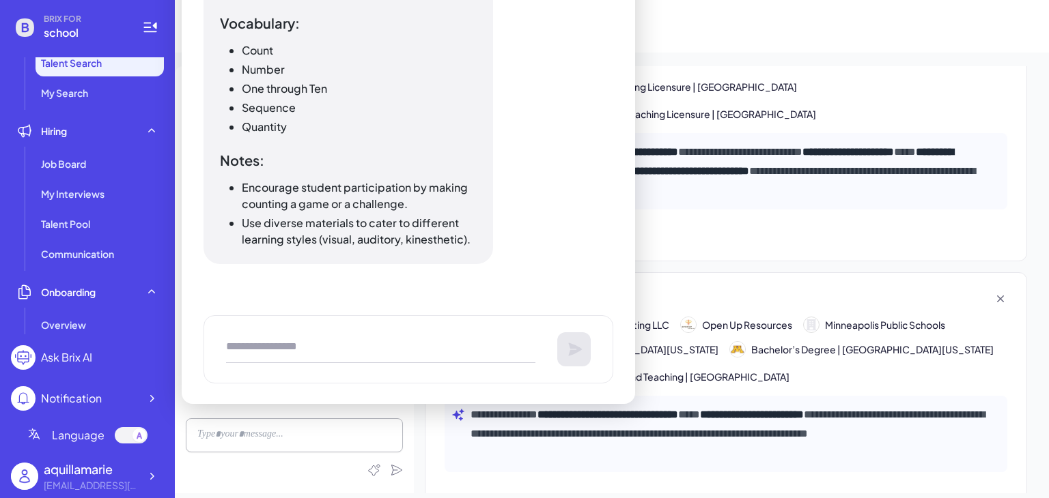
scroll to position [10236, 0]
click at [411, 341] on textarea at bounding box center [380, 349] width 309 height 27
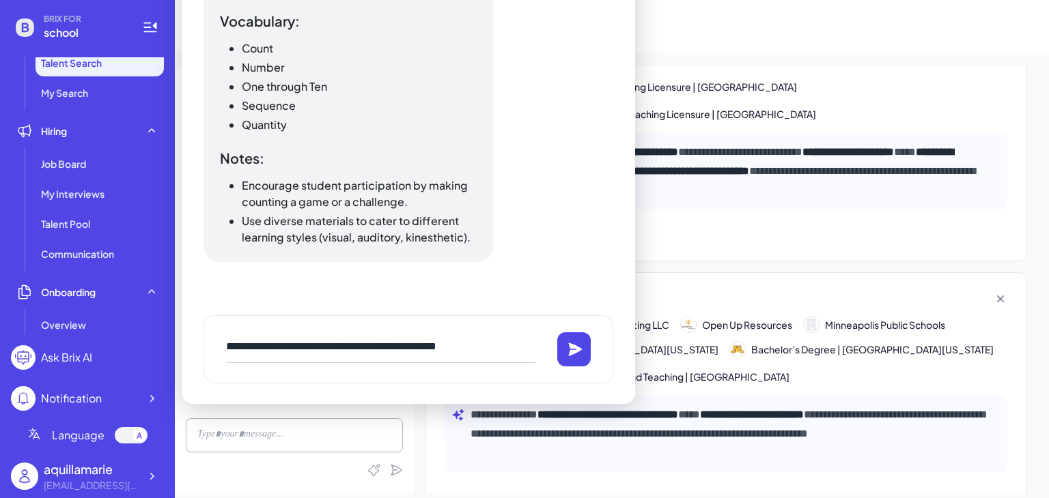
type textarea "**********"
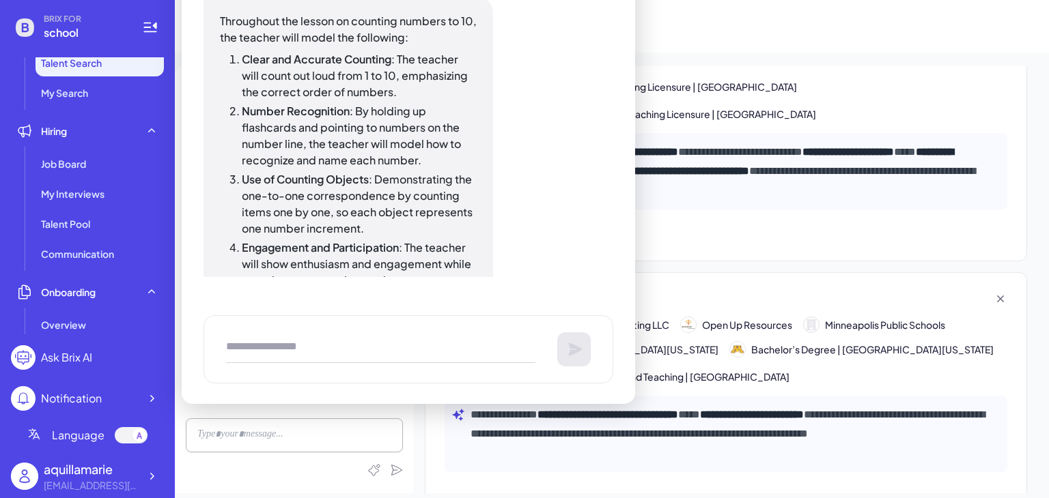
scroll to position [10632, 0]
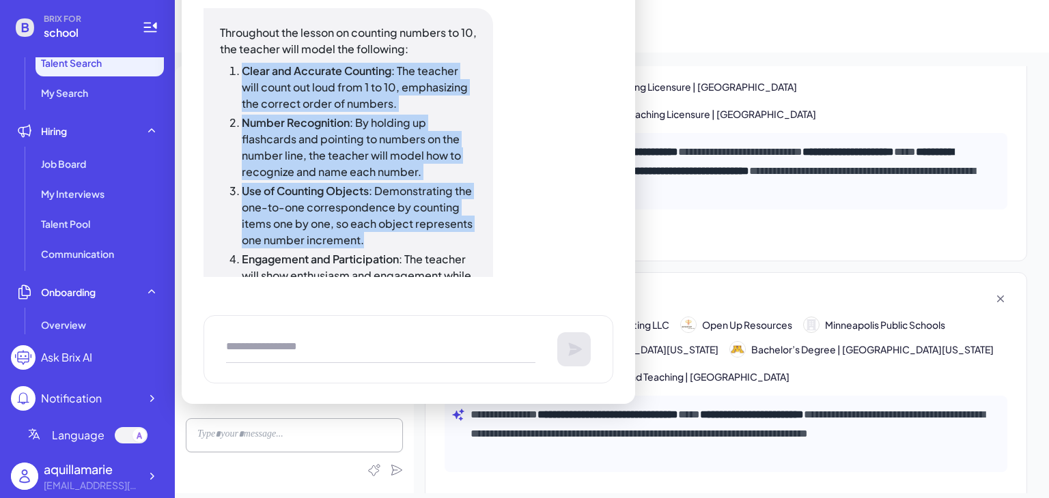
drag, startPoint x: 240, startPoint y: 69, endPoint x: 462, endPoint y: 246, distance: 283.2
click at [462, 246] on ol "Clear and Accurate Counting : The teacher will count out loud from 1 to 10, emp…" at bounding box center [348, 242] width 257 height 358
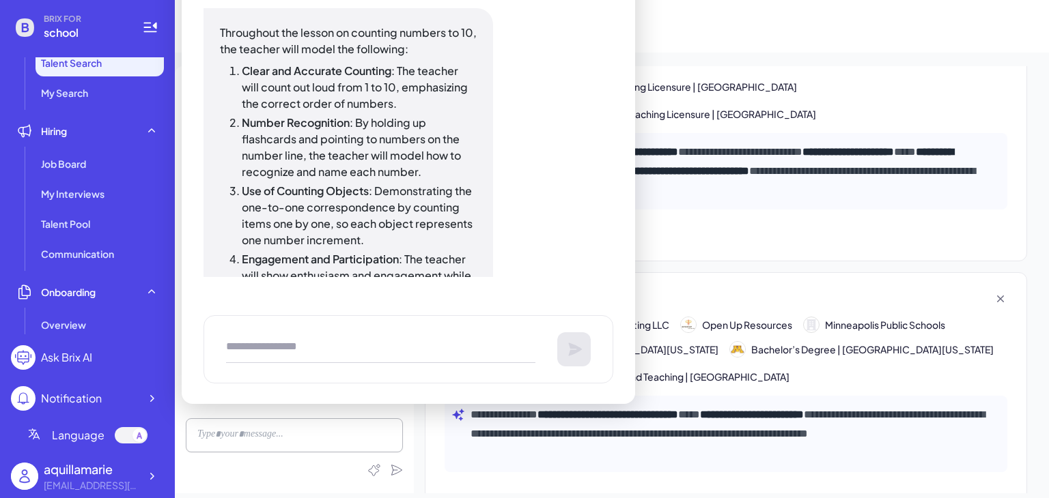
click at [328, 342] on textarea at bounding box center [380, 349] width 309 height 27
paste textarea "**********"
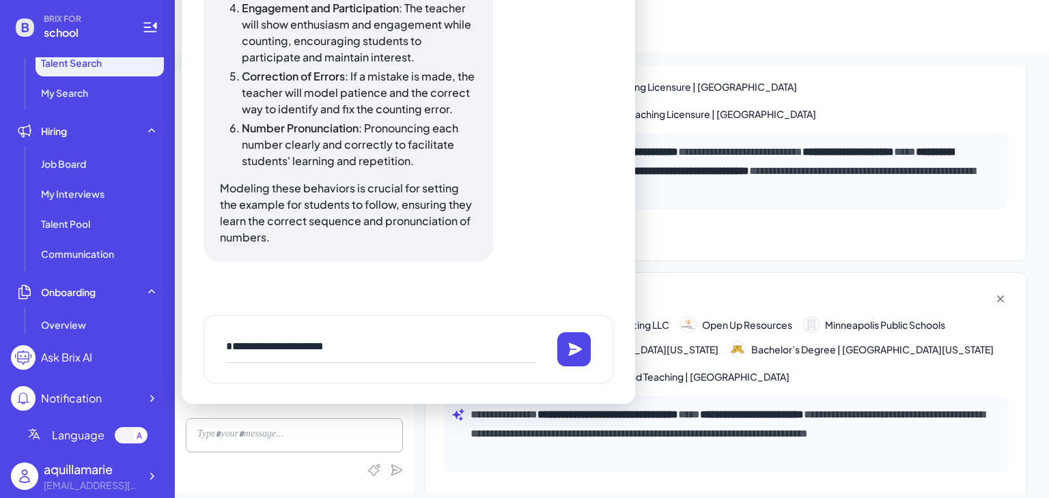
drag, startPoint x: 350, startPoint y: 339, endPoint x: 303, endPoint y: 347, distance: 47.0
click at [303, 347] on textarea "**********" at bounding box center [380, 349] width 309 height 27
paste textarea "**********"
click at [380, 339] on textarea "**********" at bounding box center [380, 349] width 309 height 27
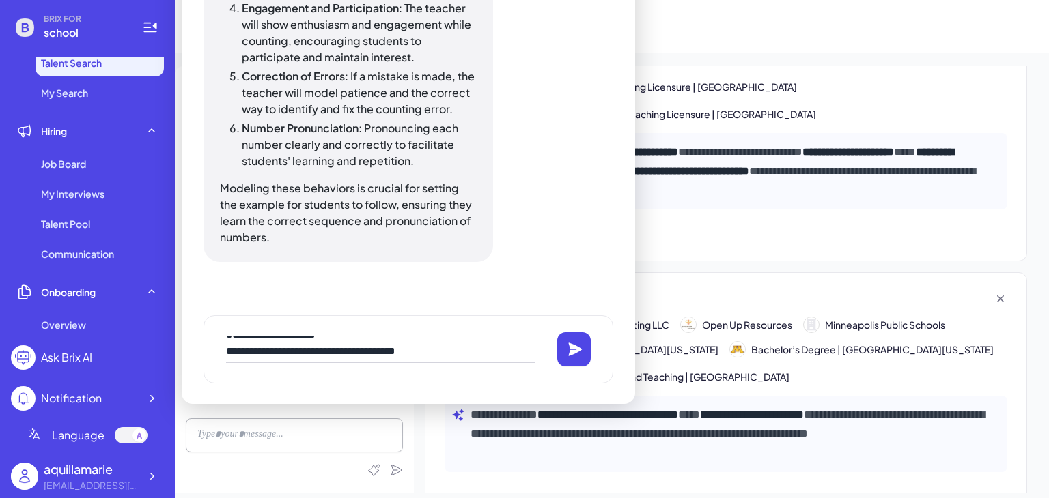
type textarea "**********"
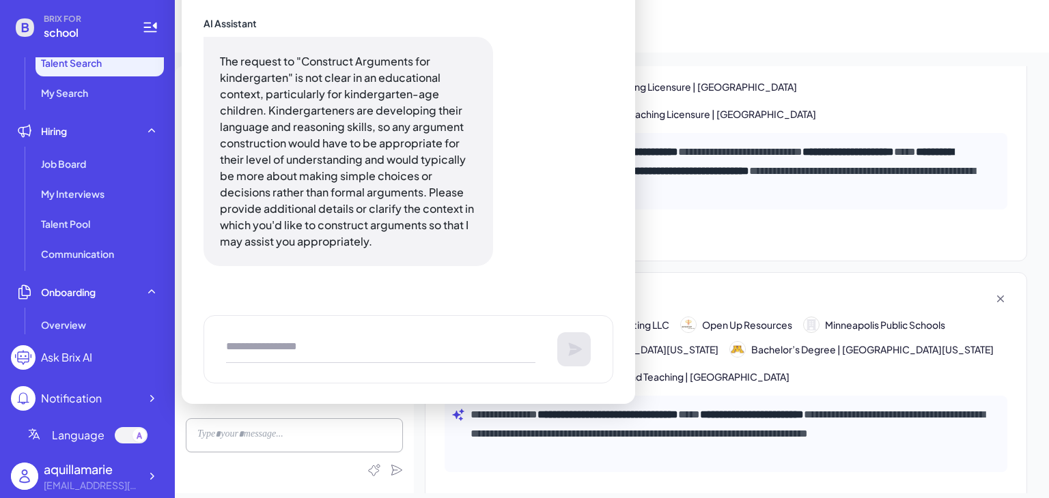
scroll to position [11249, 0]
drag, startPoint x: 402, startPoint y: 373, endPoint x: 361, endPoint y: 353, distance: 45.5
click at [361, 353] on textarea at bounding box center [380, 349] width 309 height 27
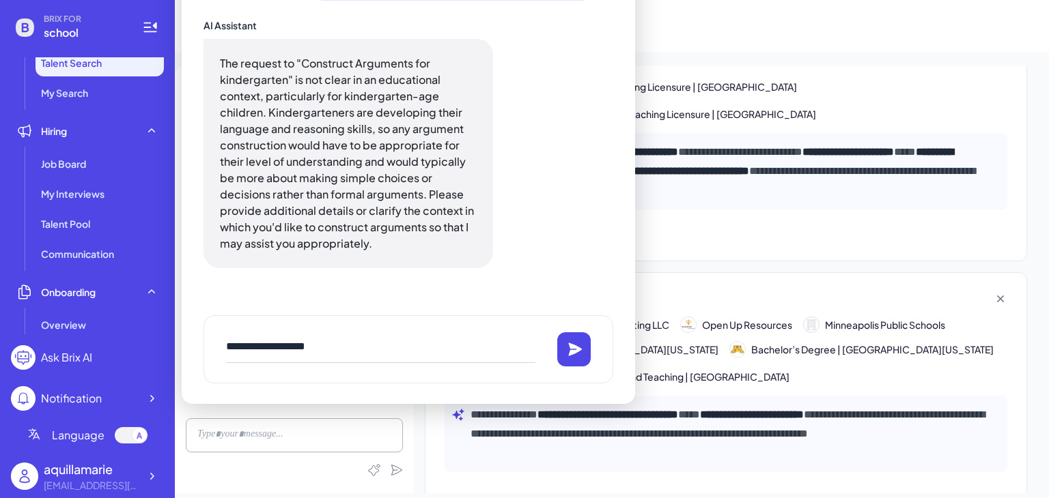
type textarea "**********"
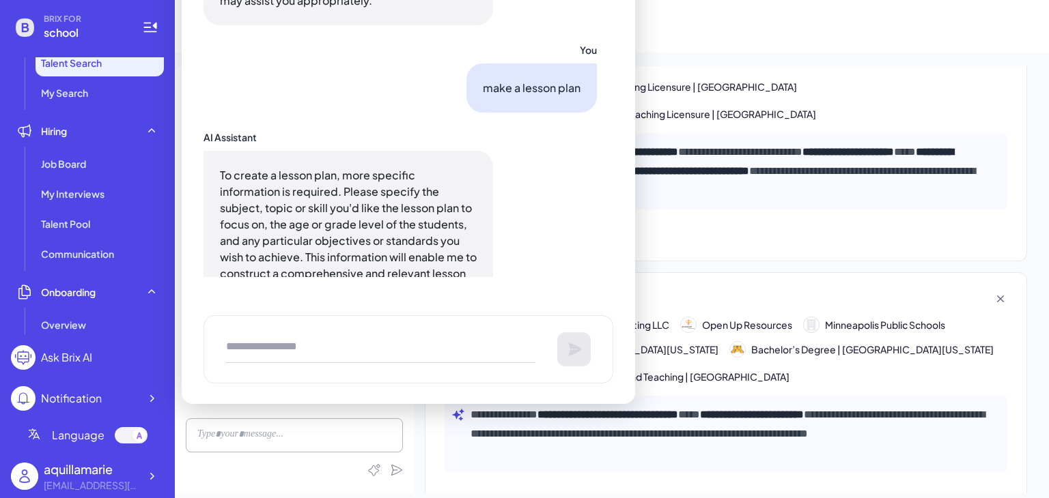
scroll to position [11544, 0]
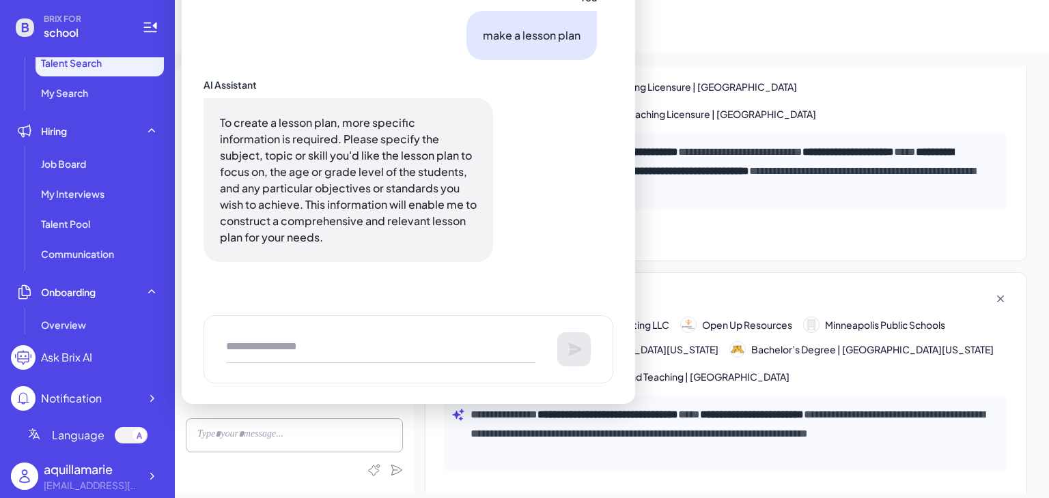
click at [376, 342] on textarea at bounding box center [380, 349] width 309 height 27
paste textarea "**********"
click at [376, 342] on textarea "**********" at bounding box center [380, 349] width 309 height 27
type textarea "**********"
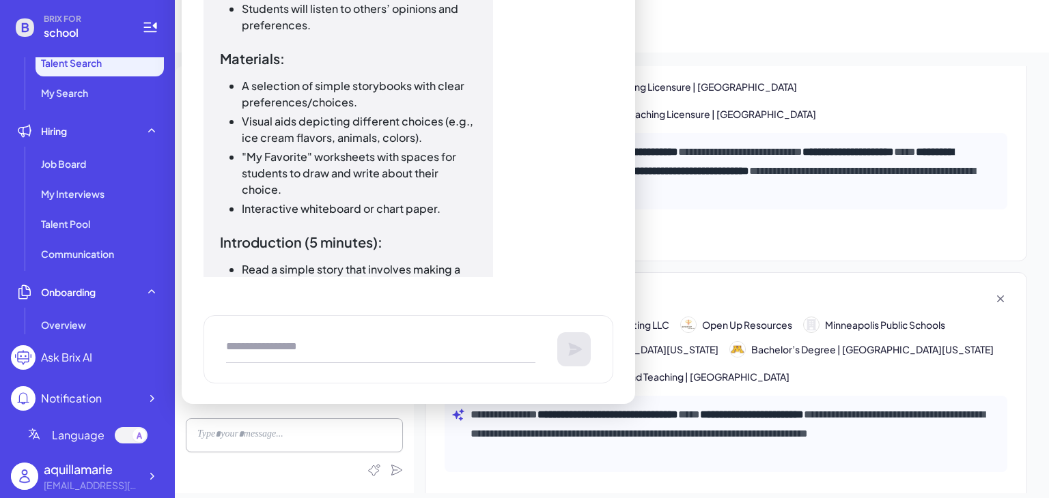
scroll to position [12147, 0]
click at [384, 348] on textarea at bounding box center [380, 349] width 309 height 27
paste textarea "**********"
click at [384, 348] on textarea "**********" at bounding box center [380, 349] width 309 height 27
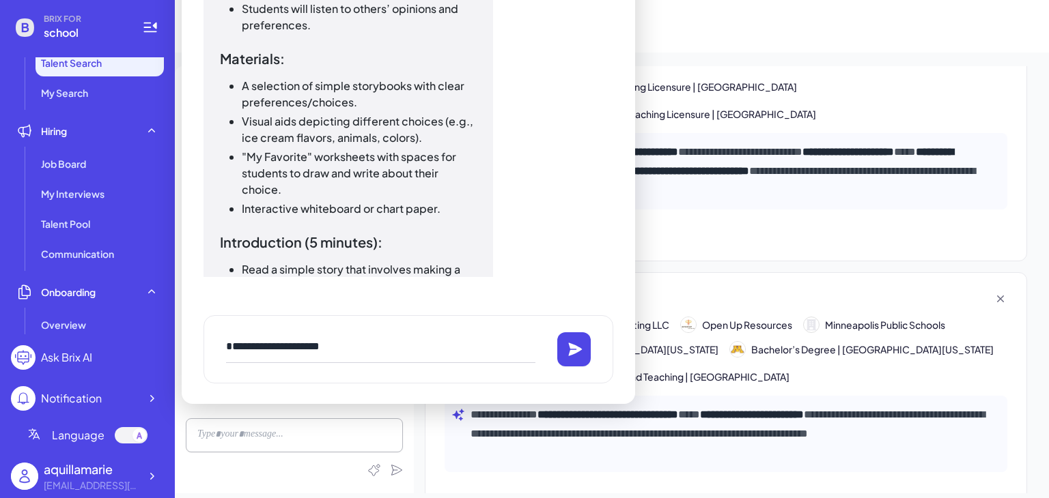
click at [384, 337] on textarea "**********" at bounding box center [380, 349] width 309 height 27
click at [465, 352] on textarea "**********" at bounding box center [380, 349] width 309 height 27
click at [462, 345] on textarea "**********" at bounding box center [380, 349] width 309 height 27
type textarea "**********"
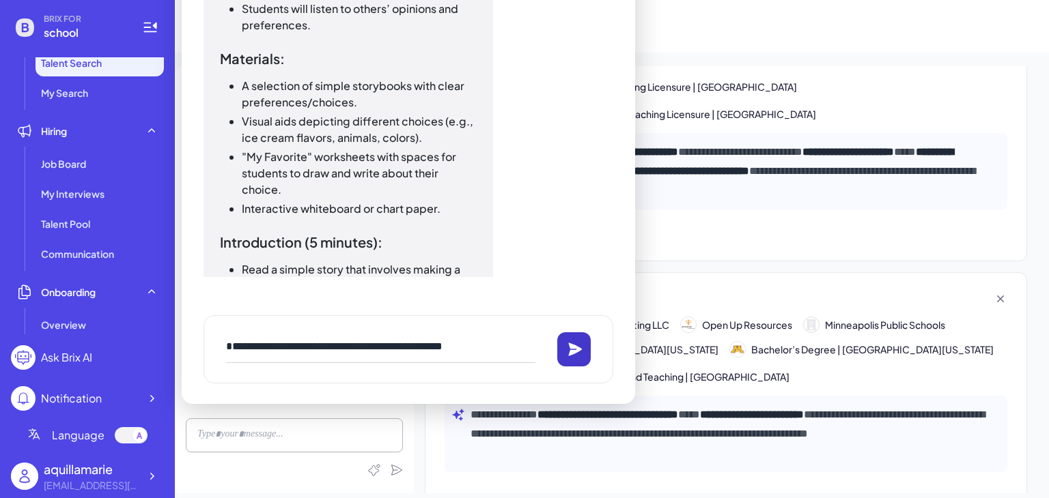
click at [567, 342] on icon at bounding box center [575, 349] width 16 height 16
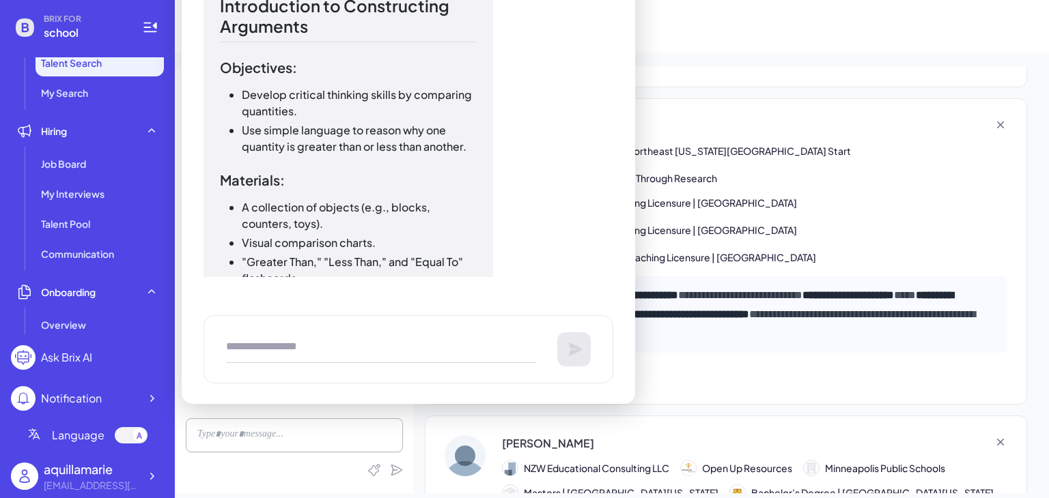
scroll to position [13491, 0]
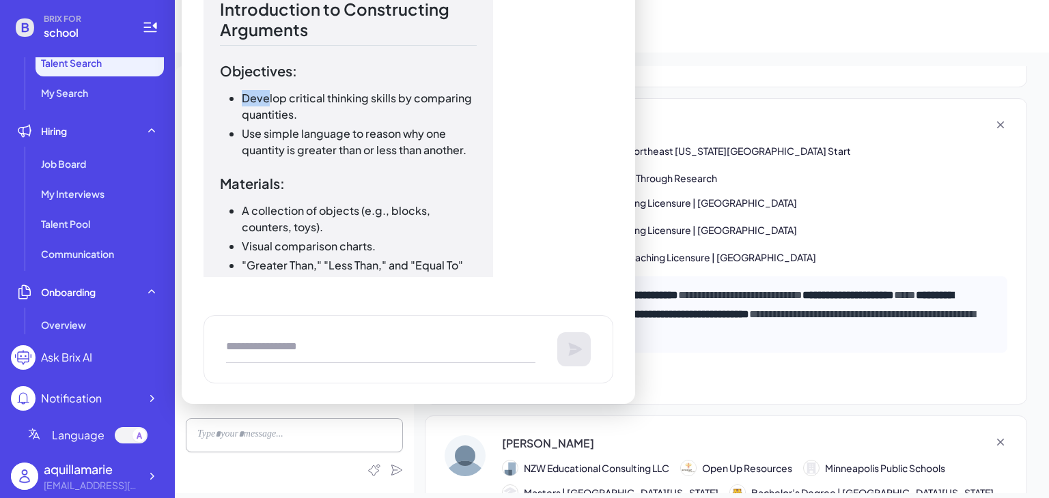
drag, startPoint x: 238, startPoint y: 88, endPoint x: 267, endPoint y: 96, distance: 30.5
click at [267, 96] on ul "Develop critical thinking skills by comparing quantities. Use simple language t…" at bounding box center [348, 124] width 257 height 68
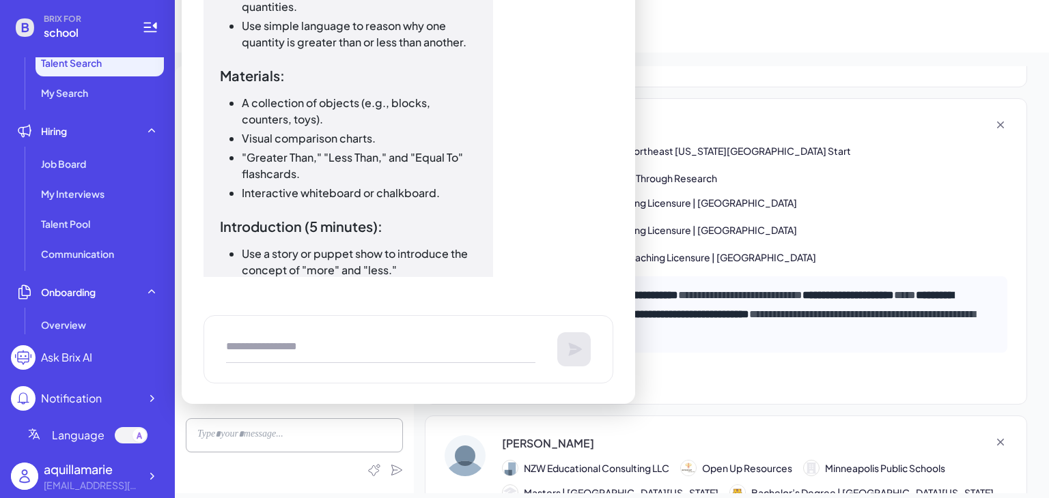
scroll to position [13603, 0]
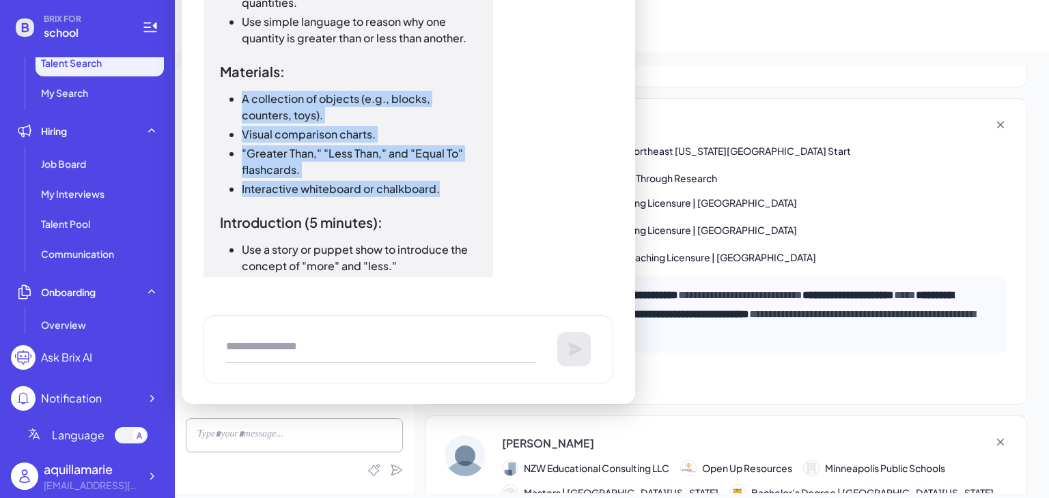
drag, startPoint x: 240, startPoint y: 92, endPoint x: 460, endPoint y: 189, distance: 240.9
click at [460, 189] on ul "A collection of objects (e.g., blocks, counters, toys). Visual comparison chart…" at bounding box center [348, 144] width 257 height 107
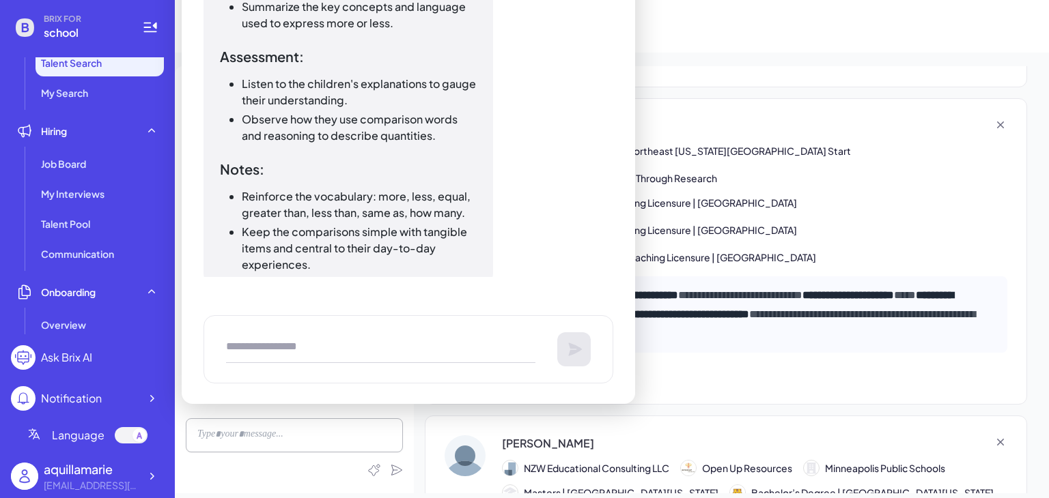
scroll to position [14406, 0]
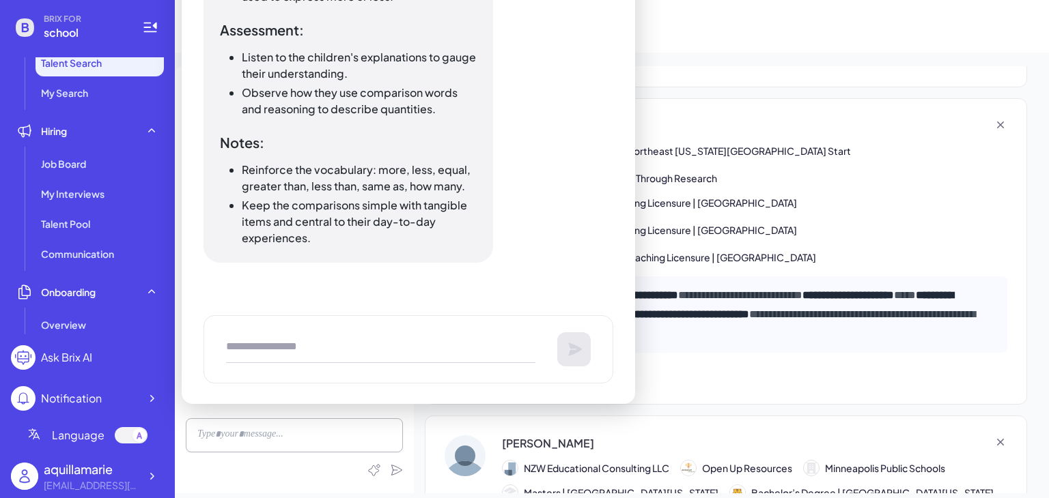
click at [380, 342] on textarea at bounding box center [380, 349] width 309 height 27
click at [412, 346] on textarea "**********" at bounding box center [380, 349] width 309 height 27
drag, startPoint x: 412, startPoint y: 346, endPoint x: 396, endPoint y: 343, distance: 16.6
click at [396, 343] on textarea "**********" at bounding box center [380, 349] width 309 height 27
click at [427, 348] on textarea "**********" at bounding box center [380, 349] width 309 height 27
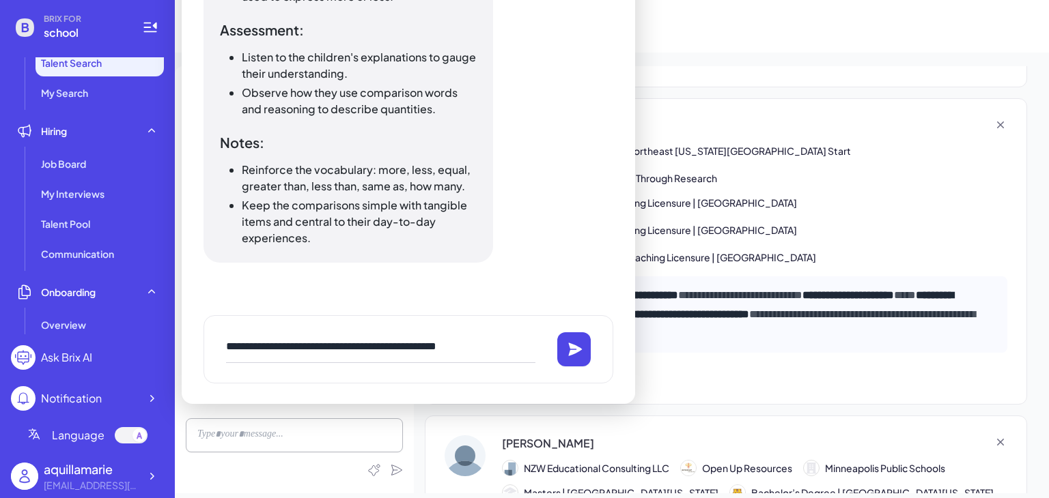
type textarea "**********"
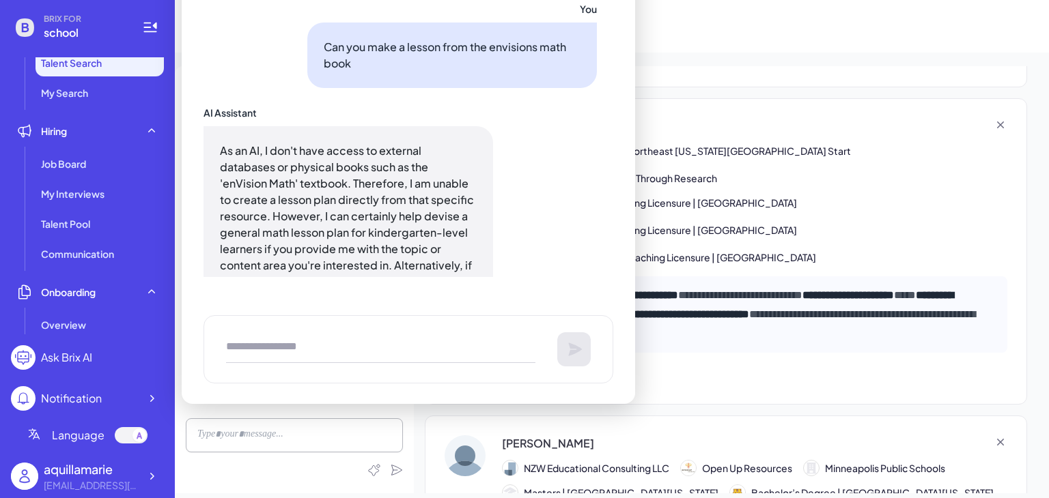
scroll to position [14778, 0]
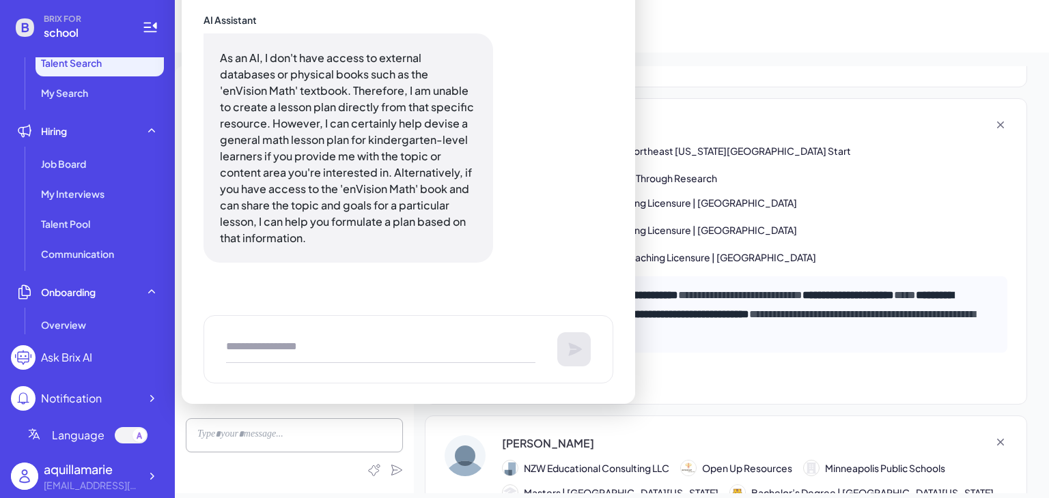
click at [357, 341] on textarea at bounding box center [380, 349] width 309 height 27
paste textarea "**********"
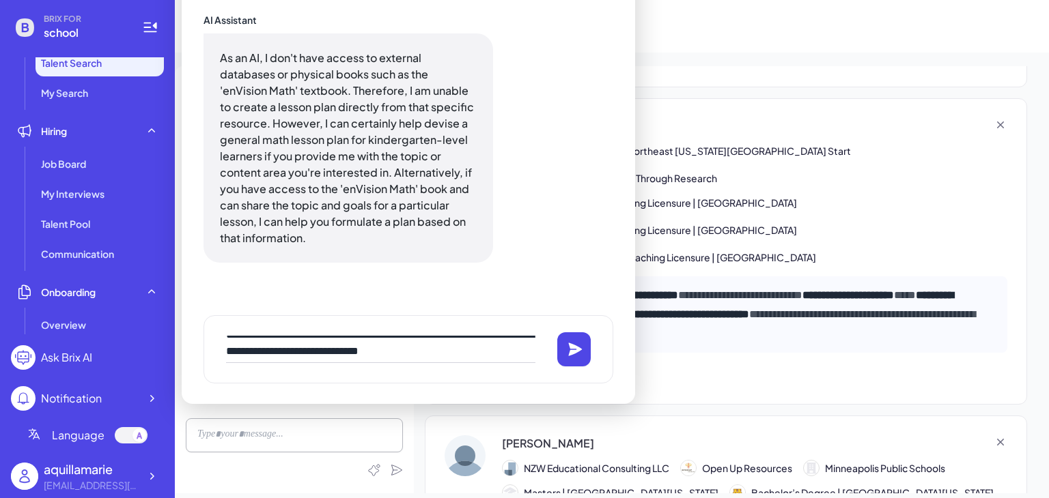
scroll to position [89, 0]
paste textarea "**********"
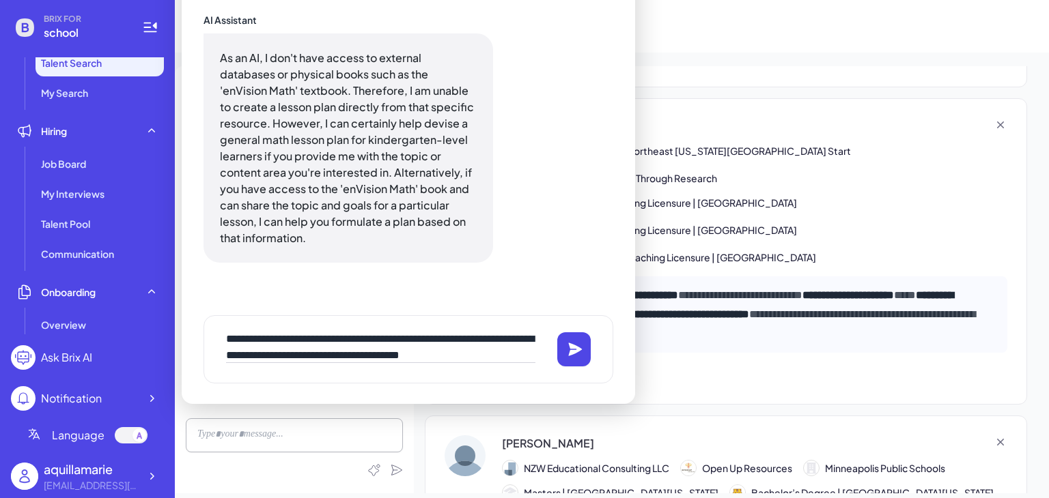
scroll to position [155, 0]
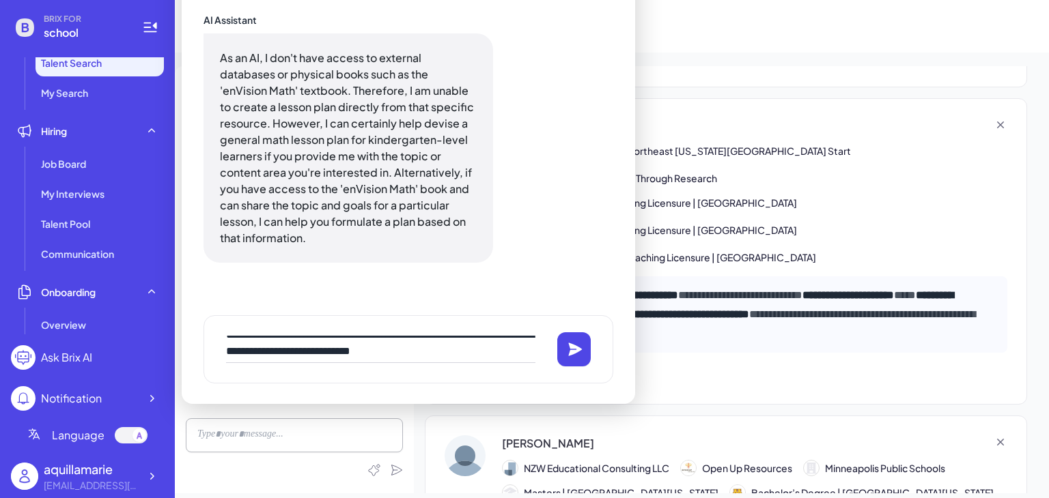
type textarea "**********"
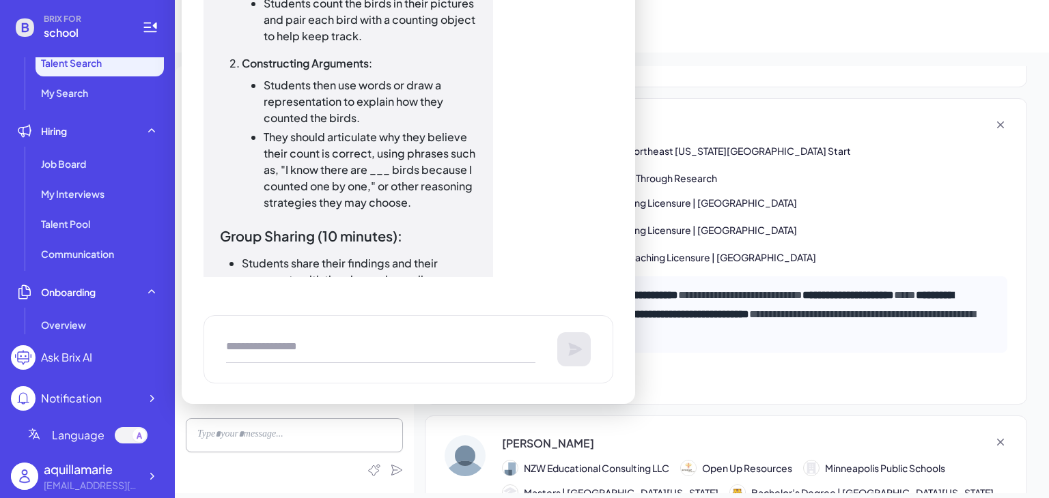
scroll to position [15965, 0]
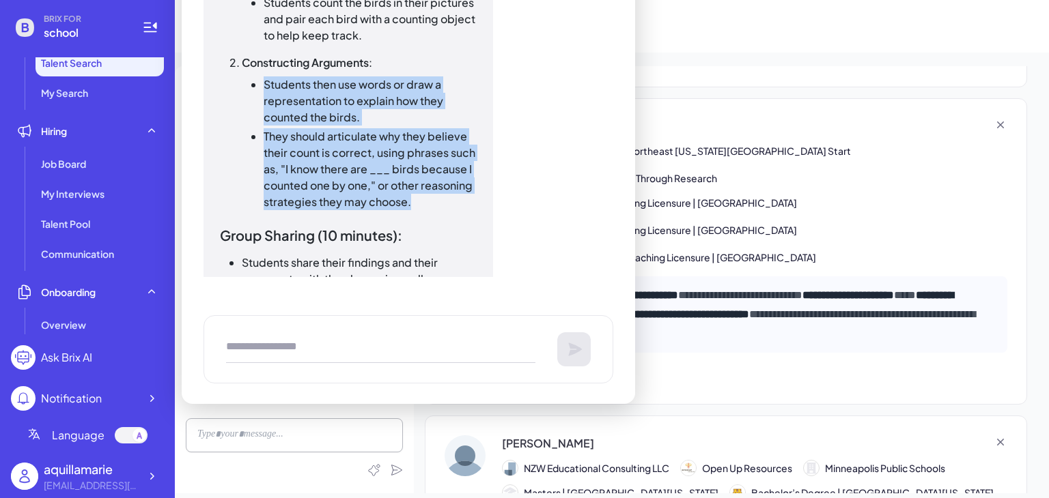
drag, startPoint x: 264, startPoint y: 83, endPoint x: 438, endPoint y: 199, distance: 209.7
click at [438, 199] on ul "Students then use words or draw a representation to explain how they counted th…" at bounding box center [359, 143] width 235 height 134
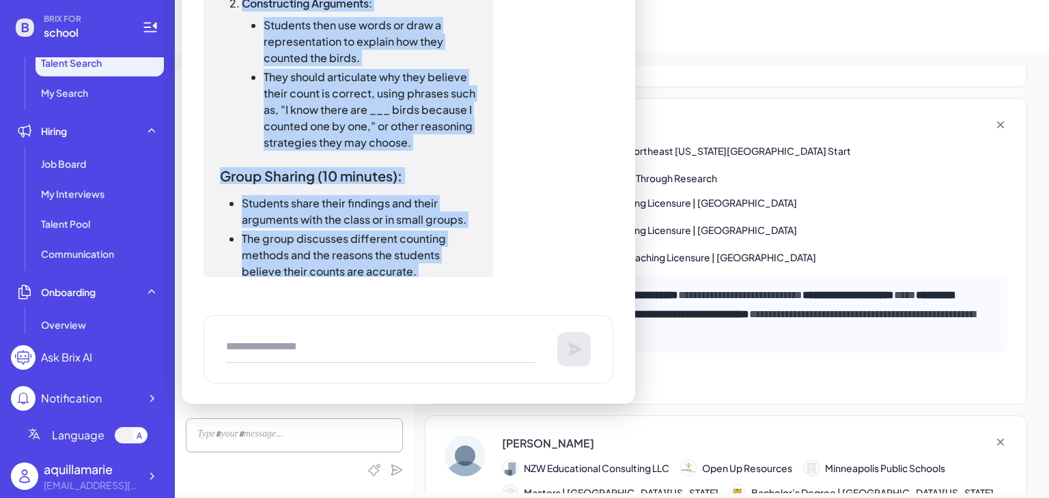
scroll to position [16094, 0]
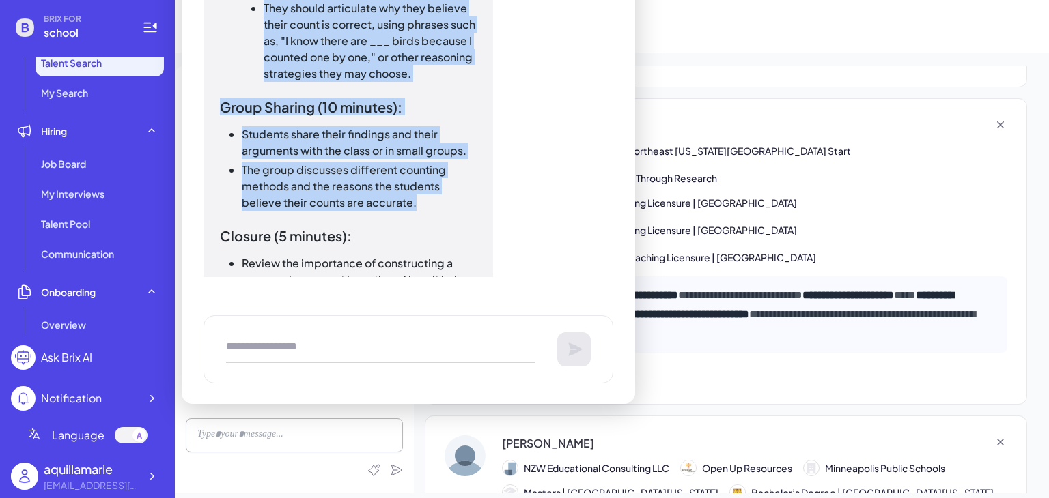
drag, startPoint x: 245, startPoint y: 86, endPoint x: 436, endPoint y: 199, distance: 222.3
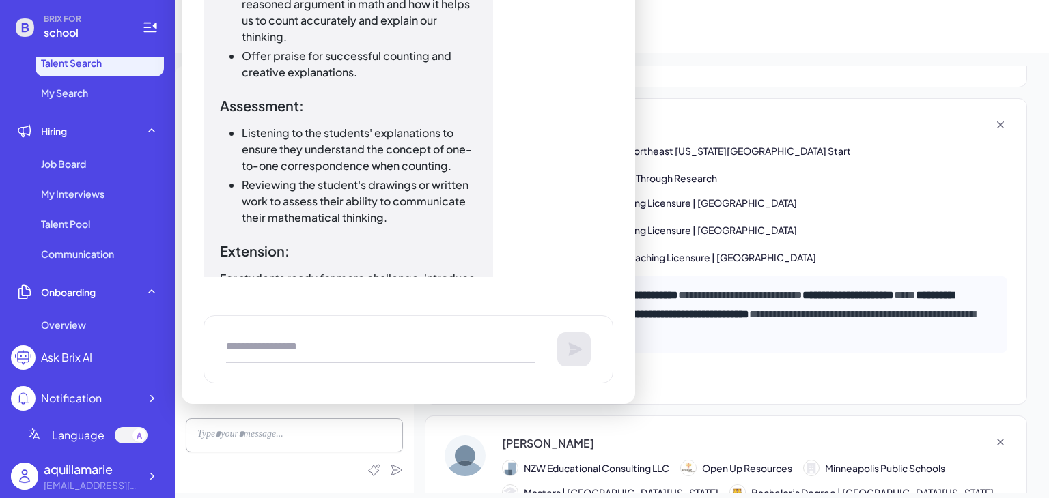
scroll to position [16369, 0]
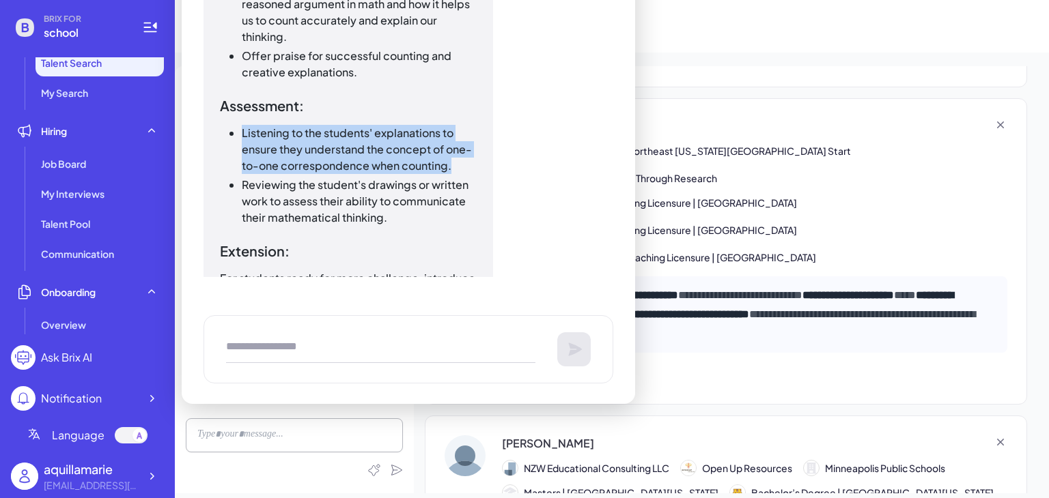
drag, startPoint x: 242, startPoint y: 129, endPoint x: 461, endPoint y: 167, distance: 222.4
click at [461, 167] on li "Listening to the students' explanations to ensure they understand the concept o…" at bounding box center [359, 149] width 235 height 49
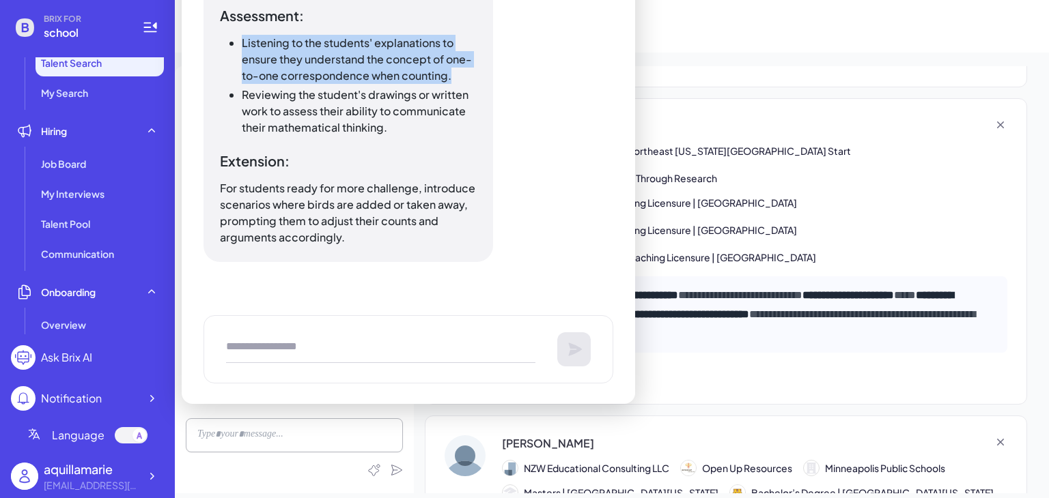
scroll to position [16432, 0]
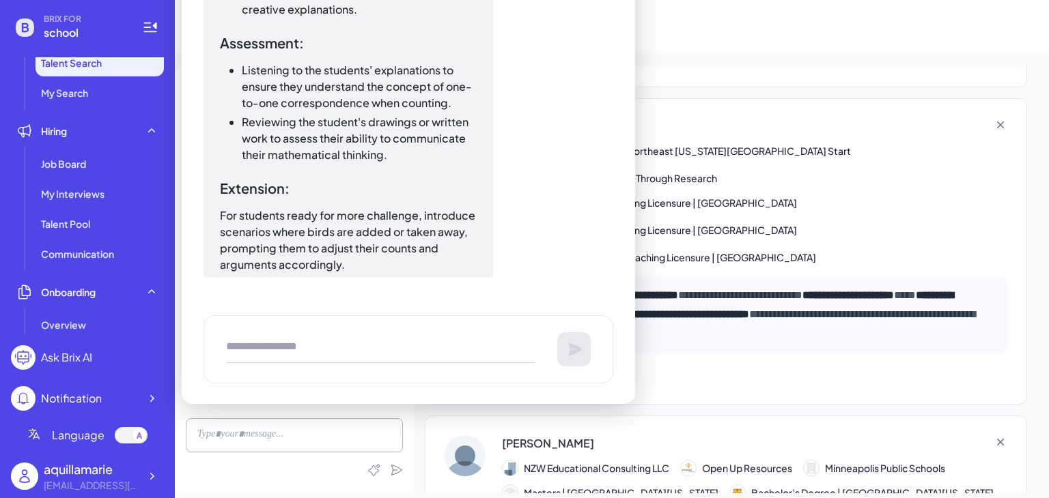
click at [311, 348] on textarea at bounding box center [380, 349] width 309 height 27
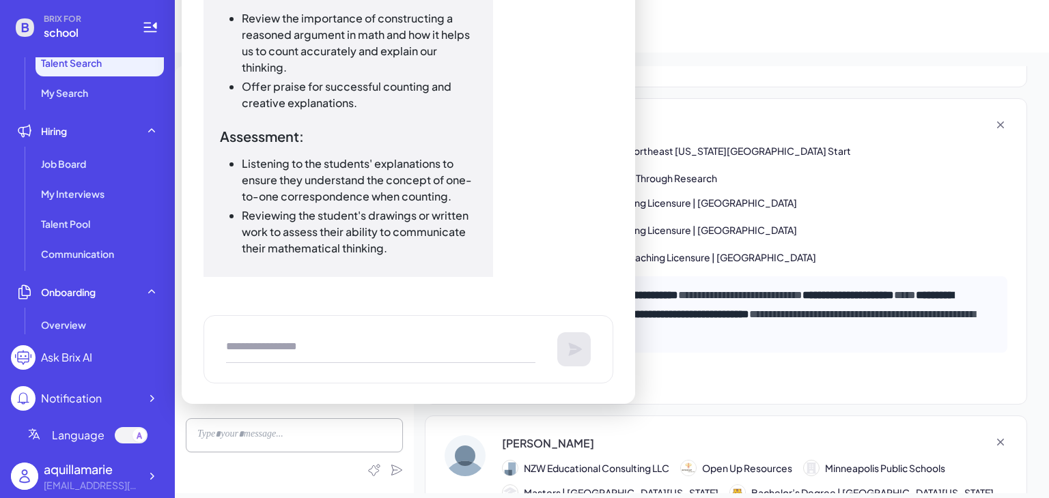
scroll to position [16460, 0]
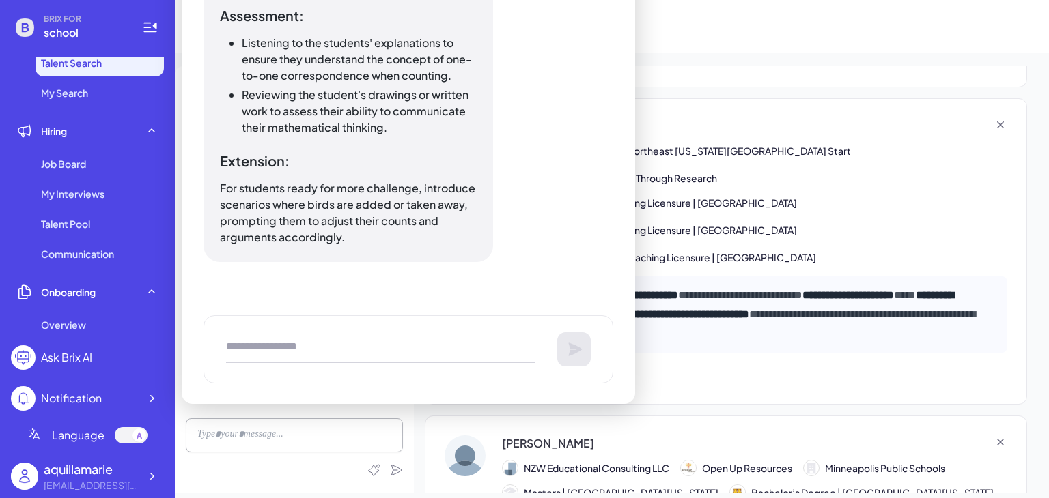
click at [326, 350] on textarea at bounding box center [380, 349] width 309 height 27
click at [261, 356] on textarea "**********" at bounding box center [380, 349] width 309 height 27
click at [261, 350] on textarea "**********" at bounding box center [380, 349] width 309 height 27
type textarea "**********"
click at [567, 346] on icon at bounding box center [575, 349] width 16 height 16
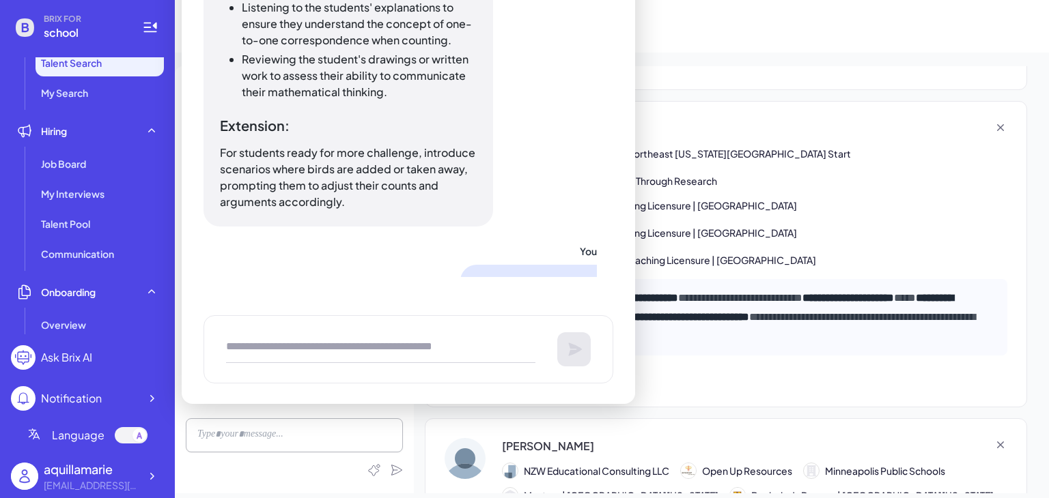
scroll to position [16547, 0]
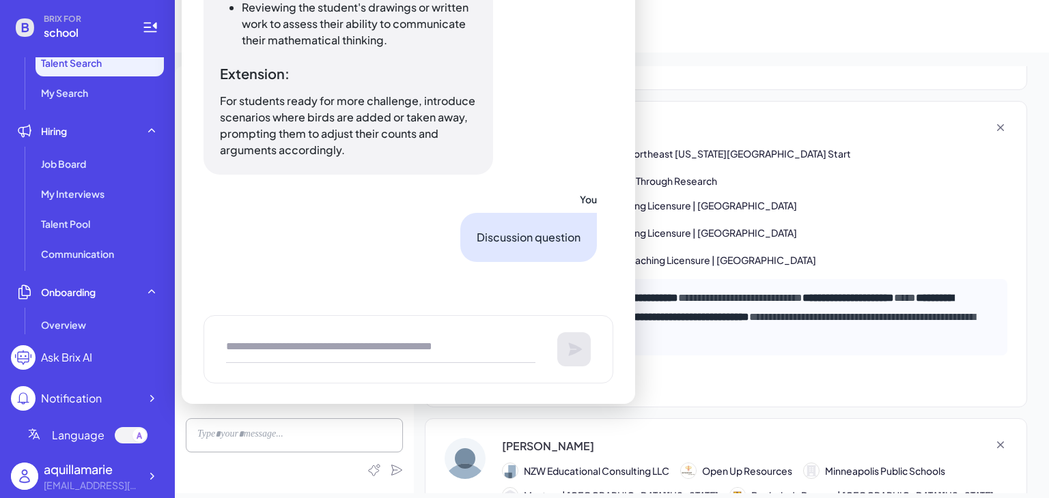
click at [475, 223] on div "Discussion question" at bounding box center [528, 237] width 137 height 49
click at [483, 237] on p "Discussion question" at bounding box center [529, 237] width 104 height 16
click at [391, 98] on p "For students ready for more challenge, introduce scenarios where birds are adde…" at bounding box center [348, 126] width 257 height 66
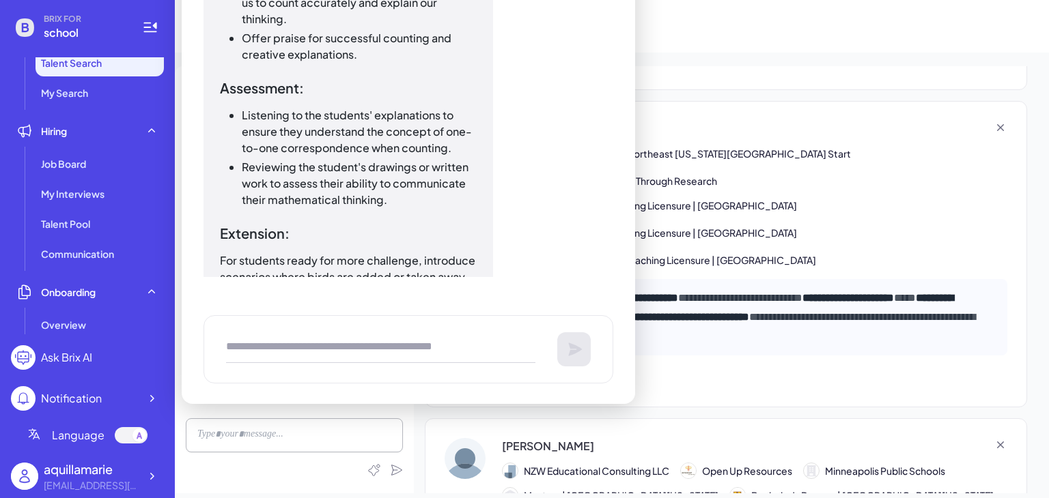
scroll to position [16386, 0]
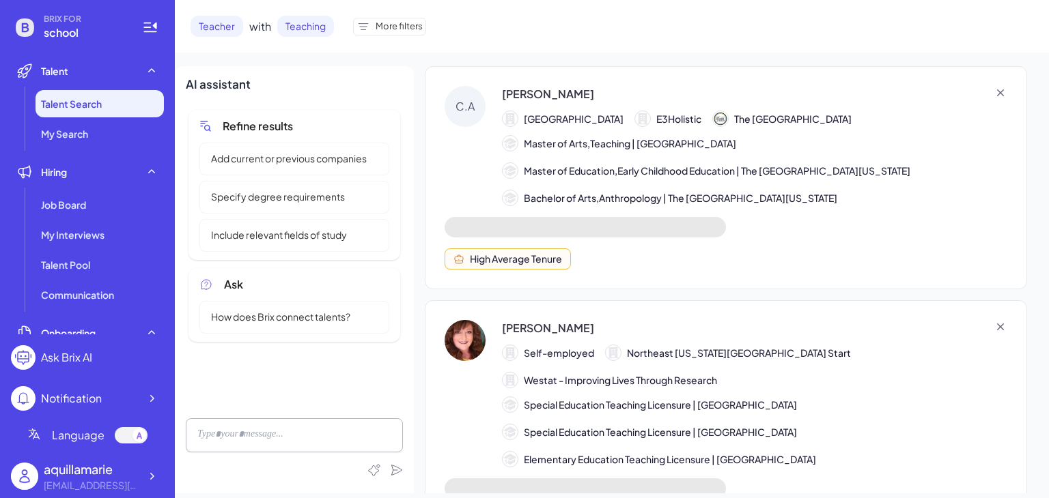
click at [89, 361] on div "Ask Brix AI" at bounding box center [66, 358] width 51 height 16
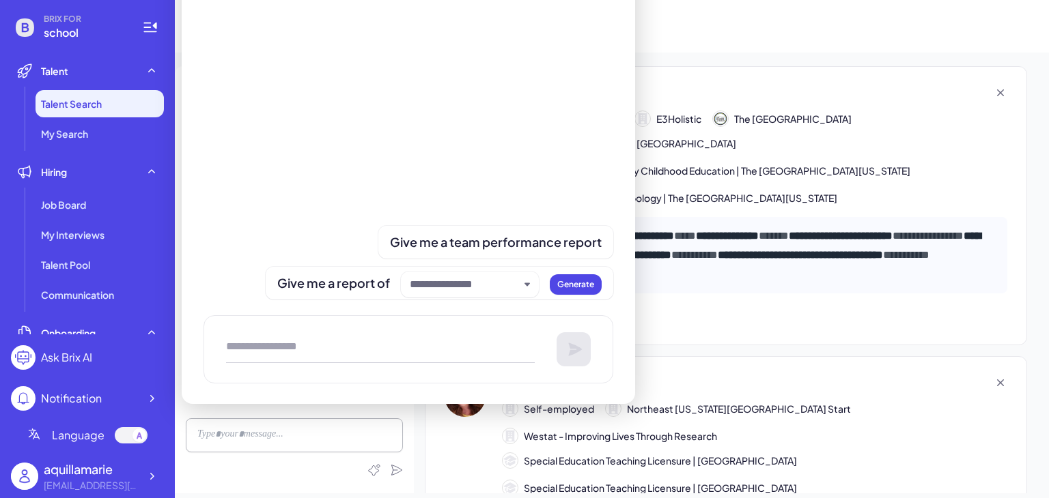
click at [293, 352] on textarea at bounding box center [380, 349] width 309 height 27
paste textarea "**********"
click at [361, 345] on textarea "**********" at bounding box center [380, 349] width 309 height 27
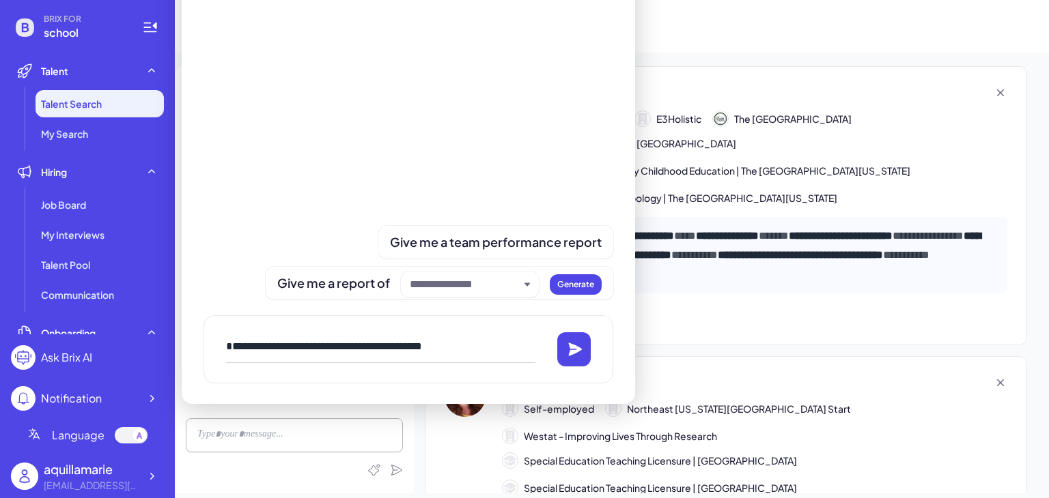
type textarea "**********"
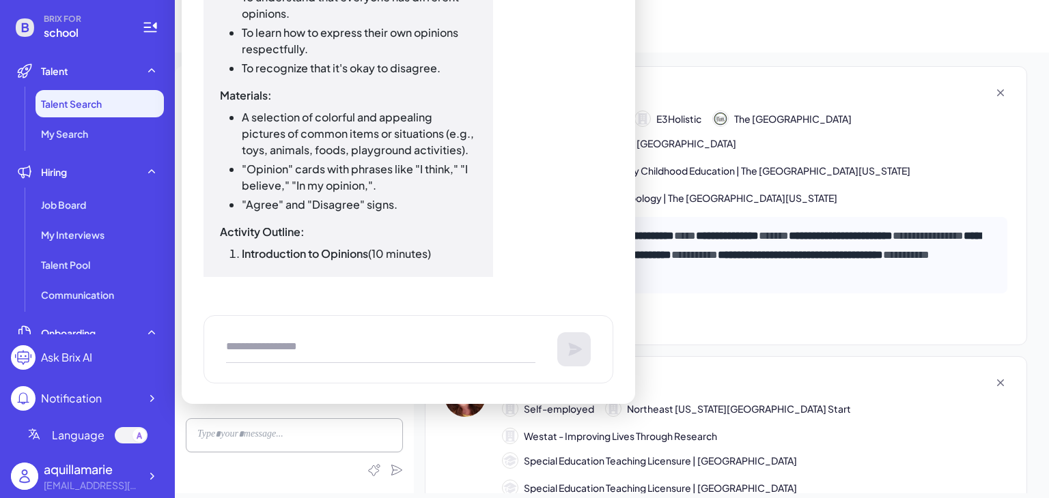
scroll to position [184, 0]
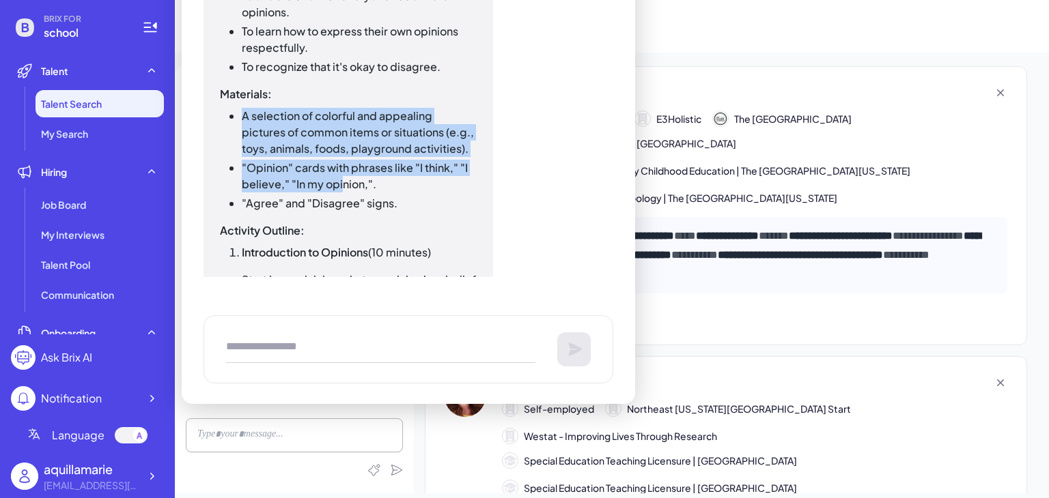
drag, startPoint x: 240, startPoint y: 114, endPoint x: 339, endPoint y: 188, distance: 123.9
click at [339, 188] on ul "A selection of colorful and appealing pictures of common items or situations (e…" at bounding box center [348, 160] width 257 height 104
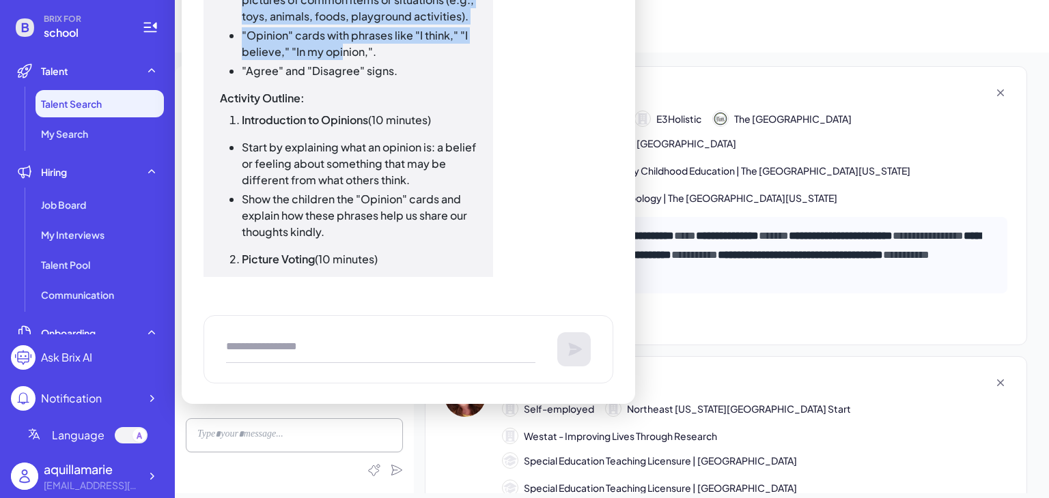
scroll to position [335, 0]
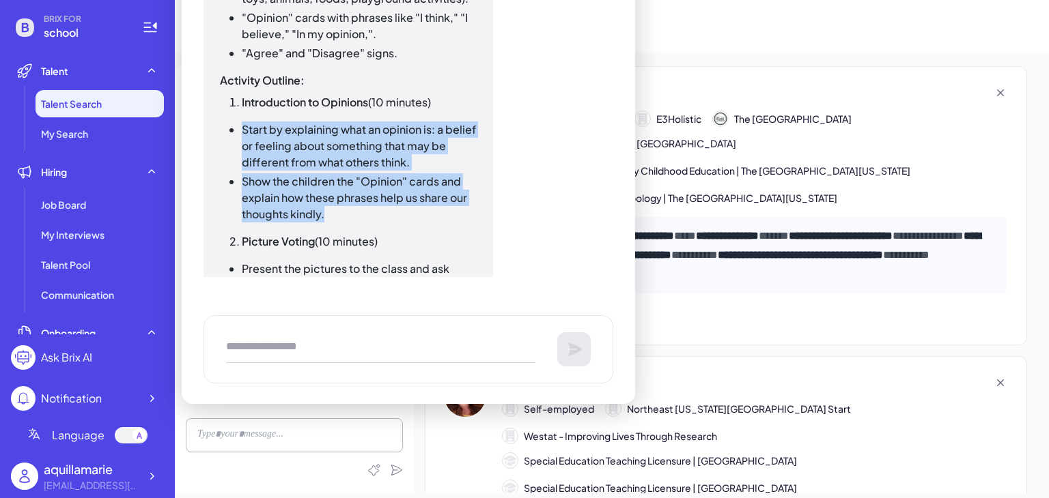
drag, startPoint x: 240, startPoint y: 131, endPoint x: 392, endPoint y: 215, distance: 173.3
click at [392, 215] on ul "Start by explaining what an opinion is: a belief or feeling about something tha…" at bounding box center [348, 172] width 257 height 101
copy ul "Start by explaining what an opinion is: a belief or feeling about something tha…"
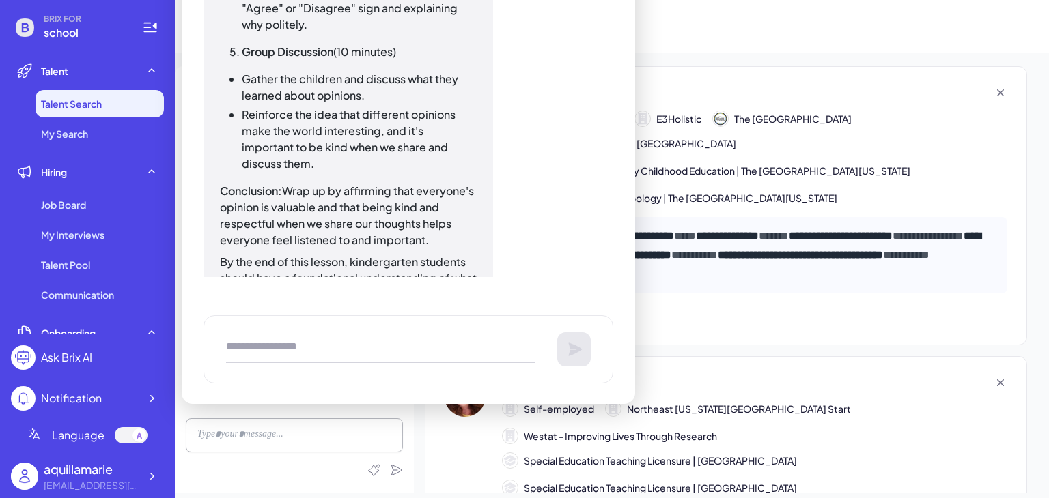
scroll to position [912, 0]
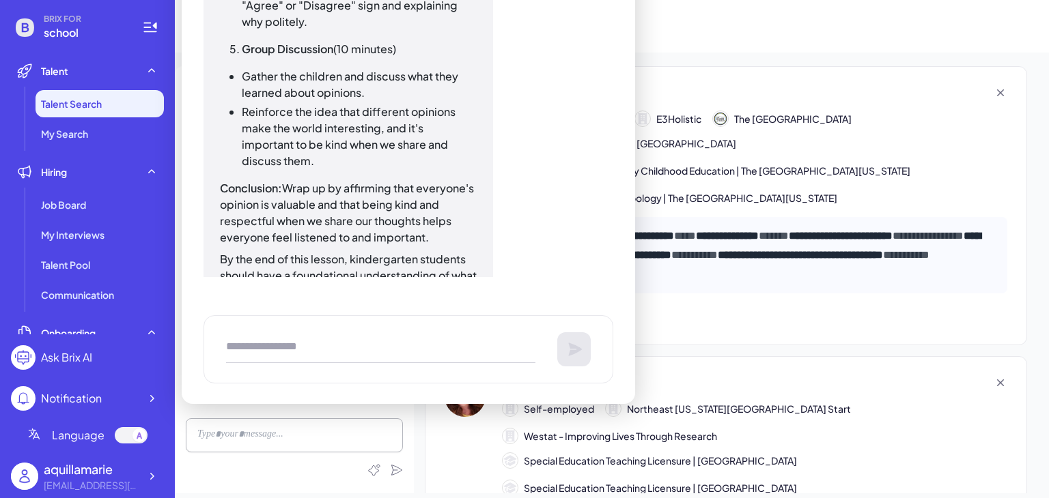
click at [348, 345] on textarea at bounding box center [380, 349] width 309 height 27
type textarea "**********"
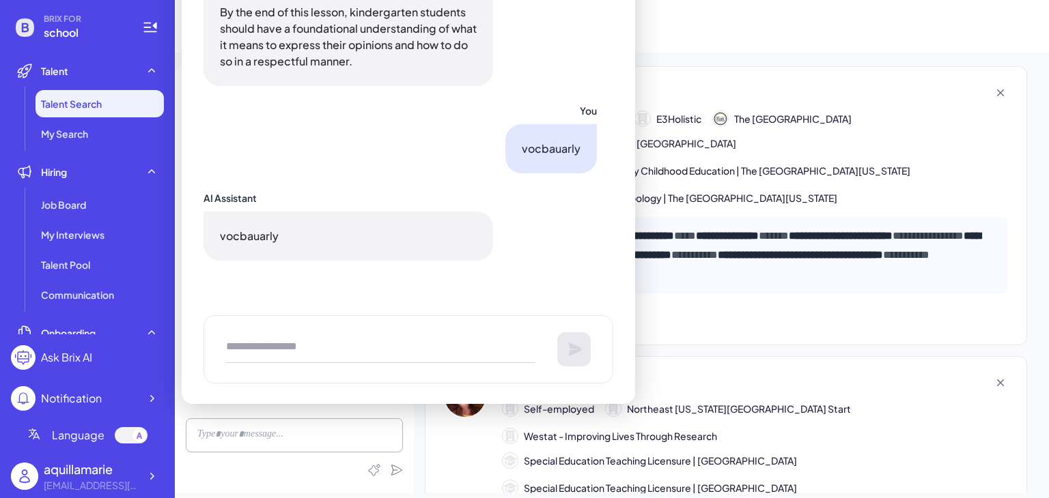
scroll to position [1159, 0]
click at [461, 361] on textarea at bounding box center [380, 349] width 309 height 27
type textarea "***"
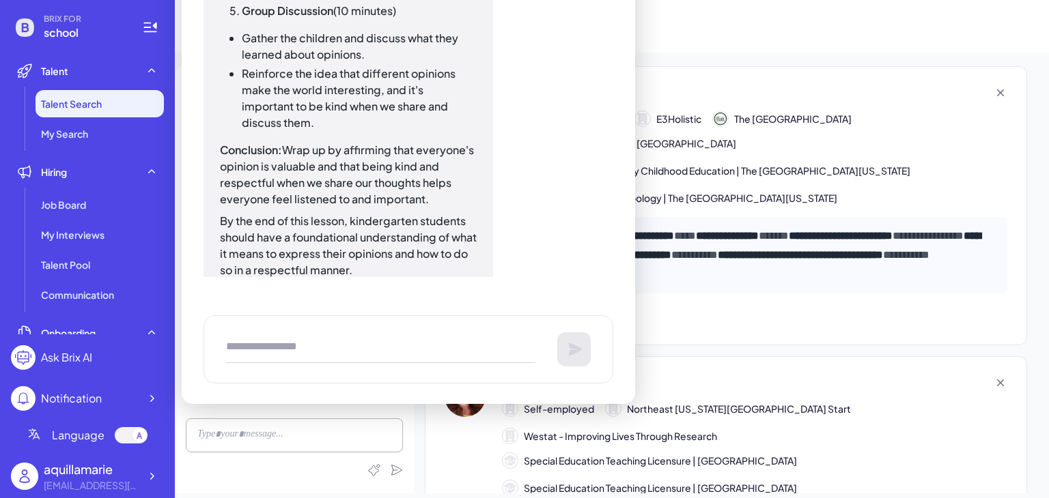
scroll to position [950, 0]
click at [315, 348] on textarea at bounding box center [380, 349] width 309 height 27
paste textarea "**********"
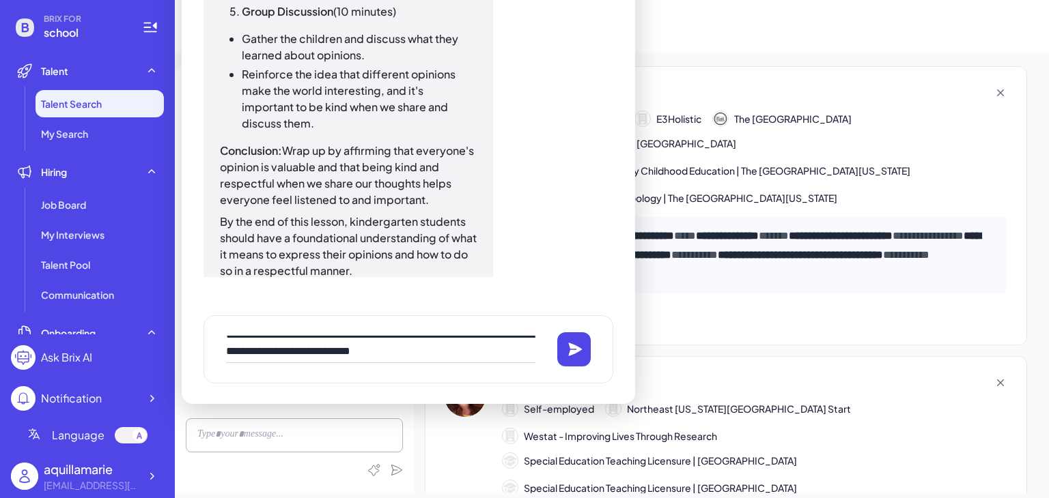
scroll to position [60, 0]
drag, startPoint x: 227, startPoint y: 340, endPoint x: 613, endPoint y: 414, distance: 392.1
click at [613, 414] on section "BRIX FOR school Talent Talent Search My Search Hiring Job Board My Interviews T…" at bounding box center [524, 249] width 1049 height 498
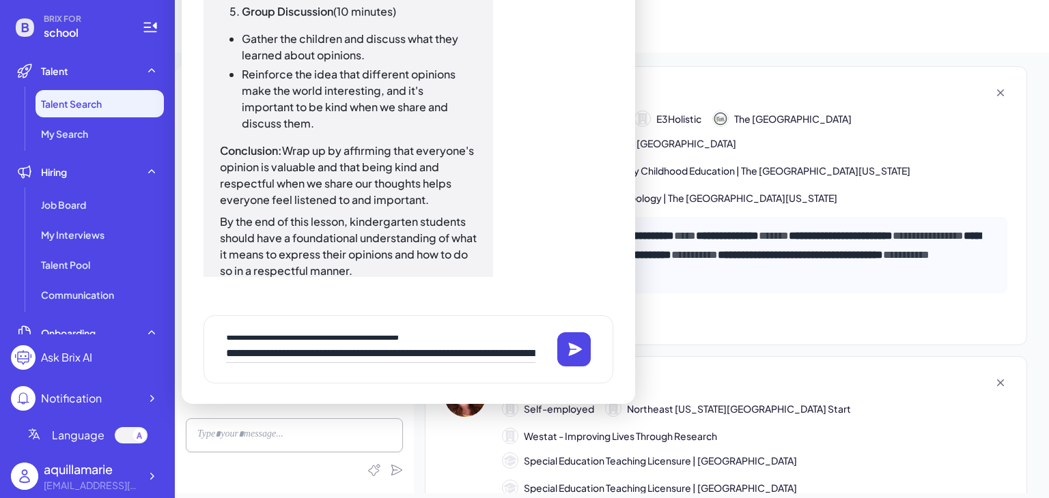
scroll to position [0, 0]
drag, startPoint x: 471, startPoint y: 356, endPoint x: 192, endPoint y: 351, distance: 279.3
click at [192, 351] on div "You Construct Arguments lesson for kindergarden AI Assistant Constructing an "A…" at bounding box center [408, 159] width 453 height 489
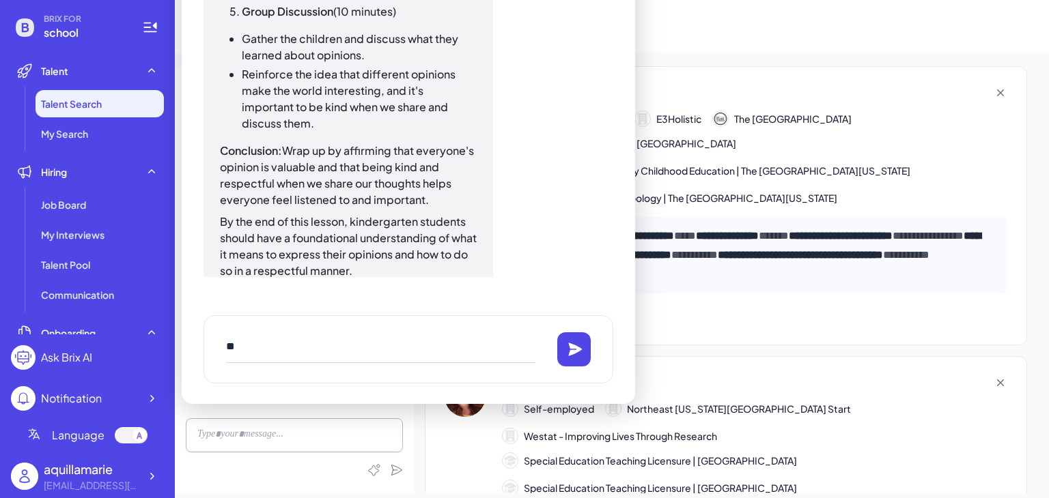
type textarea "*"
paste textarea "**********"
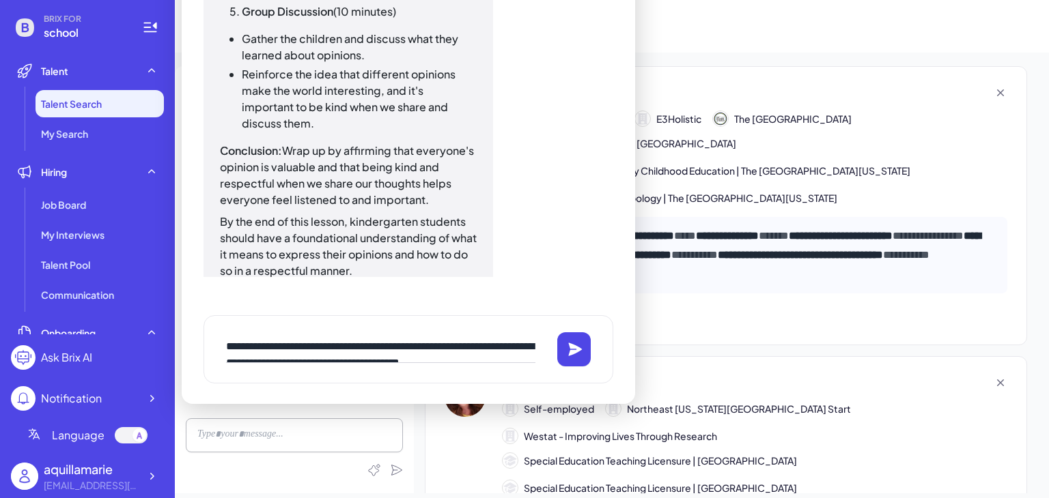
scroll to position [57, 0]
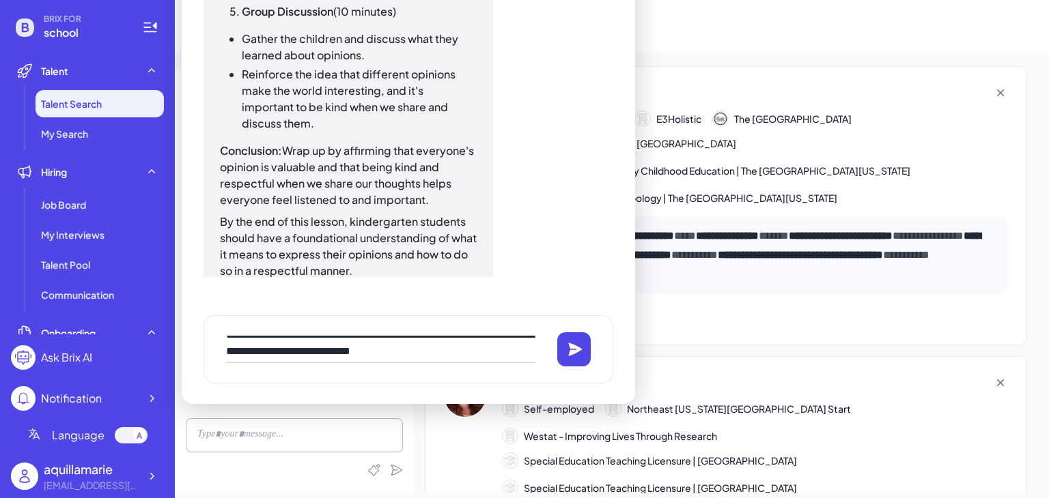
type textarea "**********"
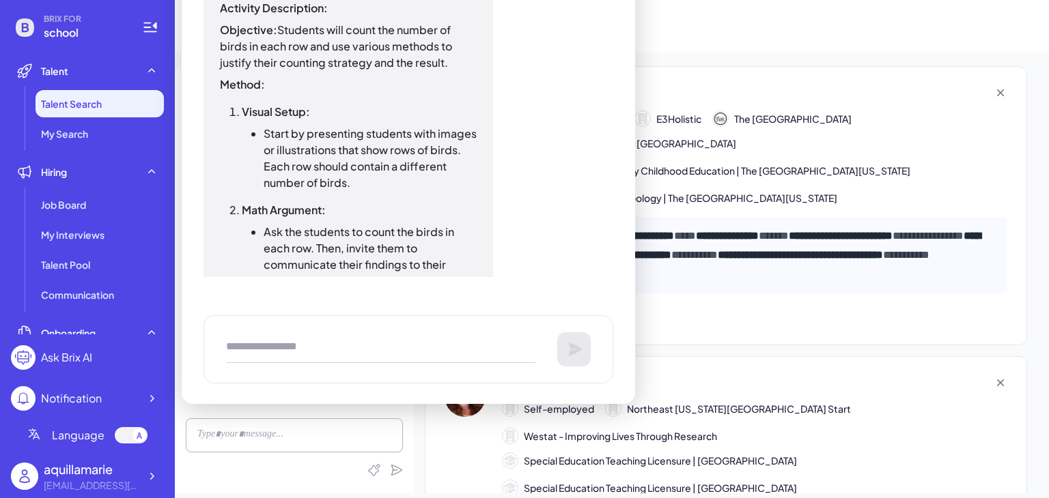
scroll to position [1928, 0]
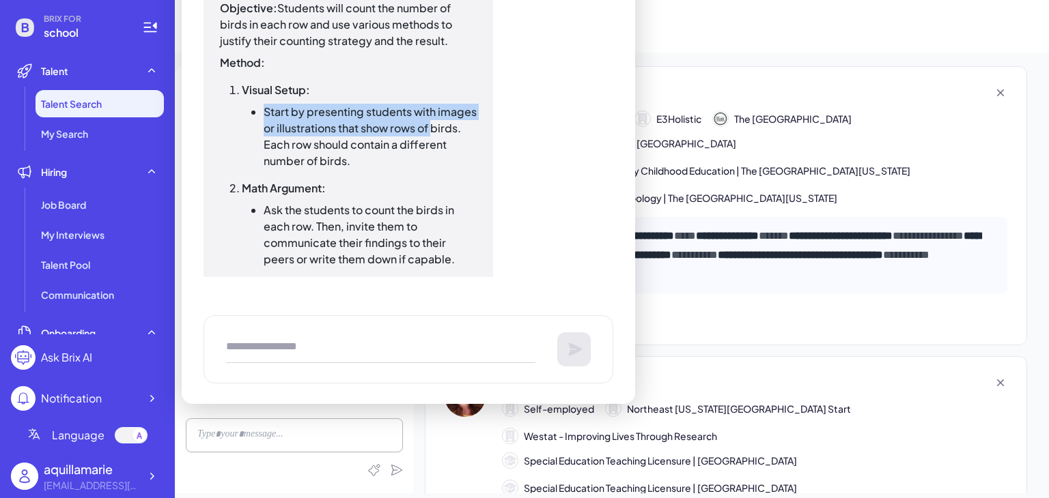
drag, startPoint x: 264, startPoint y: 124, endPoint x: 431, endPoint y: 140, distance: 168.1
click at [431, 140] on li "Start by presenting students with images or illustrations that show rows of bir…" at bounding box center [370, 137] width 213 height 66
copy li "Start by presenting students with images or illustrations that show rows of"
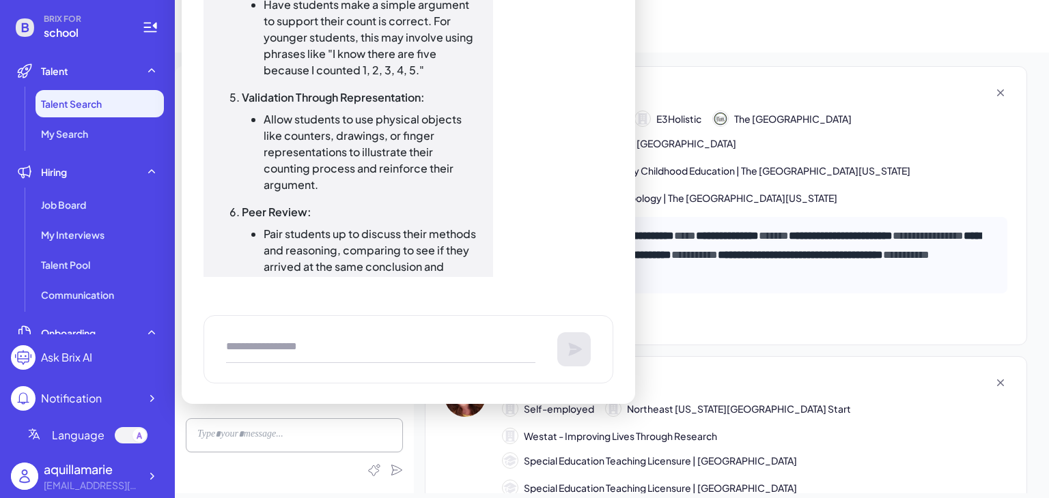
scroll to position [2475, 0]
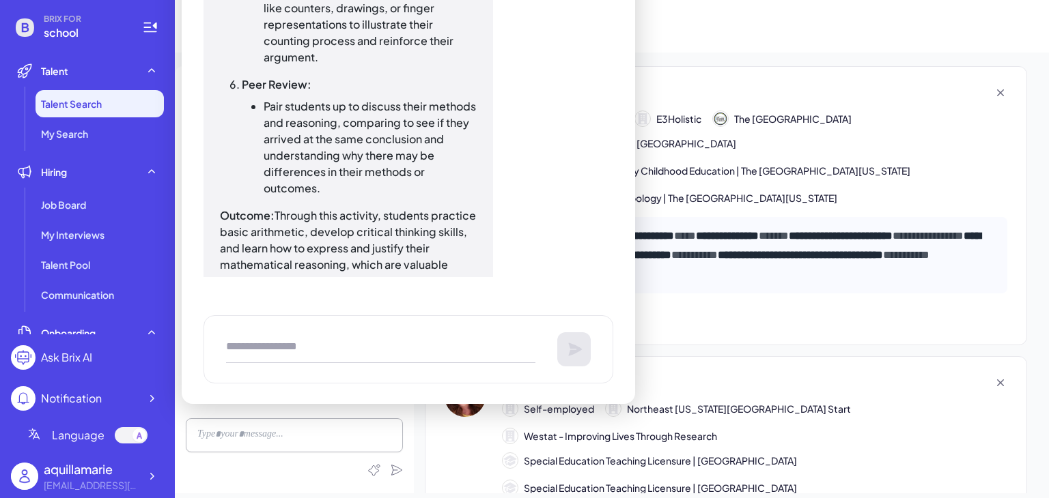
click at [285, 352] on textarea at bounding box center [380, 349] width 309 height 27
type textarea "**********"
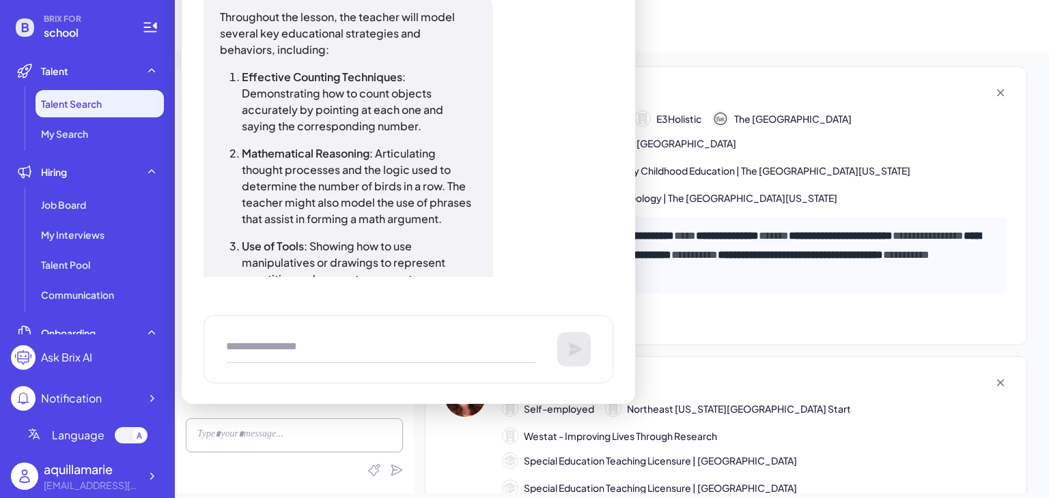
scroll to position [3011, 0]
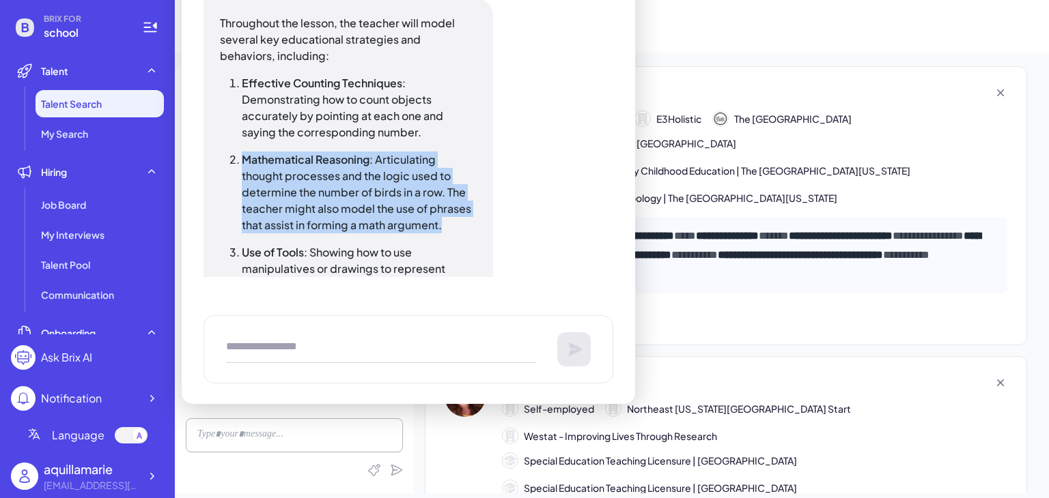
drag, startPoint x: 244, startPoint y: 192, endPoint x: 458, endPoint y: 251, distance: 221.2
click at [458, 234] on p "Mathematical Reasoning : Articulating thought processes and the logic used to d…" at bounding box center [359, 193] width 235 height 82
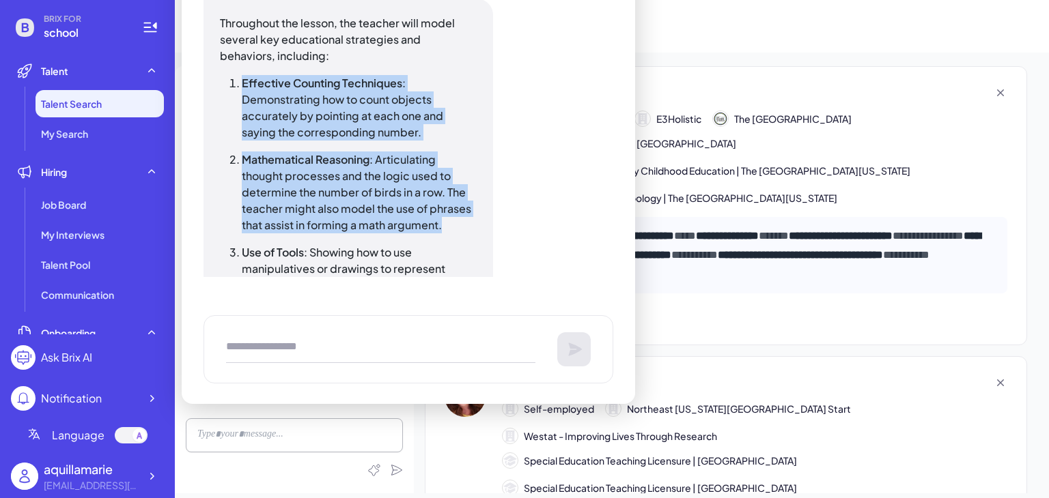
drag, startPoint x: 240, startPoint y: 115, endPoint x: 455, endPoint y: 251, distance: 254.4
click at [455, 251] on ol "Effective Counting Techniques : Demonstrating how to count objects accurately b…" at bounding box center [348, 375] width 257 height 601
copy ol "Effective Counting Techniques : Demonstrating how to count objects accurately b…"
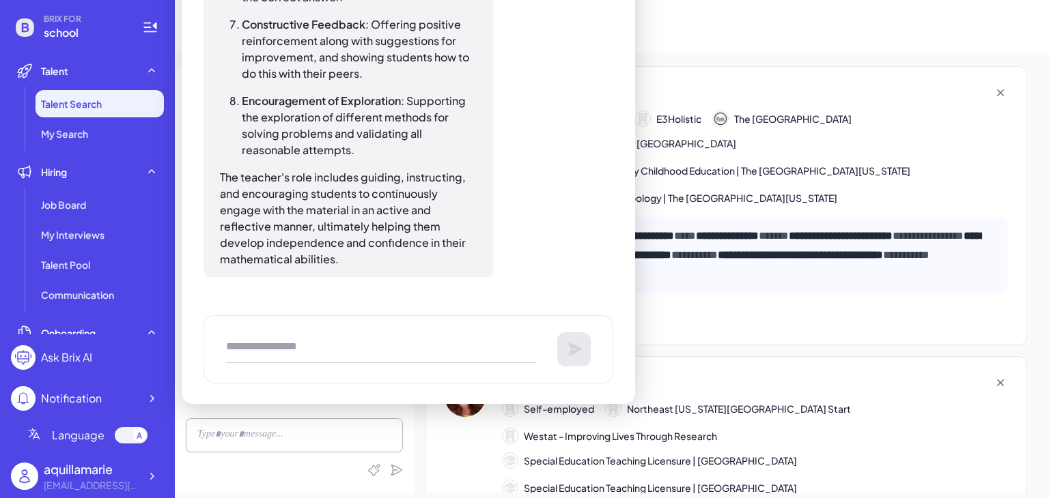
scroll to position [3584, 0]
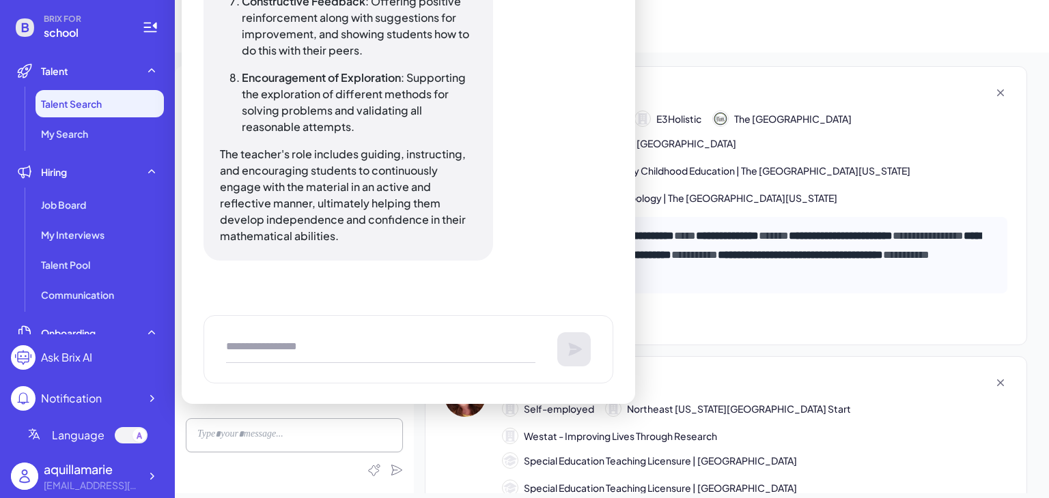
click at [307, 351] on textarea at bounding box center [380, 349] width 309 height 27
type textarea "**********"
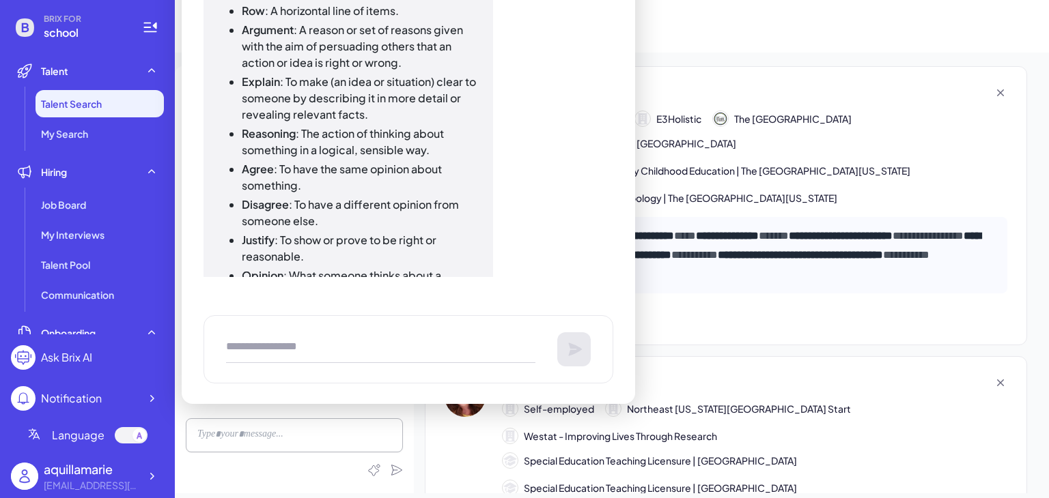
scroll to position [4105, 0]
